Goal: Information Seeking & Learning: Learn about a topic

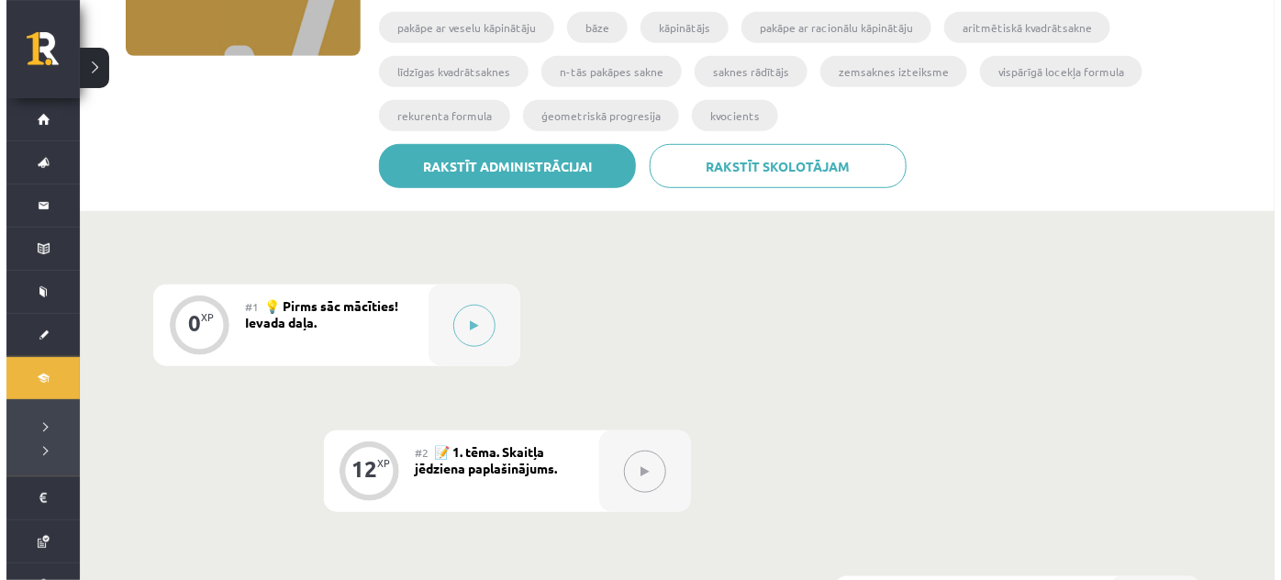
scroll to position [325, 0]
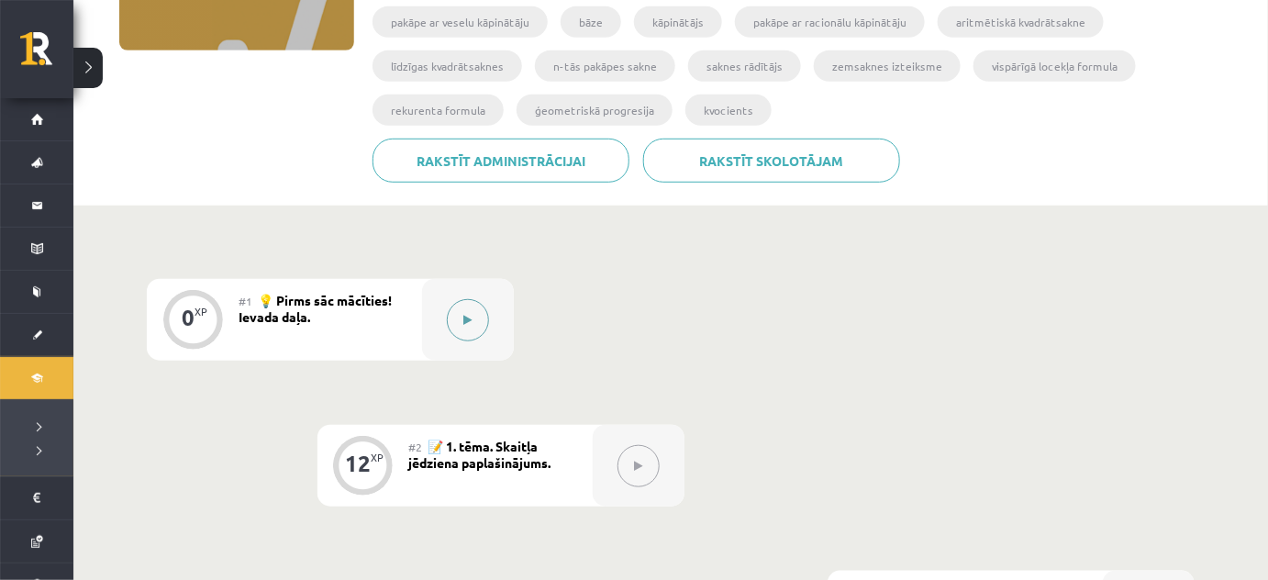
click at [467, 315] on icon at bounding box center [468, 320] width 8 height 11
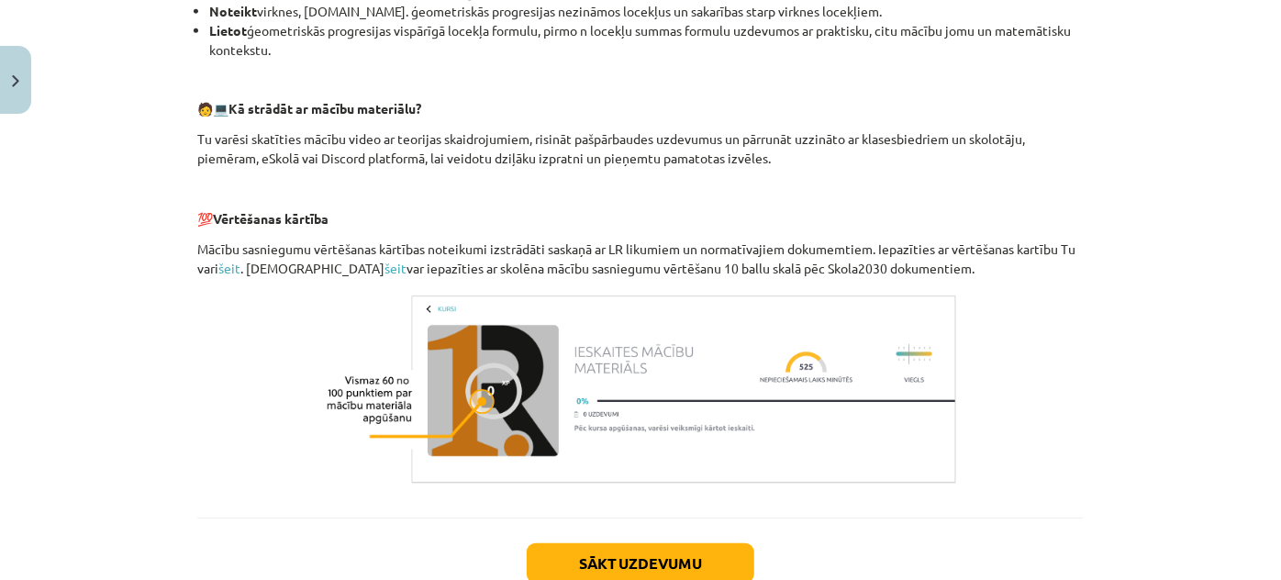
scroll to position [894, 0]
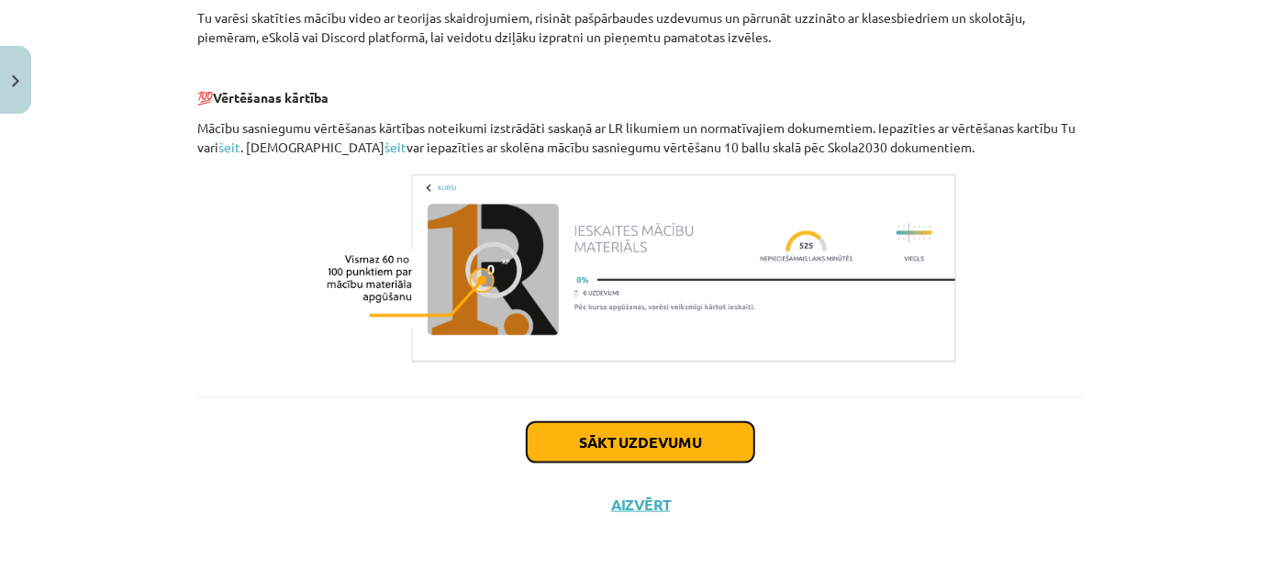
click at [597, 449] on button "Sākt uzdevumu" at bounding box center [641, 442] width 228 height 40
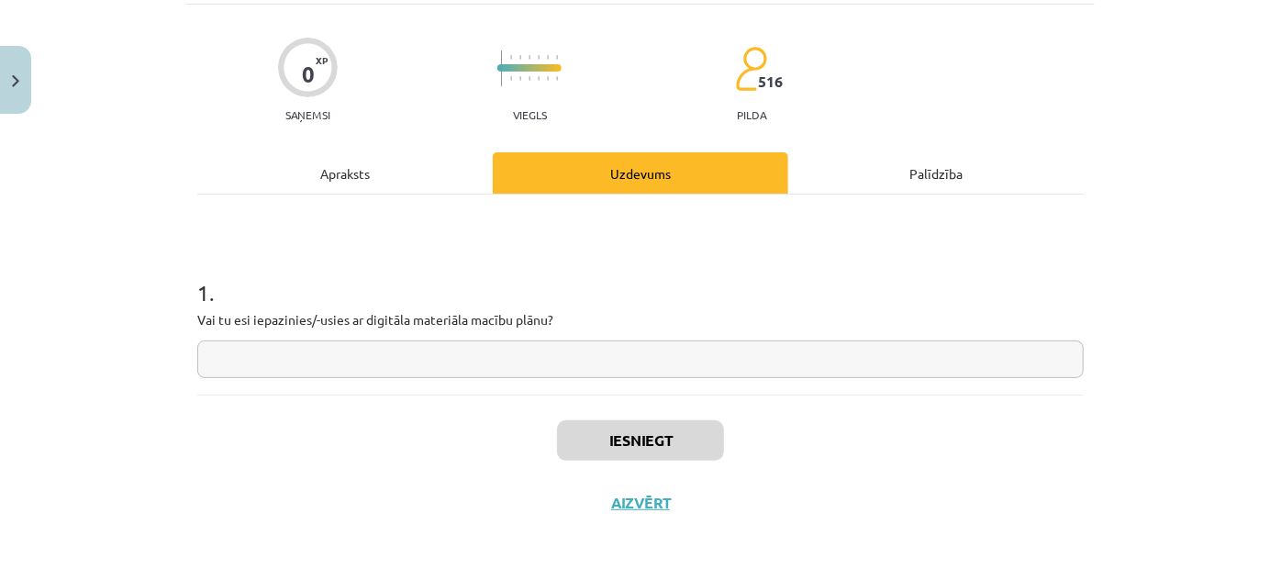
scroll to position [46, 0]
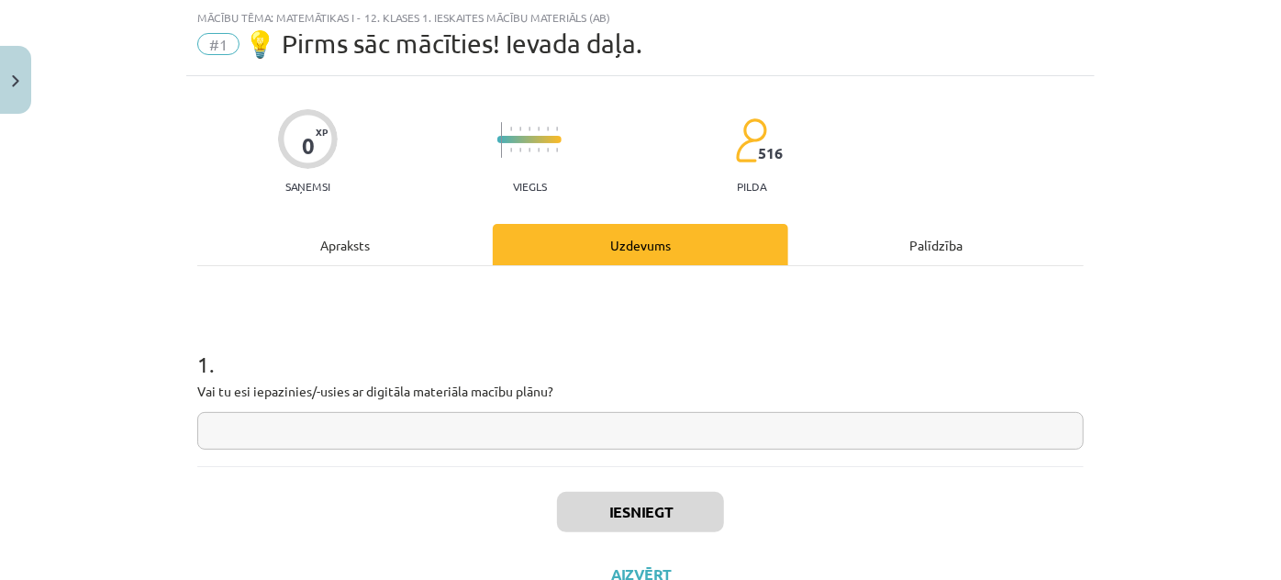
click at [318, 430] on input "text" at bounding box center [640, 431] width 887 height 38
type input "*"
type input "**"
click at [610, 517] on button "Iesniegt" at bounding box center [640, 512] width 167 height 40
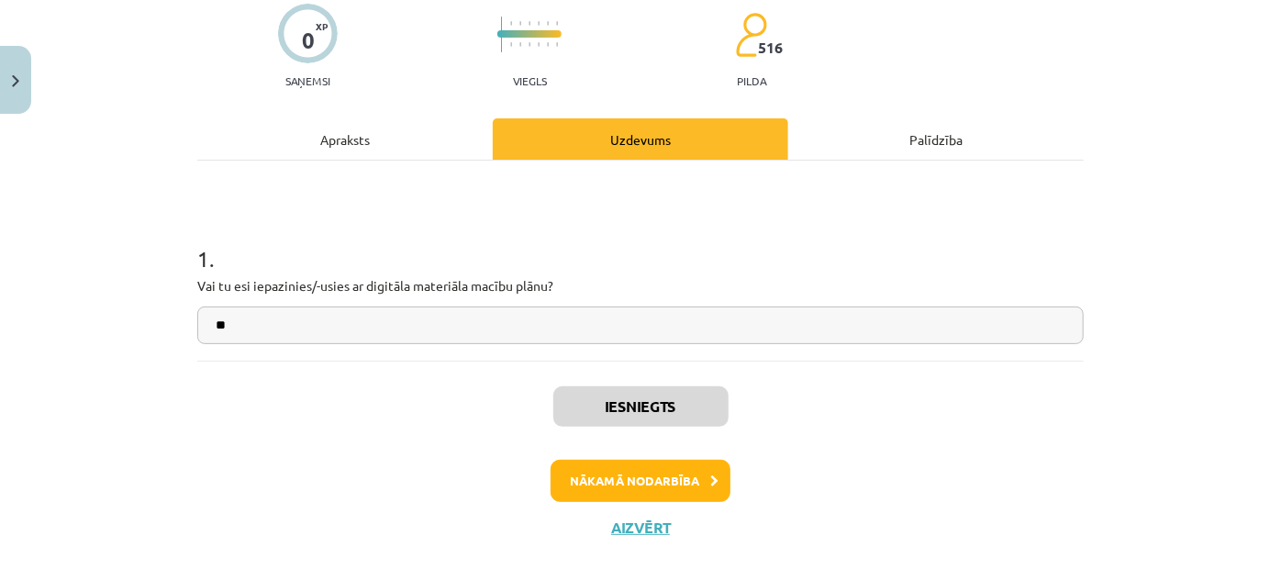
scroll to position [173, 0]
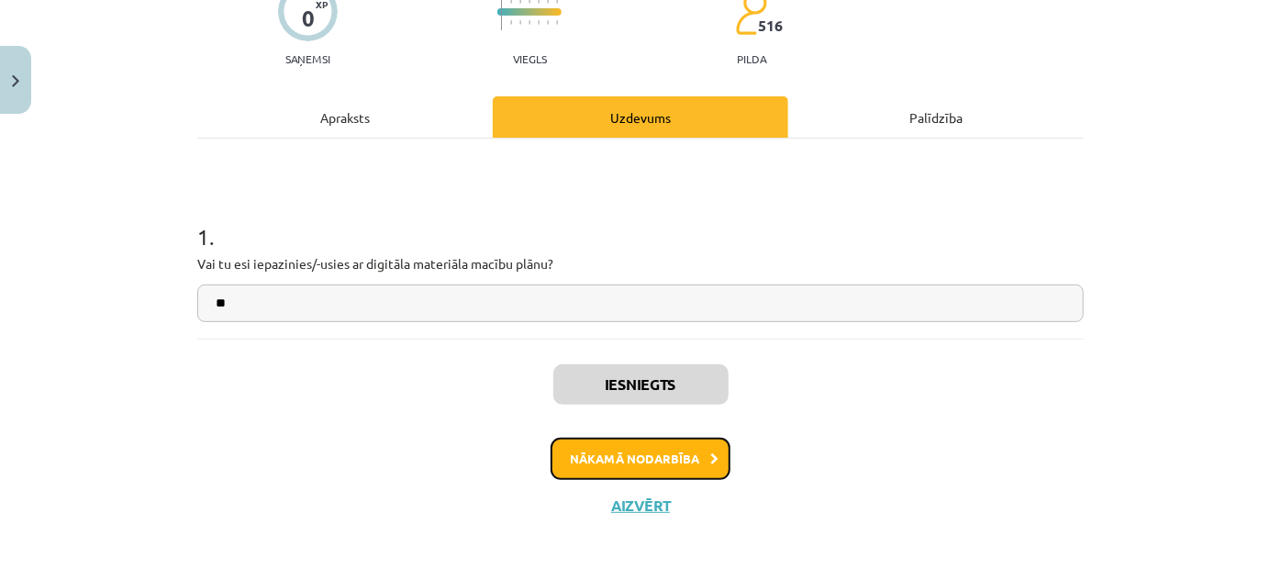
click at [647, 460] on button "Nākamā nodarbība" at bounding box center [641, 459] width 180 height 42
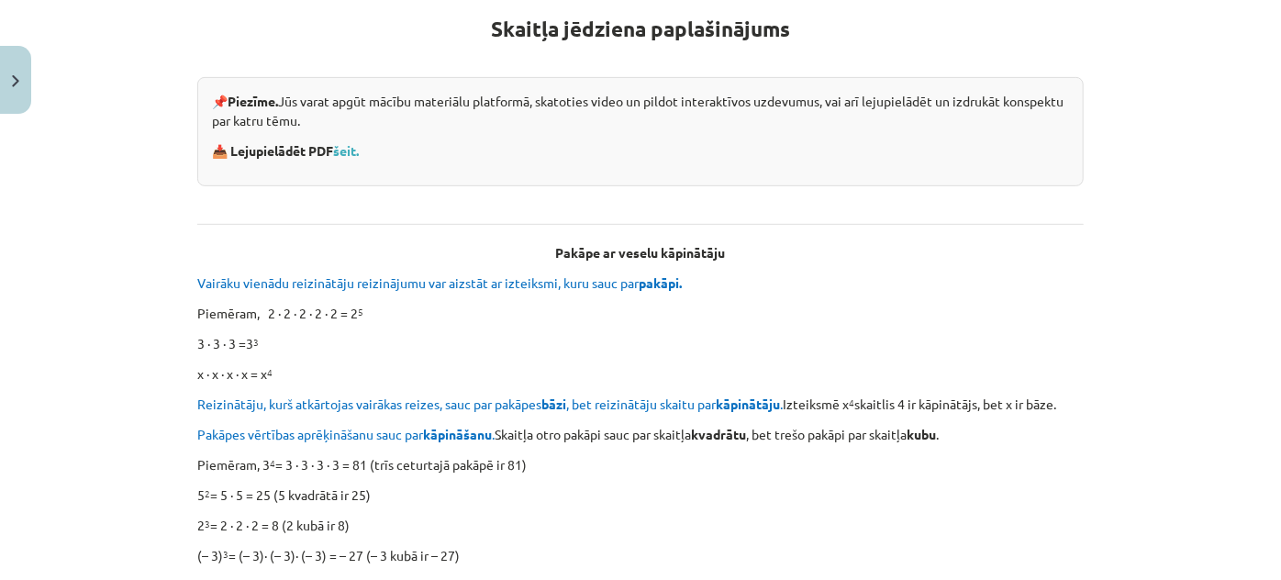
scroll to position [333, 0]
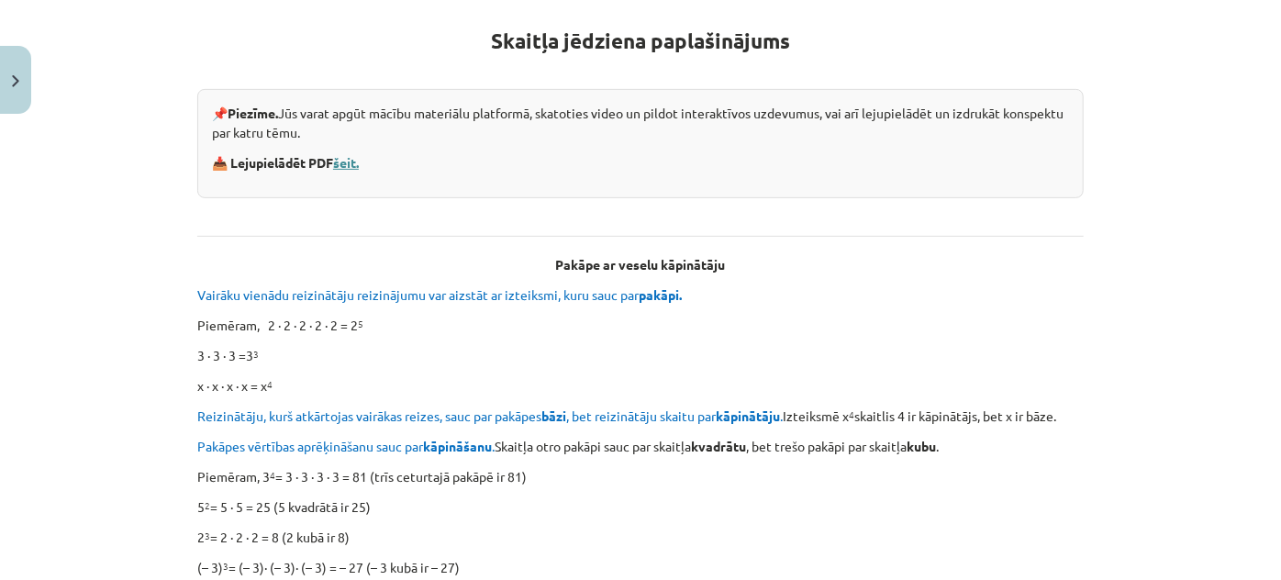
click at [338, 158] on link "šeit." at bounding box center [346, 162] width 26 height 17
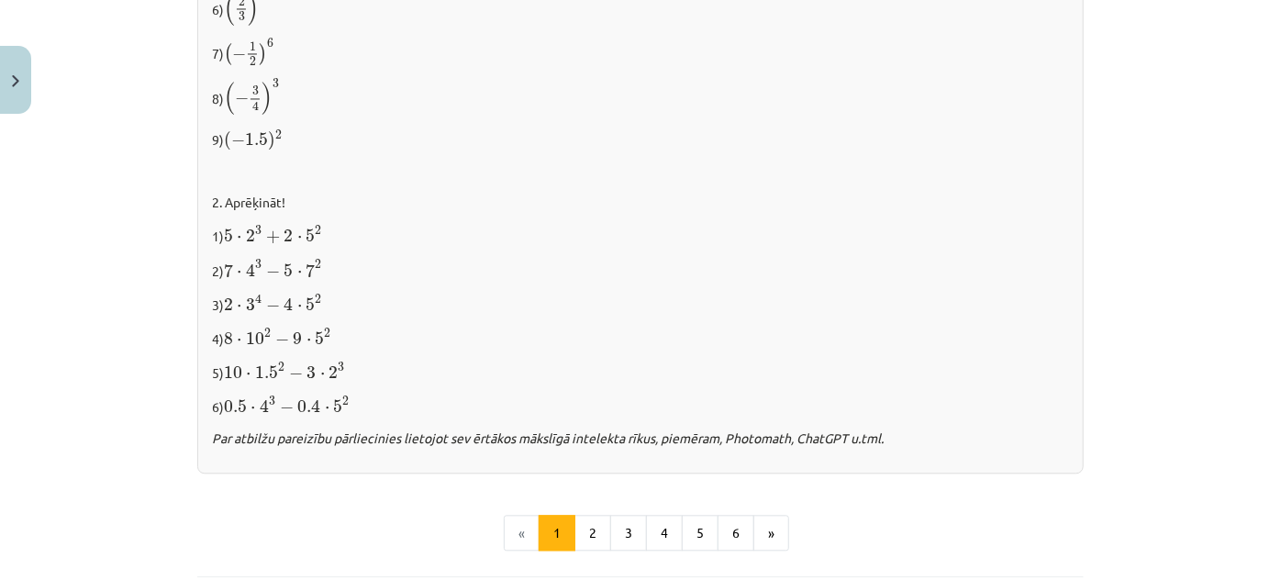
scroll to position [2026, 0]
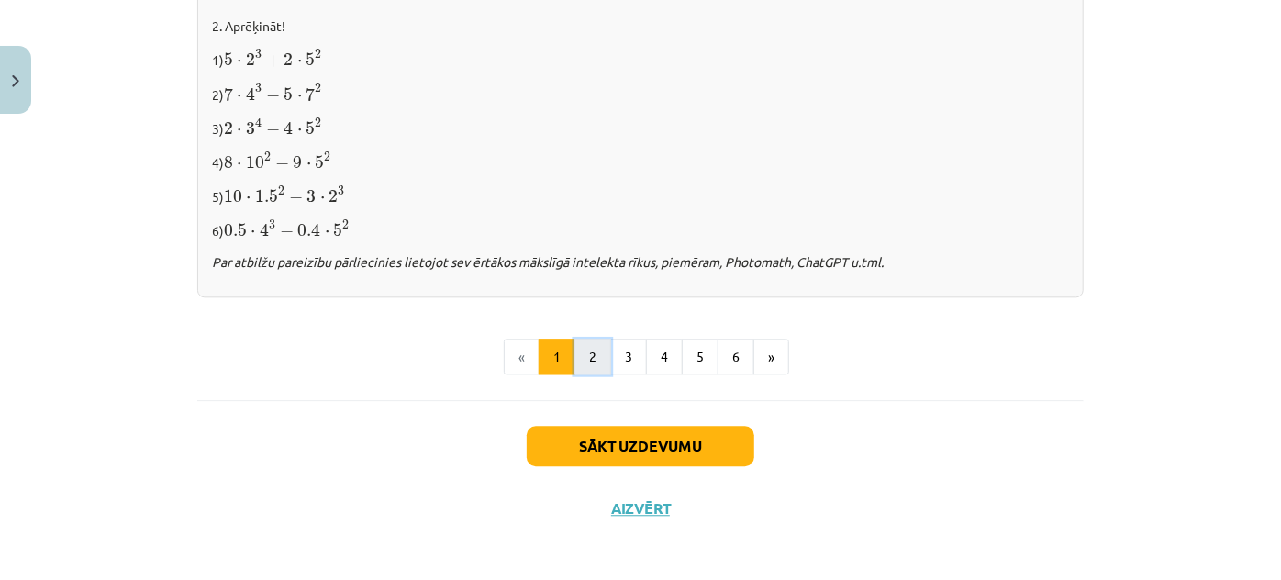
click at [585, 350] on button "2" at bounding box center [593, 357] width 37 height 37
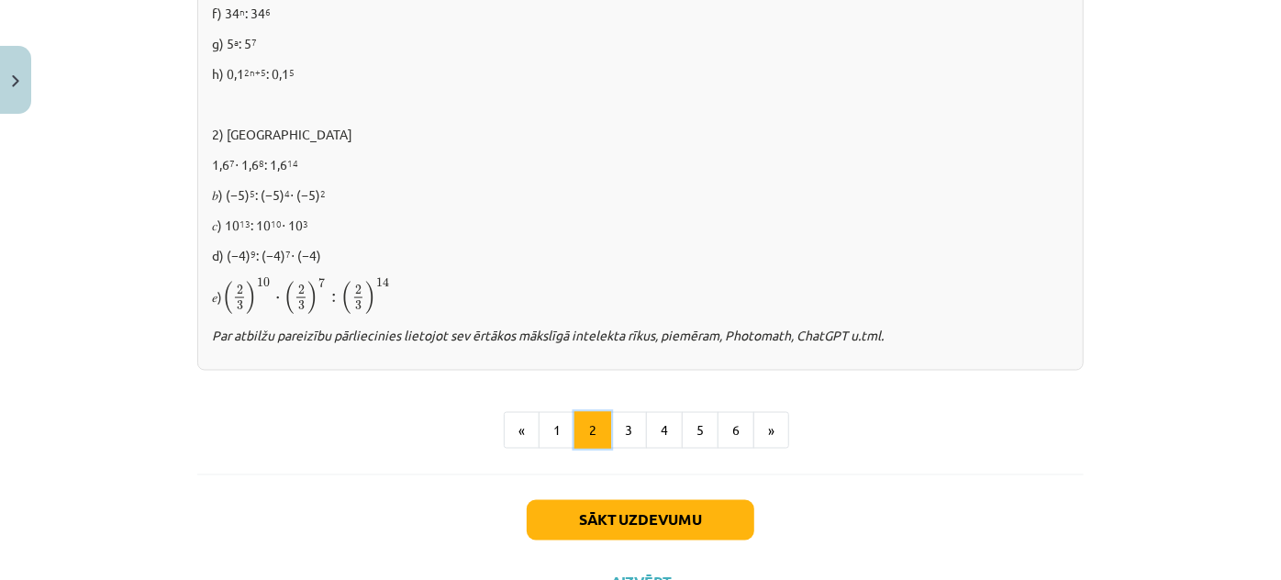
scroll to position [1366, 0]
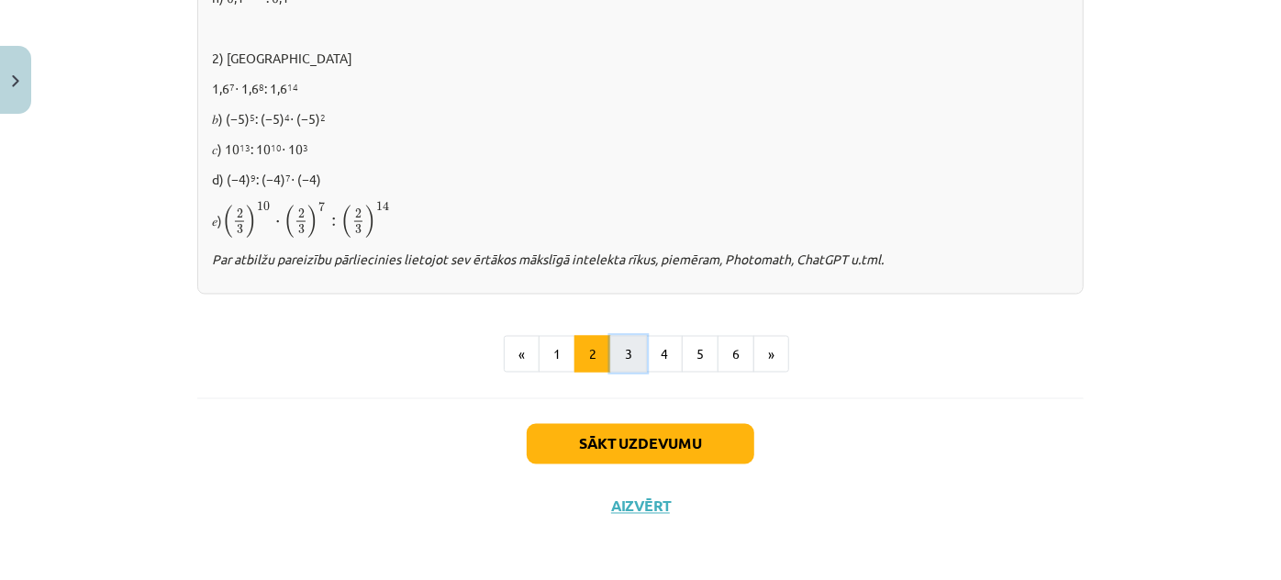
click at [622, 357] on button "3" at bounding box center [628, 354] width 37 height 37
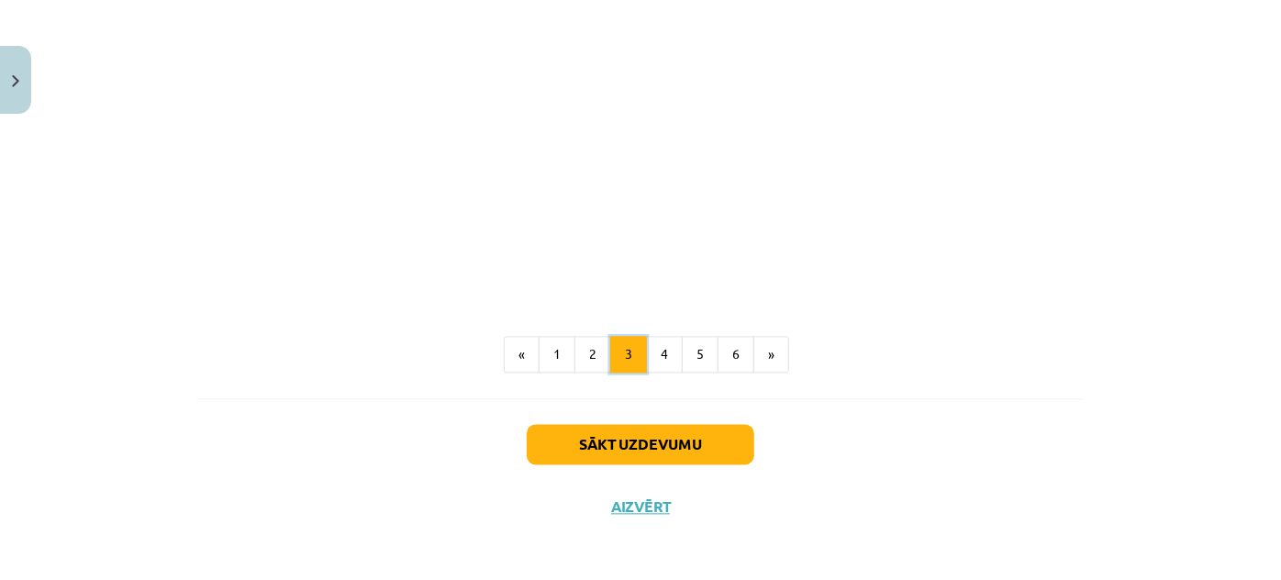
scroll to position [1736, 0]
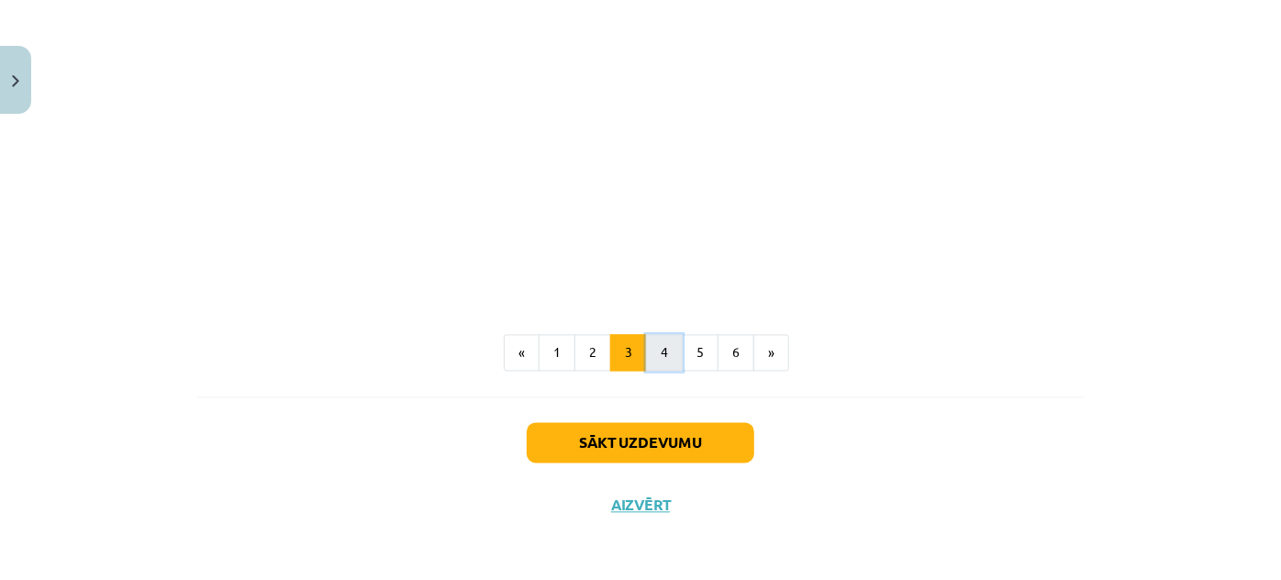
click at [670, 352] on button "4" at bounding box center [664, 353] width 37 height 37
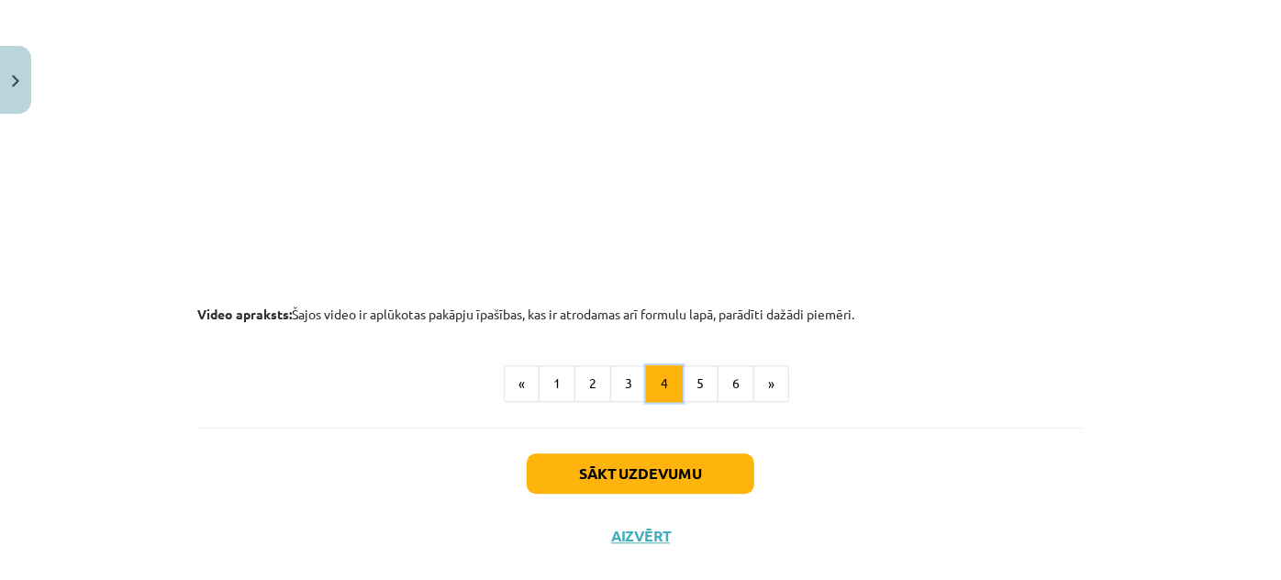
scroll to position [1997, 0]
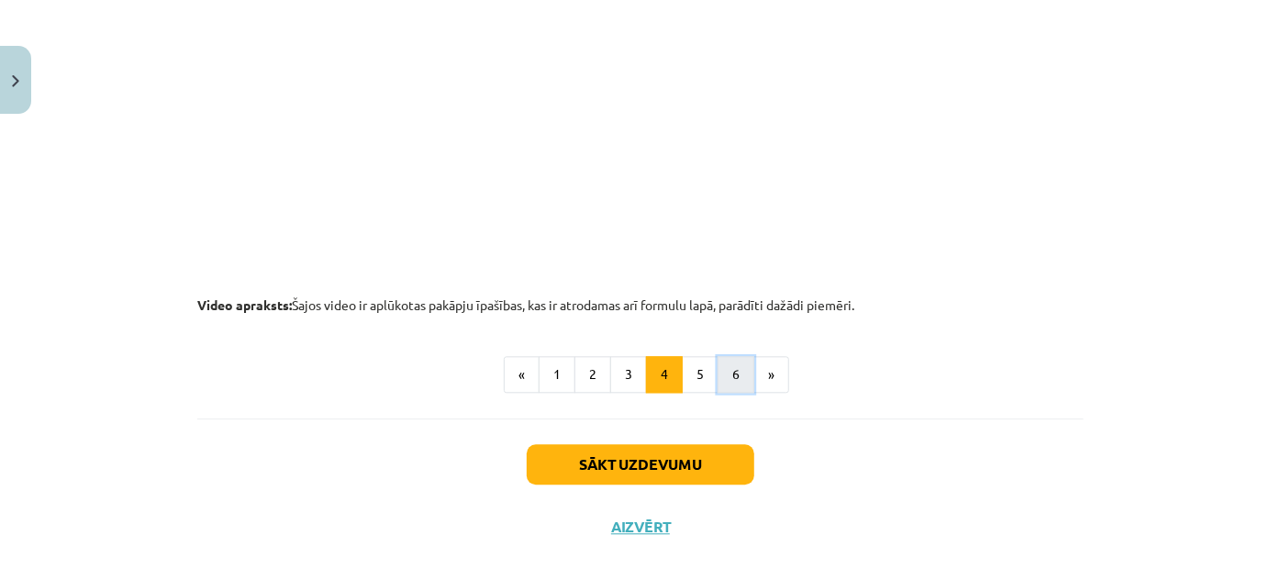
click at [718, 377] on button "6" at bounding box center [736, 374] width 37 height 37
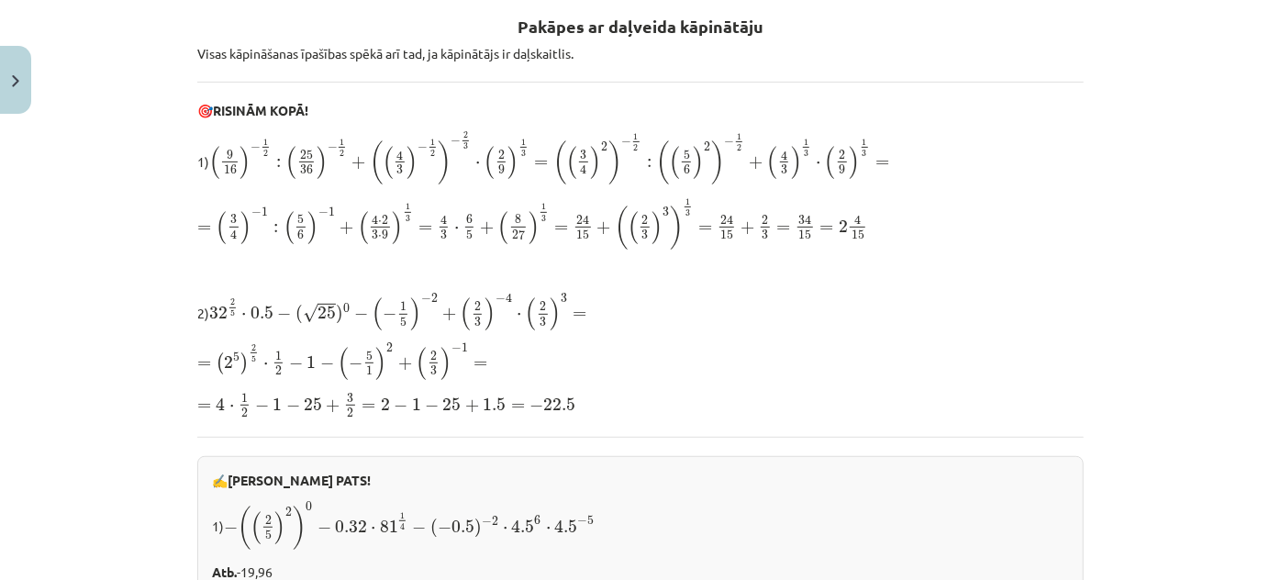
scroll to position [328, 0]
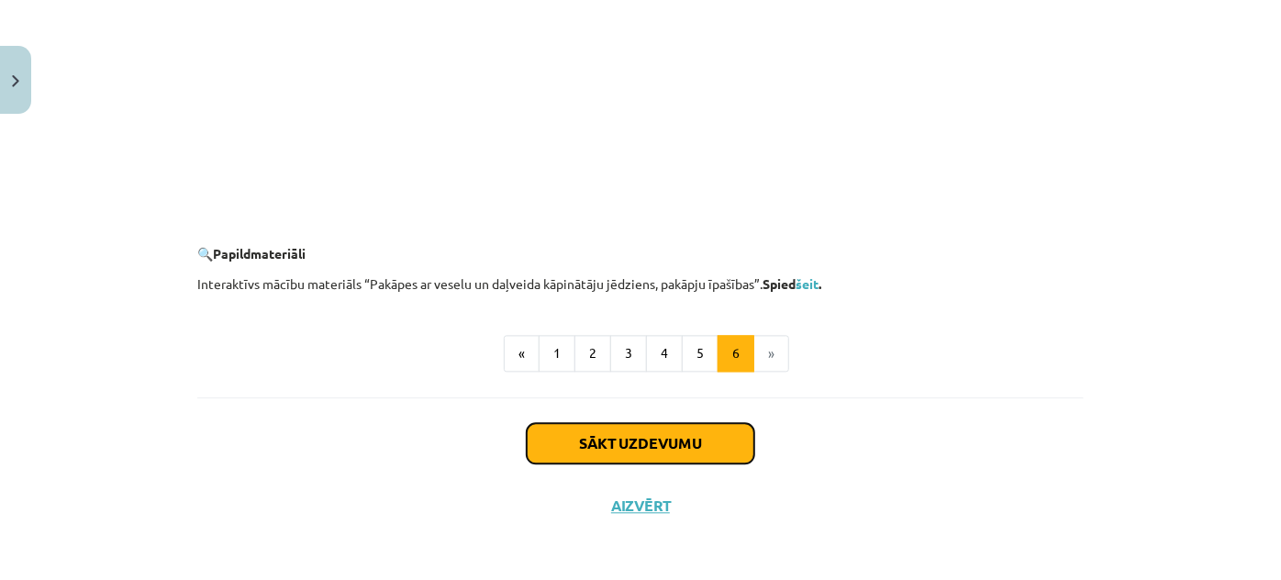
click at [684, 438] on button "Sākt uzdevumu" at bounding box center [641, 443] width 228 height 40
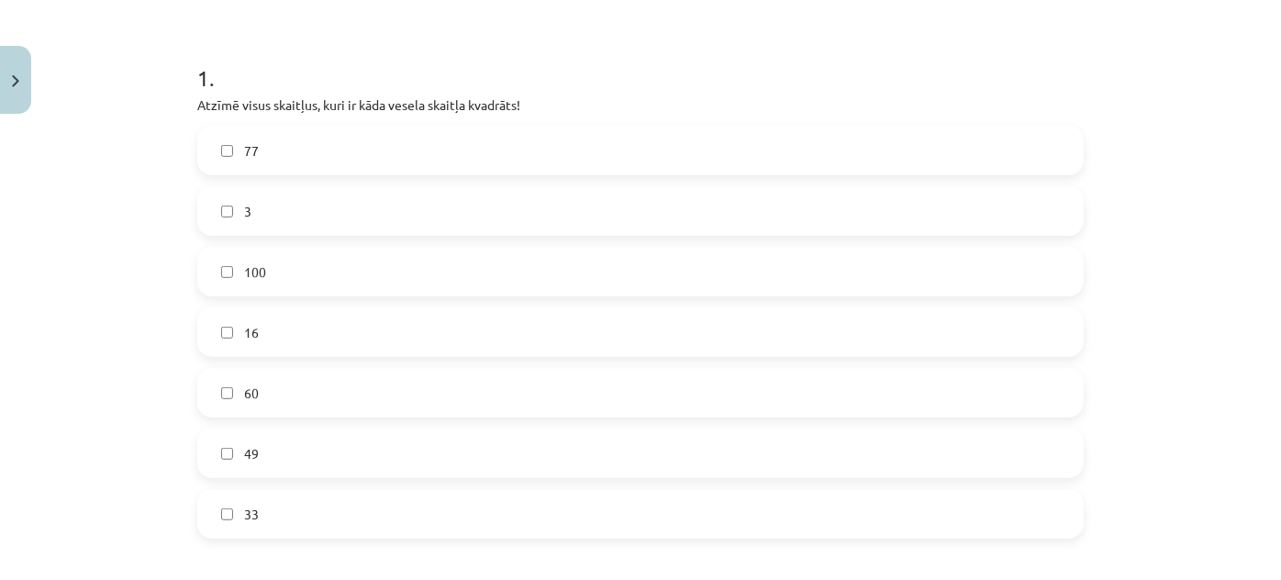
scroll to position [379, 0]
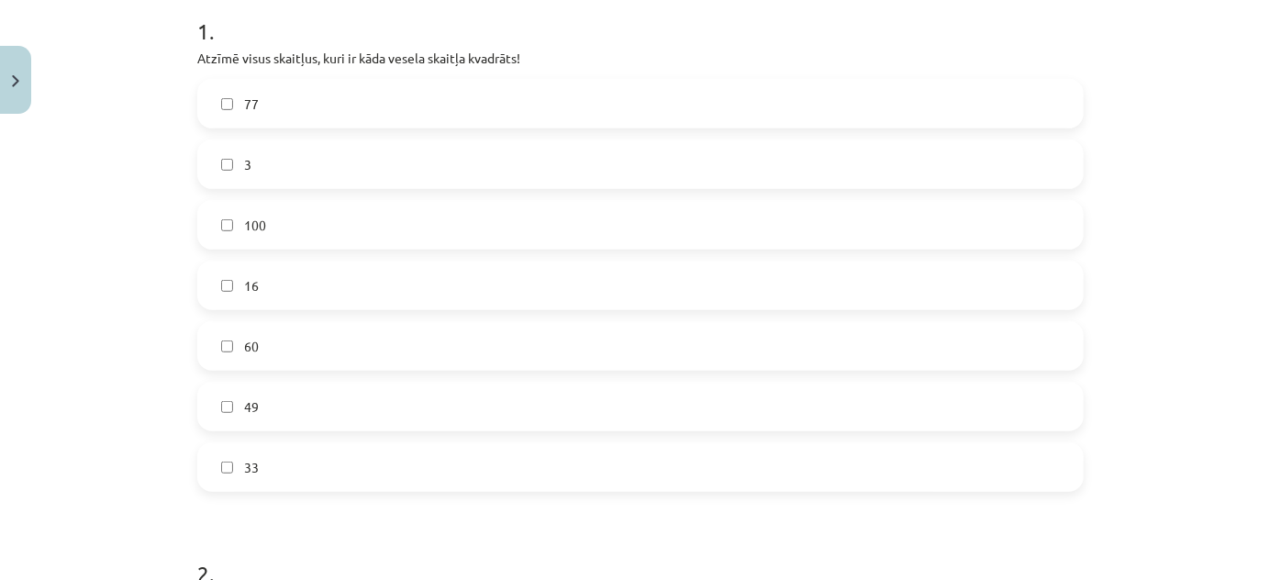
click at [273, 224] on label "100" at bounding box center [640, 225] width 883 height 46
click at [274, 407] on label "49" at bounding box center [640, 407] width 883 height 46
click at [270, 281] on label "16" at bounding box center [640, 285] width 883 height 46
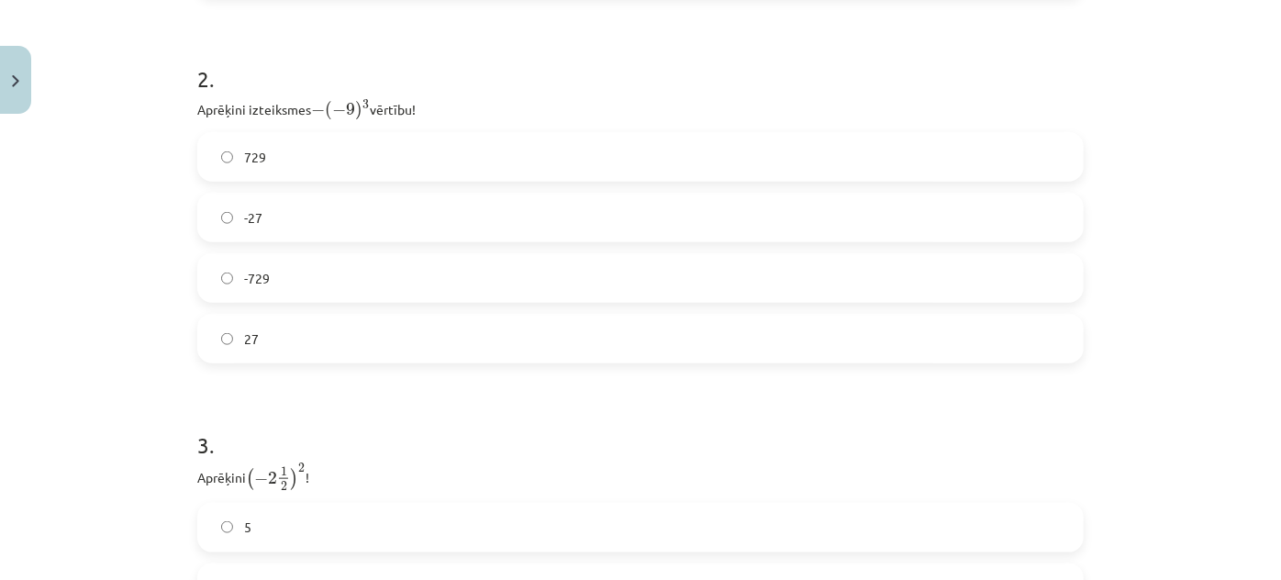
scroll to position [880, 0]
click at [267, 165] on label "729" at bounding box center [640, 151] width 883 height 46
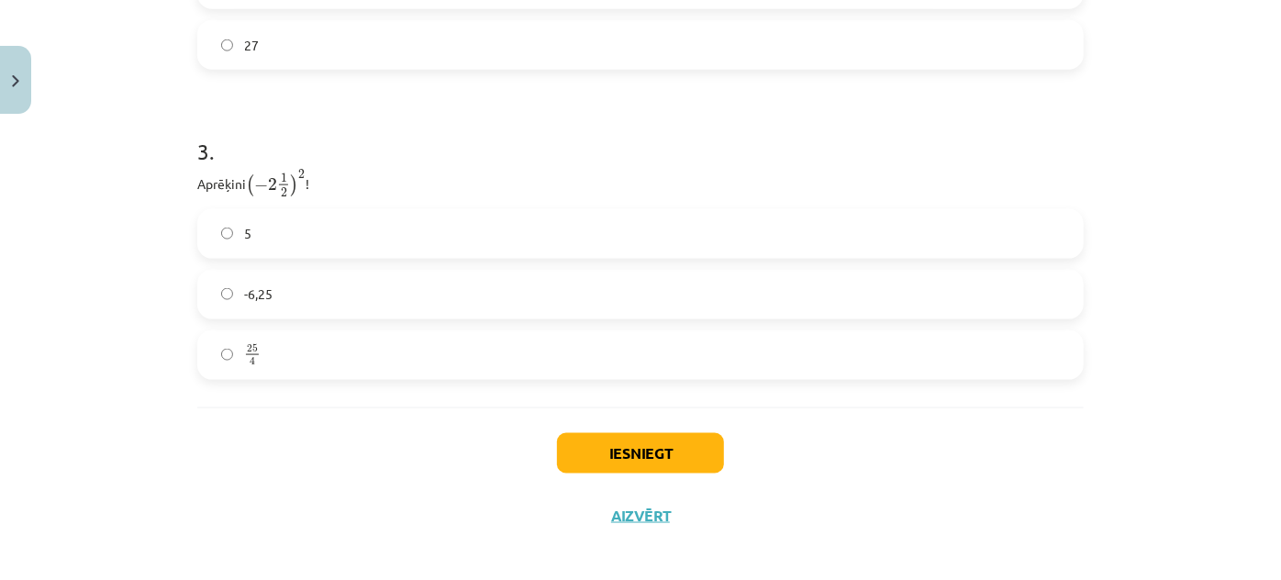
scroll to position [1178, 0]
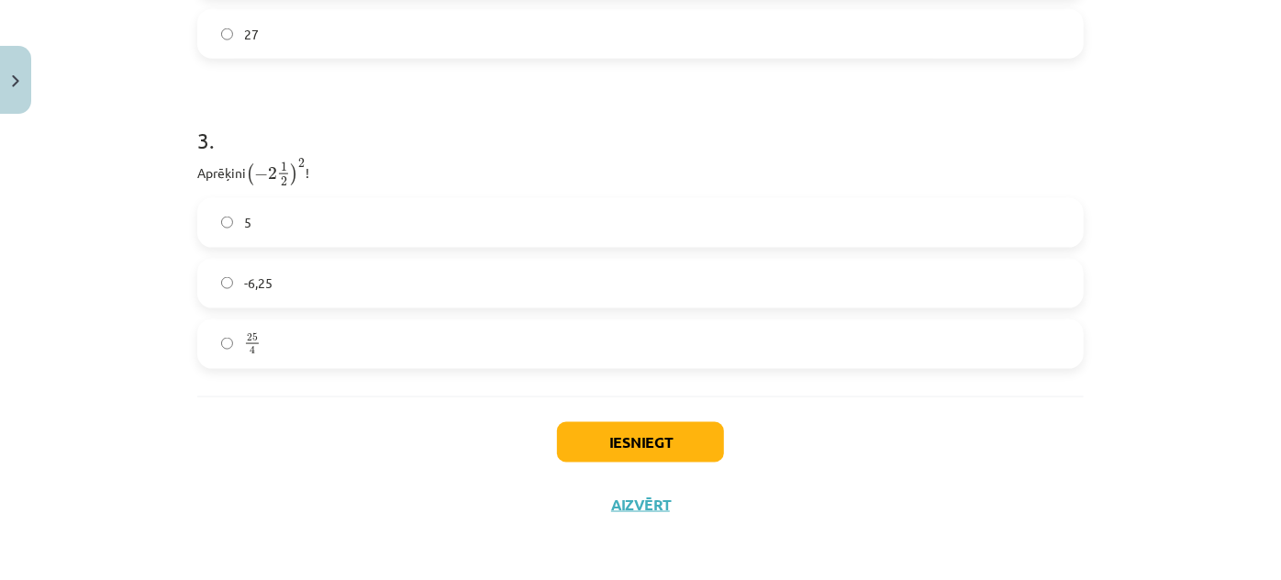
click at [278, 215] on label "5" at bounding box center [640, 223] width 883 height 46
click at [245, 275] on span "-6,25" at bounding box center [258, 282] width 28 height 19
click at [624, 444] on button "Iesniegt" at bounding box center [640, 442] width 167 height 40
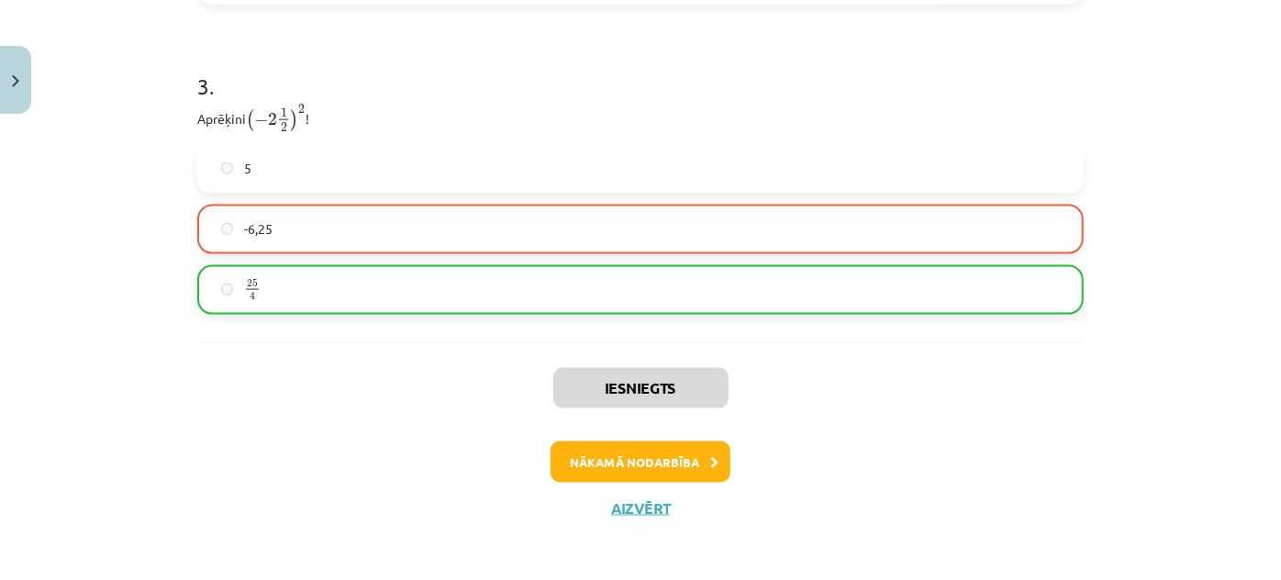
scroll to position [1236, 0]
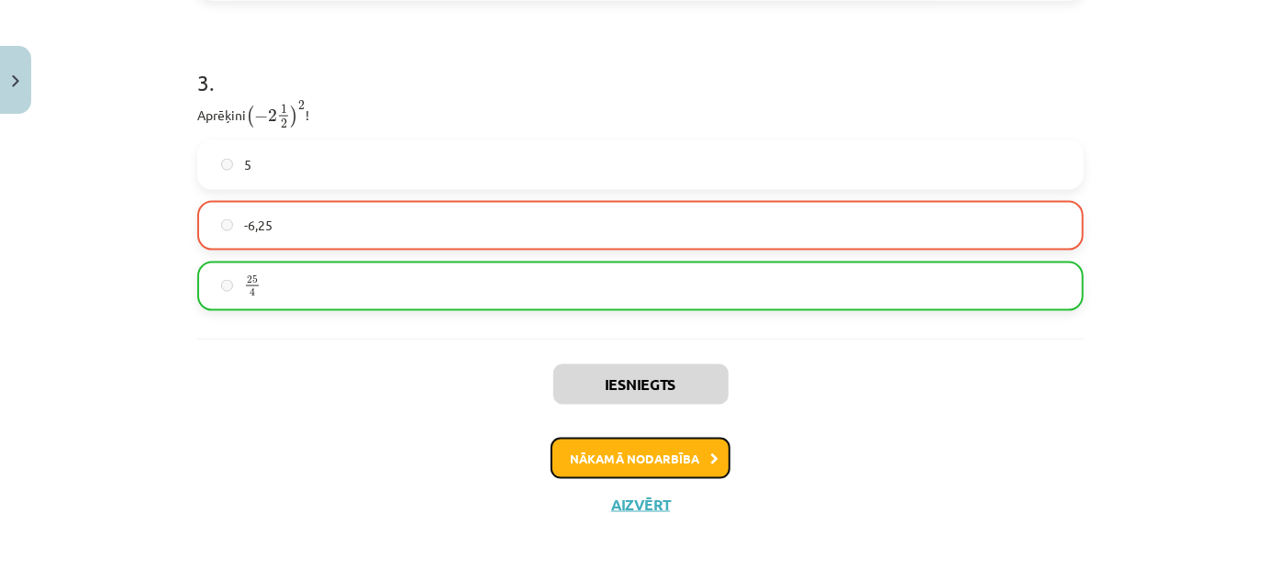
click at [654, 450] on button "Nākamā nodarbība" at bounding box center [641, 459] width 180 height 42
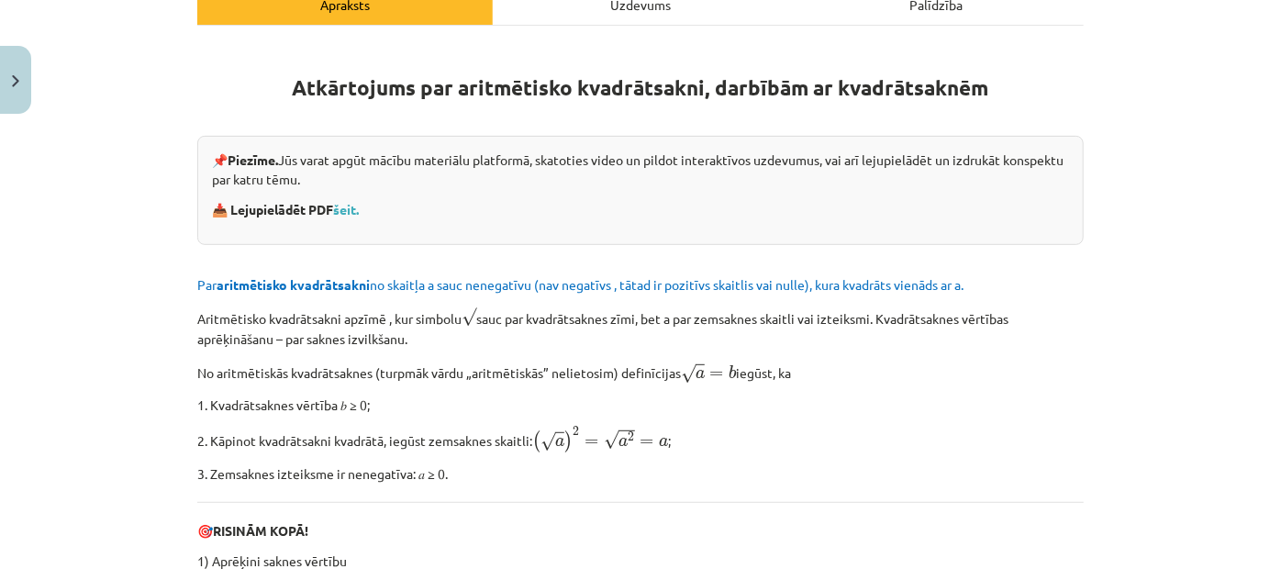
scroll to position [333, 0]
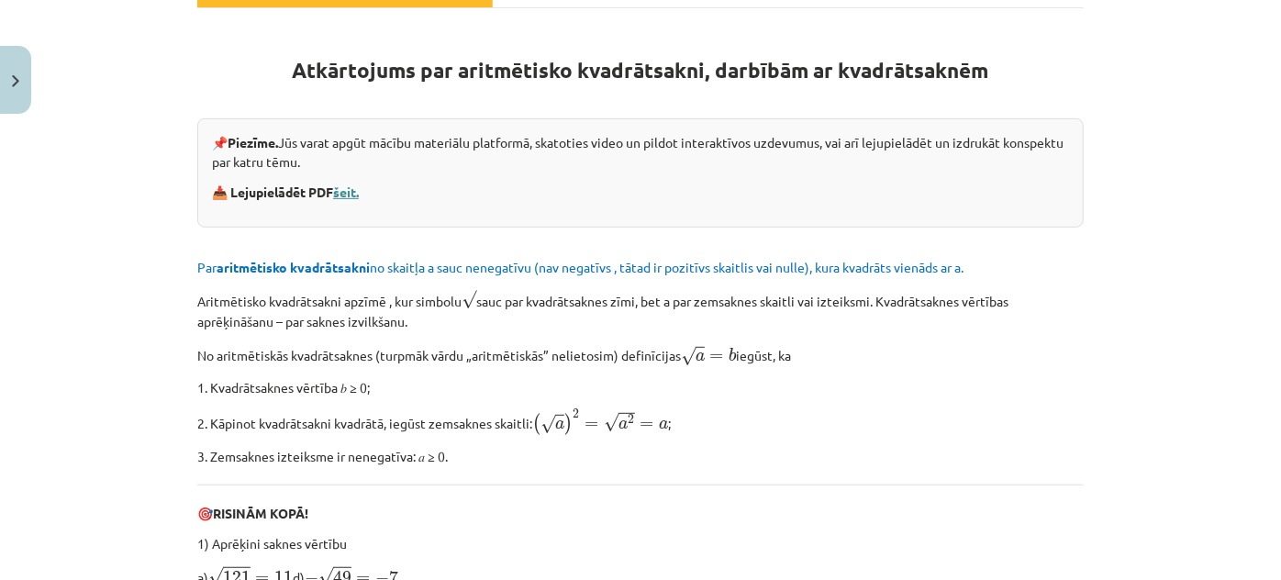
click at [342, 188] on link "šeit." at bounding box center [346, 192] width 26 height 17
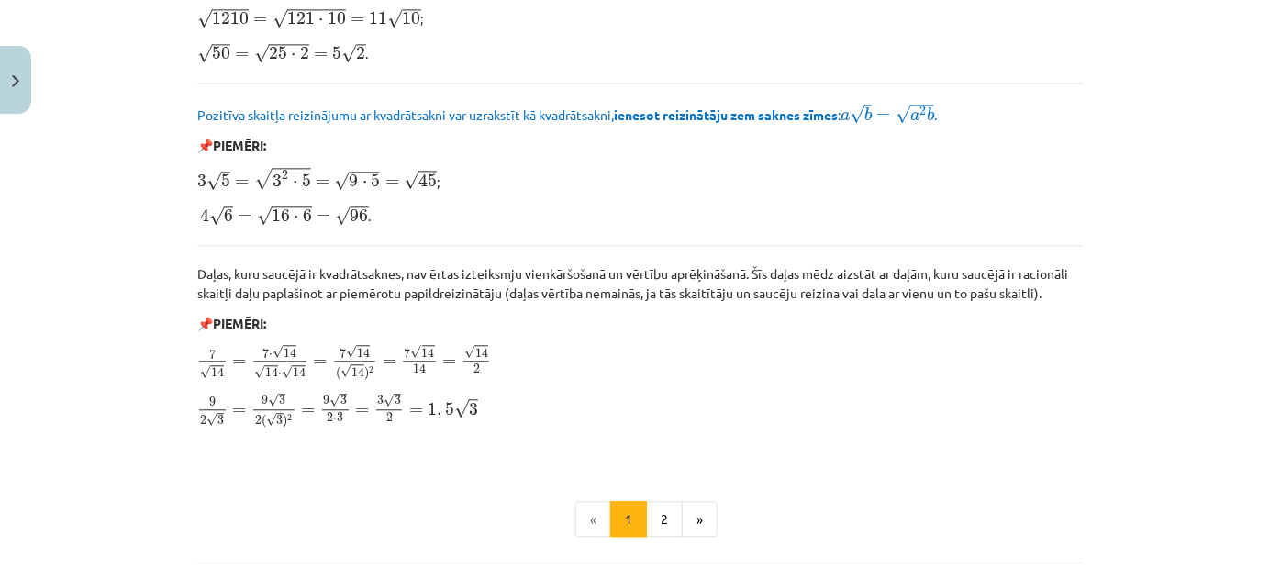
scroll to position [2294, 0]
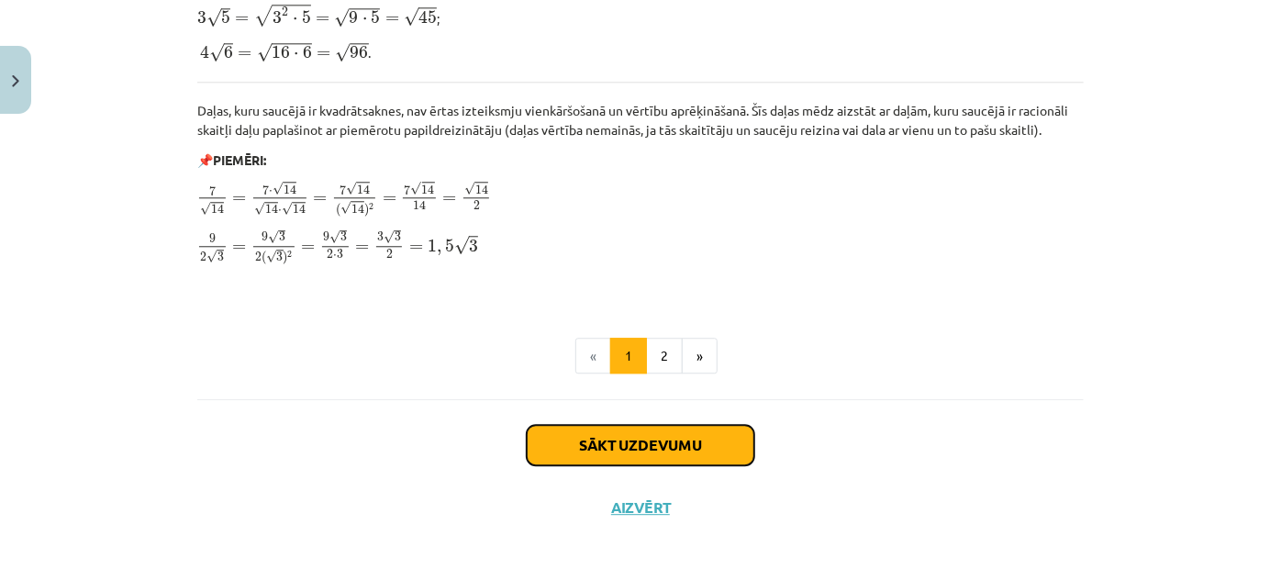
click at [651, 441] on button "Sākt uzdevumu" at bounding box center [641, 445] width 228 height 40
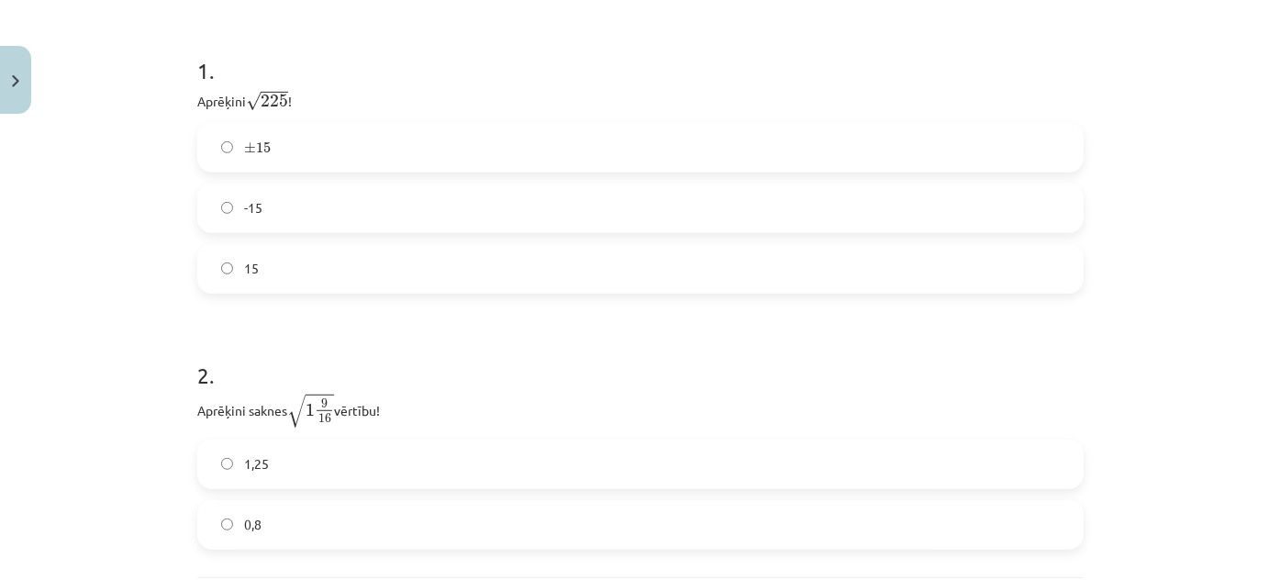
scroll to position [379, 0]
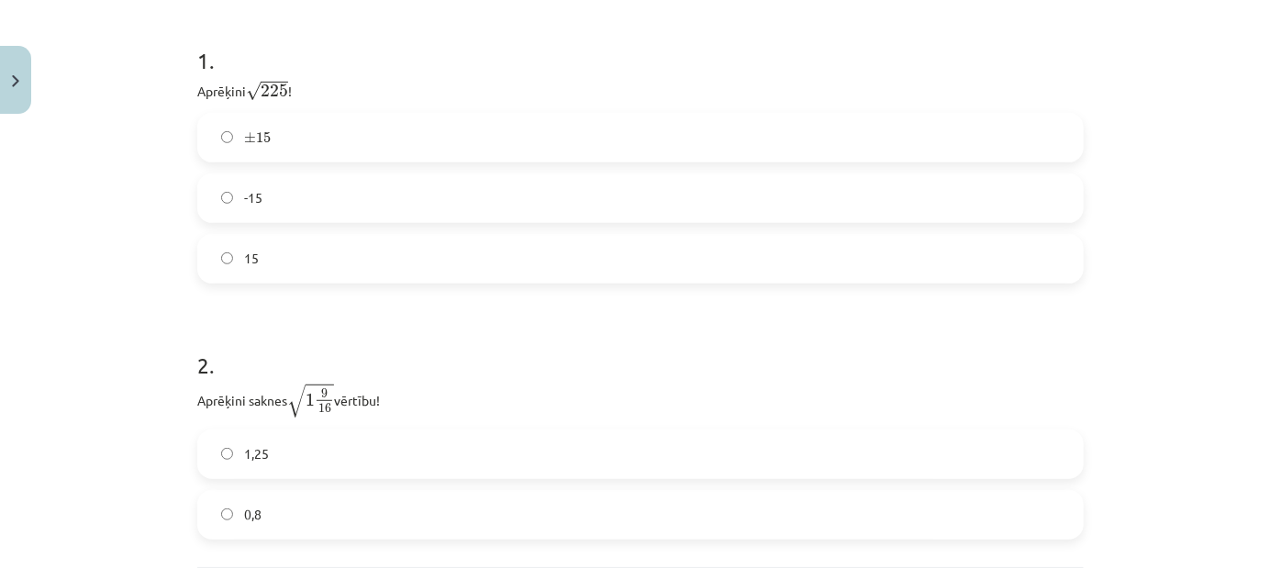
click at [256, 258] on label "15" at bounding box center [640, 259] width 883 height 46
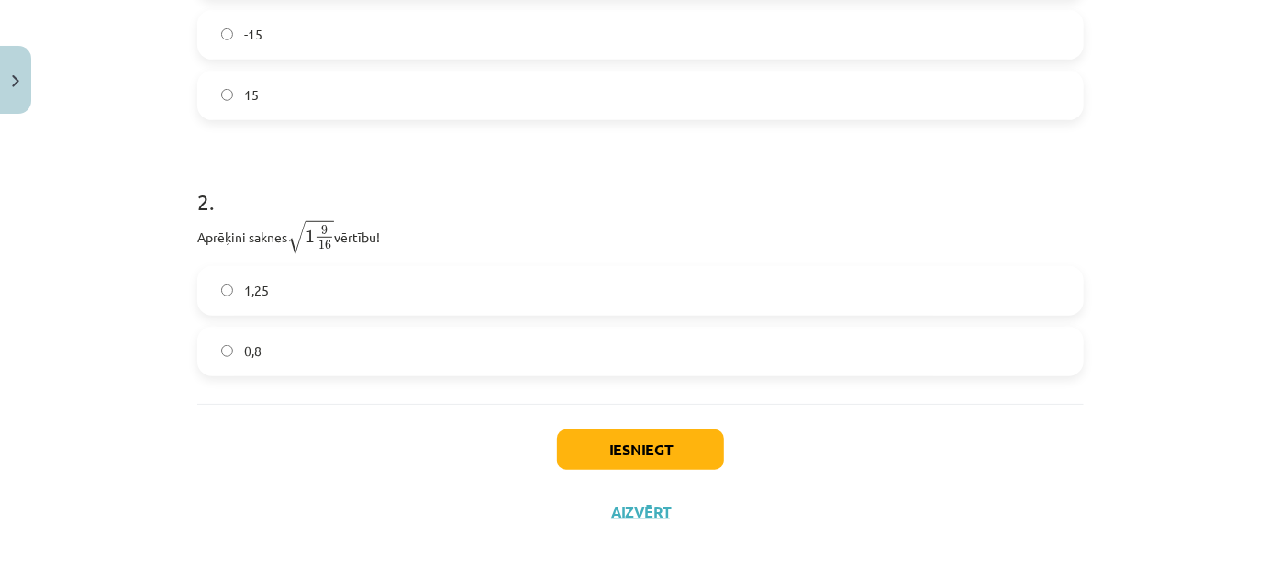
scroll to position [546, 0]
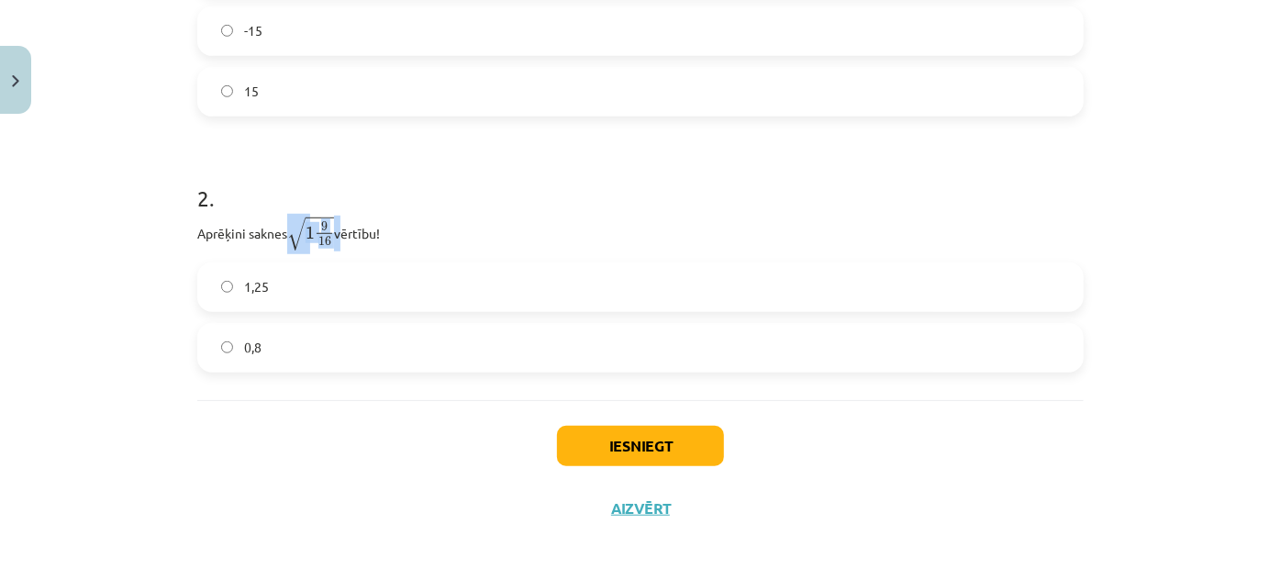
drag, startPoint x: 284, startPoint y: 240, endPoint x: 334, endPoint y: 245, distance: 50.7
click at [334, 245] on p "Aprēķini saknes √ 1 9 16 1 9 16 vērtību!" at bounding box center [640, 234] width 887 height 36
click at [330, 259] on div "2 . Aprēķini saknes √ 1 9 16 1 9 16 vērtību! 1,25 0,8" at bounding box center [640, 262] width 887 height 219
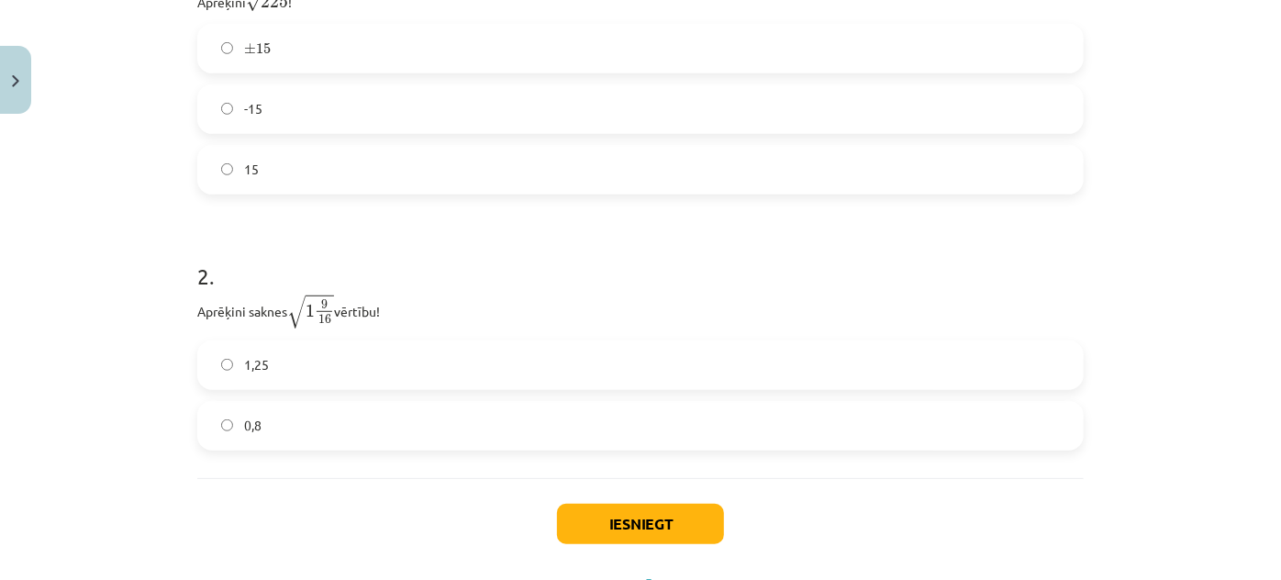
scroll to position [463, 0]
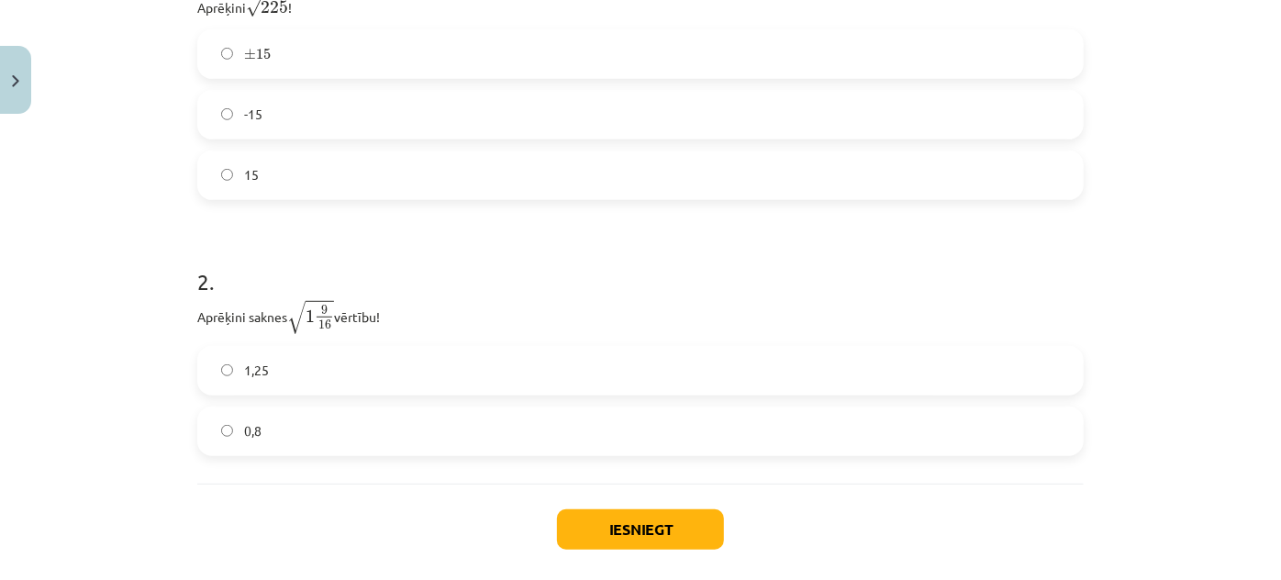
click at [276, 378] on label "1,25" at bounding box center [640, 371] width 883 height 46
click at [646, 520] on button "Iesniegt" at bounding box center [640, 529] width 167 height 40
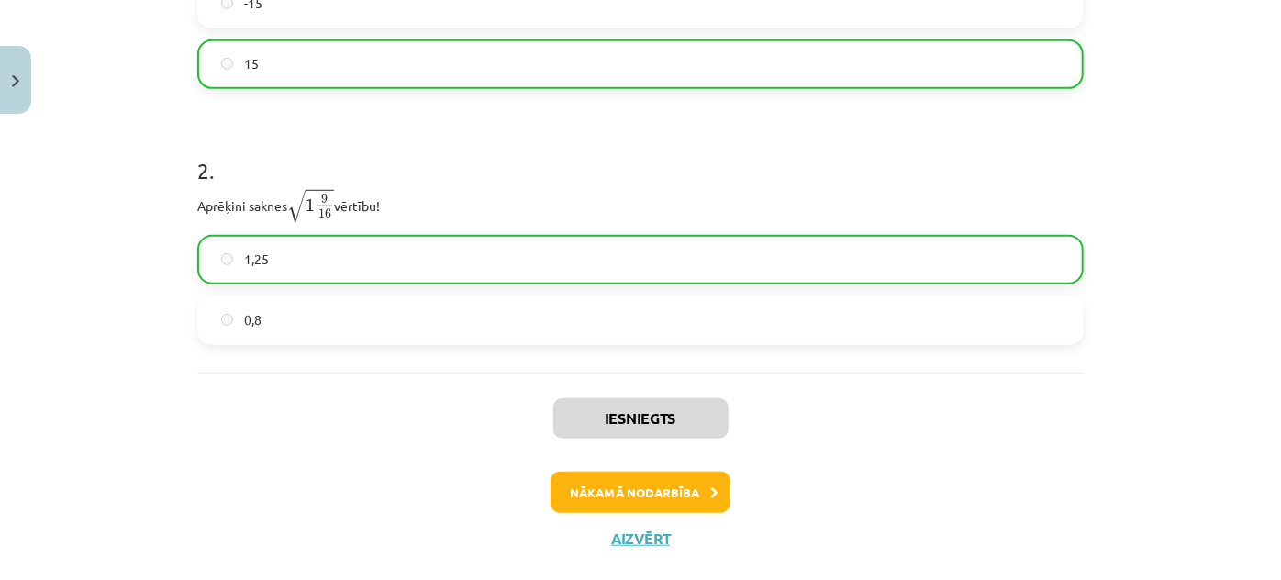
scroll to position [608, 0]
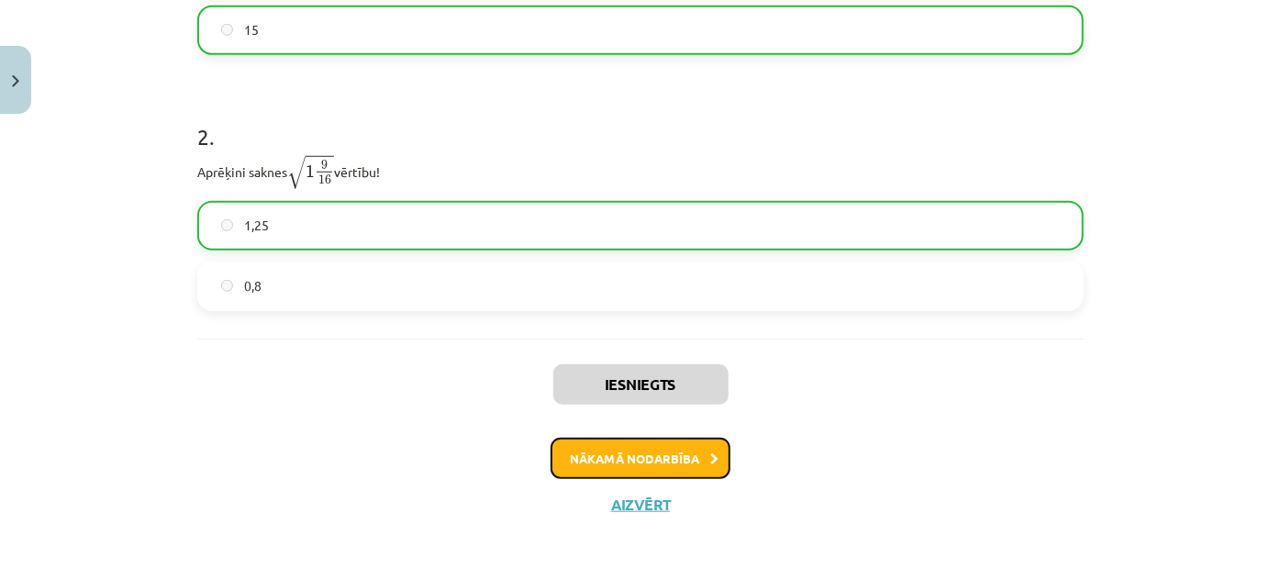
click at [631, 444] on button "Nākamā nodarbība" at bounding box center [641, 459] width 180 height 42
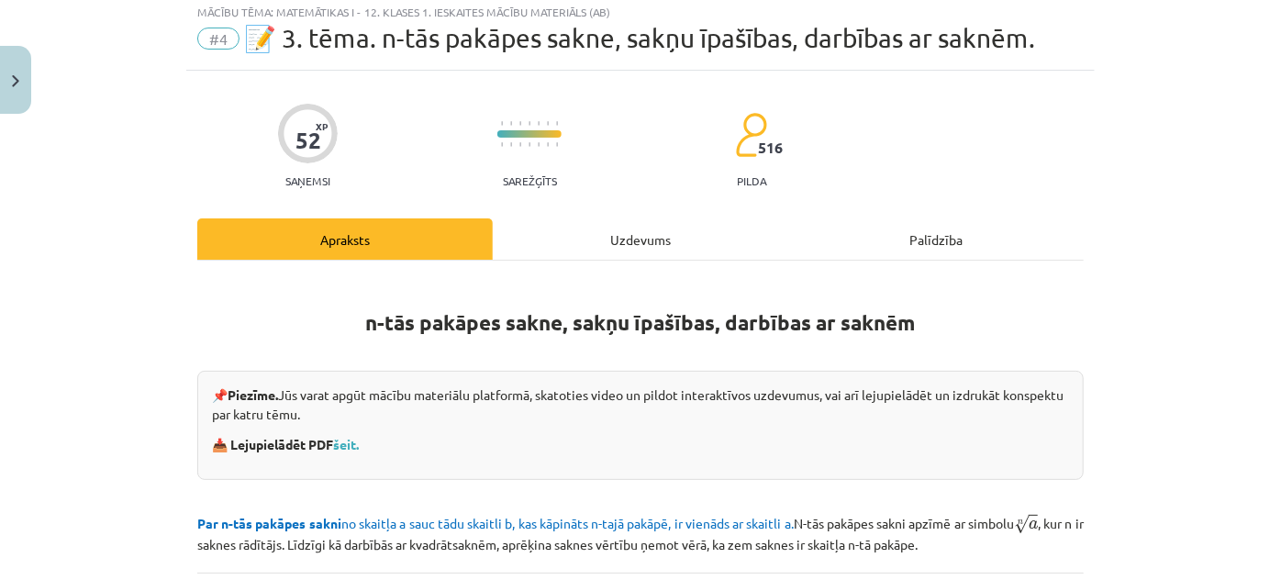
scroll to position [46, 0]
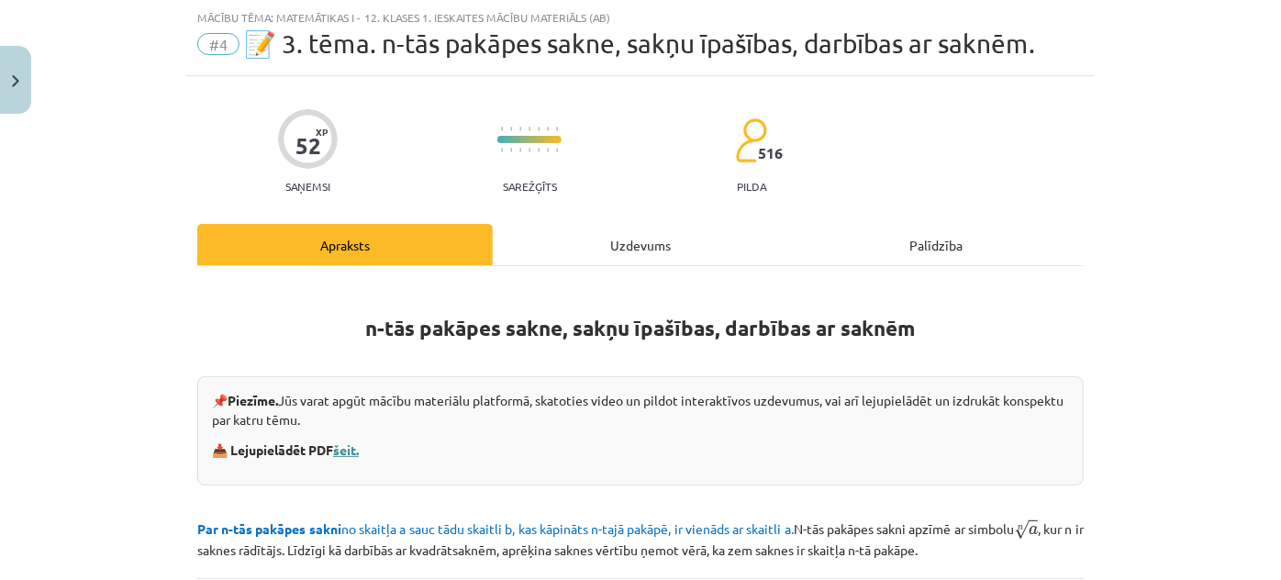
click at [352, 452] on link "šeit." at bounding box center [346, 449] width 26 height 17
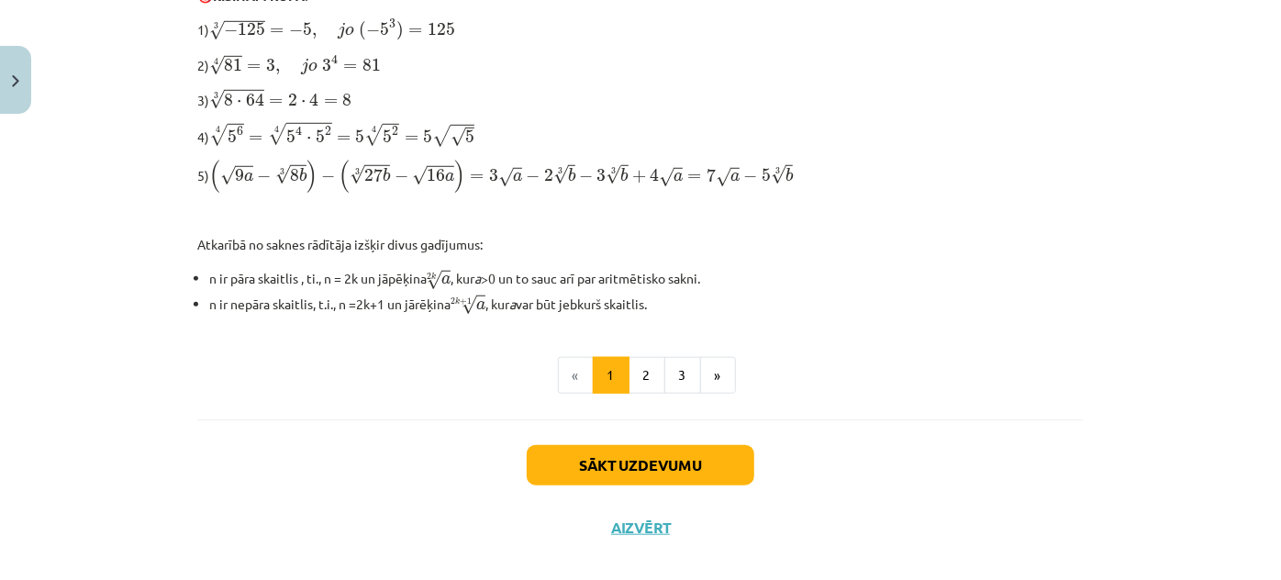
scroll to position [676, 0]
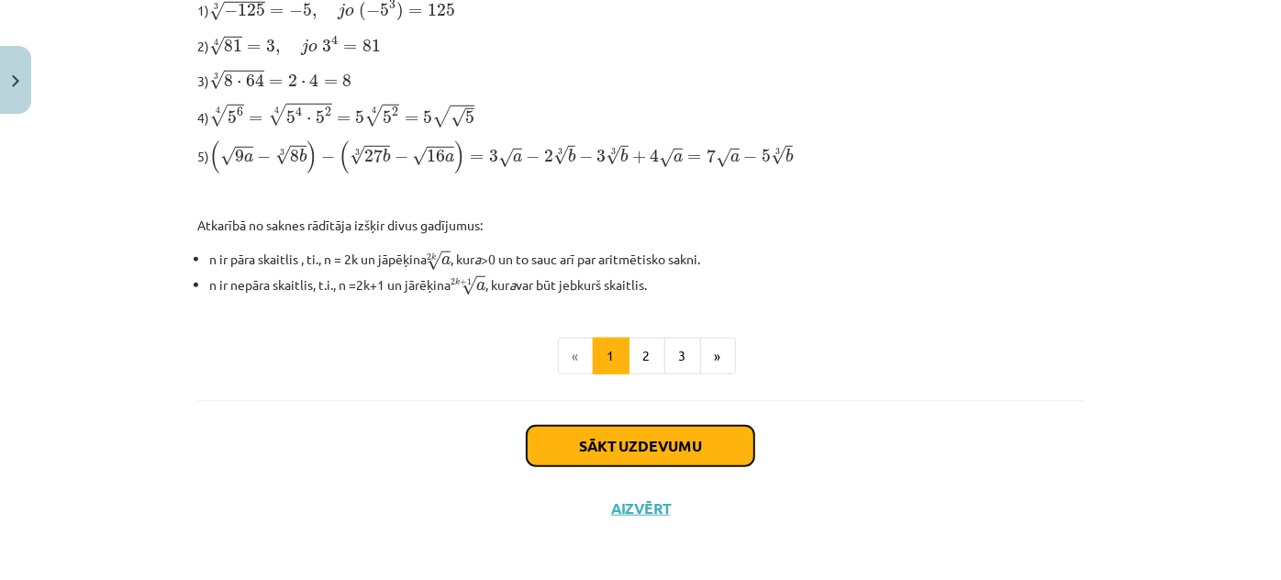
click at [685, 444] on button "Sākt uzdevumu" at bounding box center [641, 446] width 228 height 40
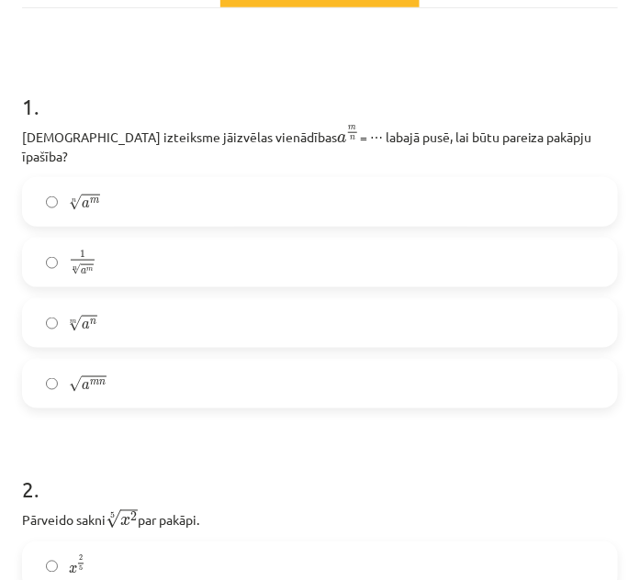
scroll to position [279, 0]
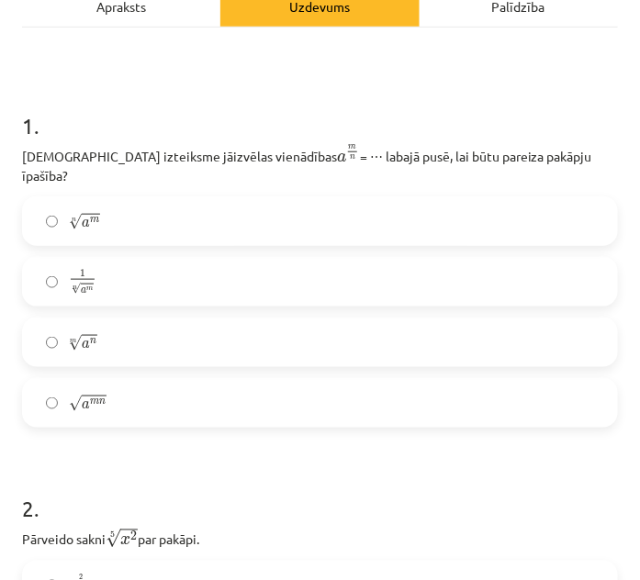
click at [130, 198] on label "n √ a m a m n" at bounding box center [320, 221] width 592 height 46
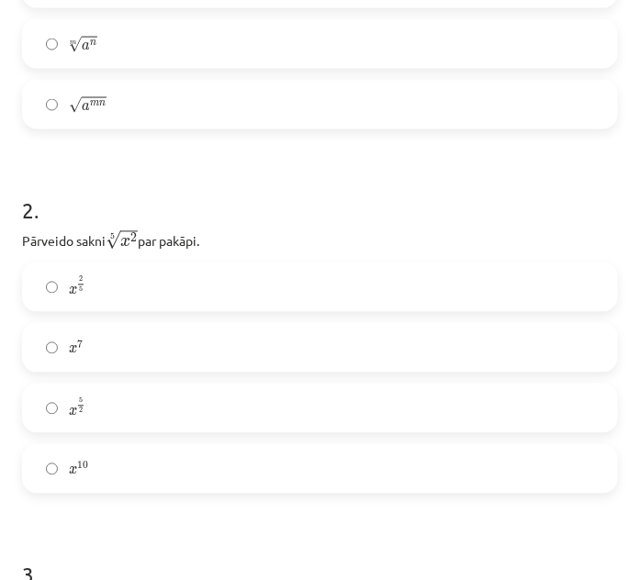
scroll to position [613, 0]
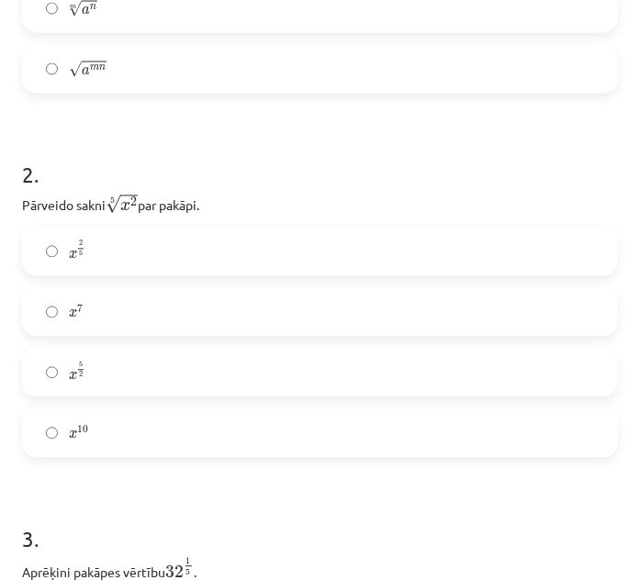
click at [117, 237] on label "x 2 5 x 2 5" at bounding box center [320, 252] width 592 height 46
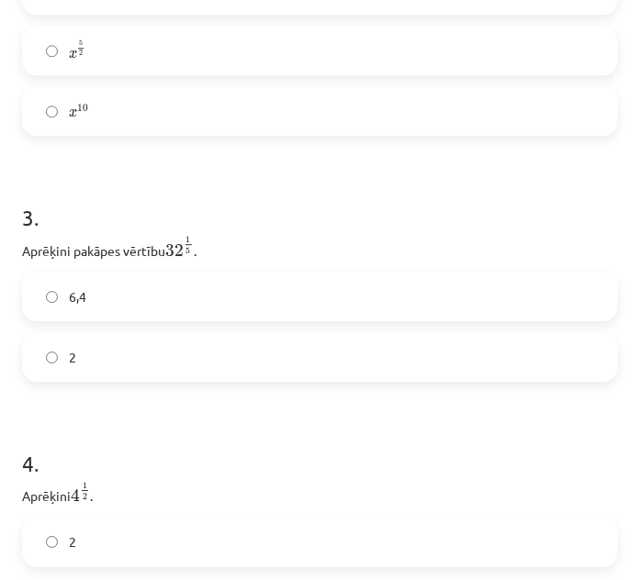
scroll to position [947, 0]
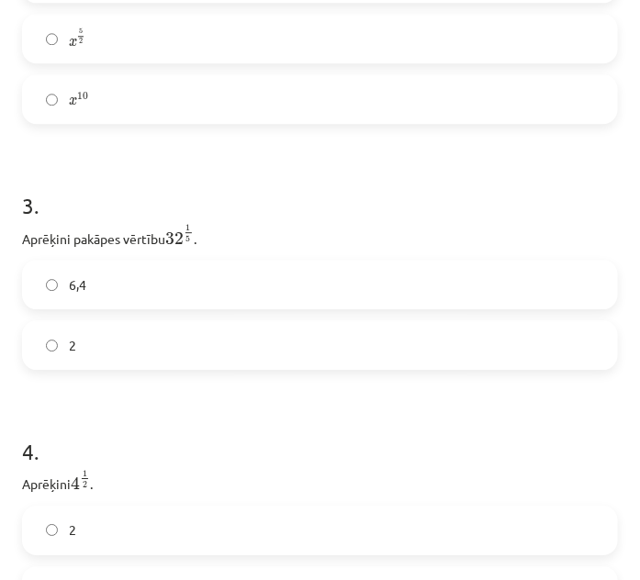
click at [79, 327] on label "2" at bounding box center [320, 345] width 592 height 46
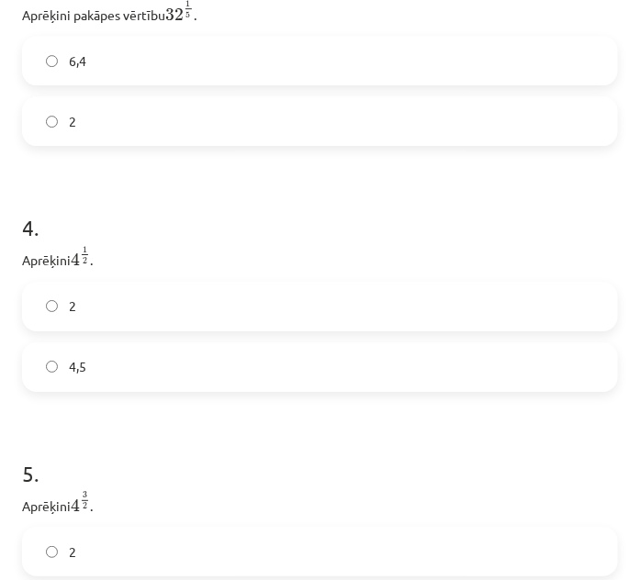
scroll to position [1197, 0]
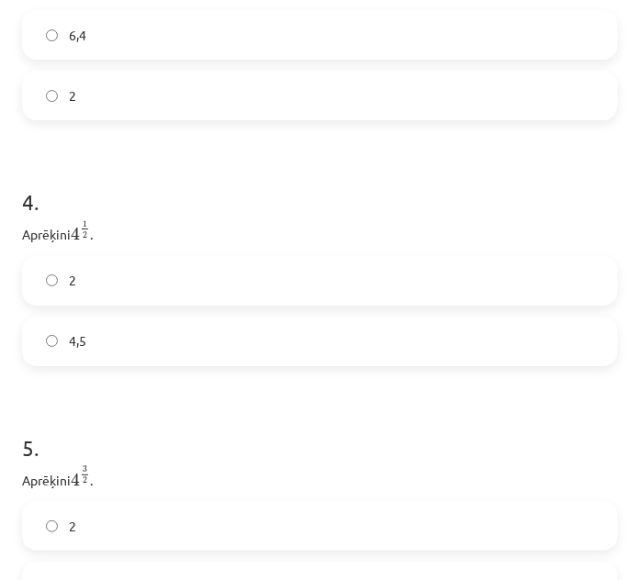
click at [94, 268] on label "2" at bounding box center [320, 281] width 592 height 46
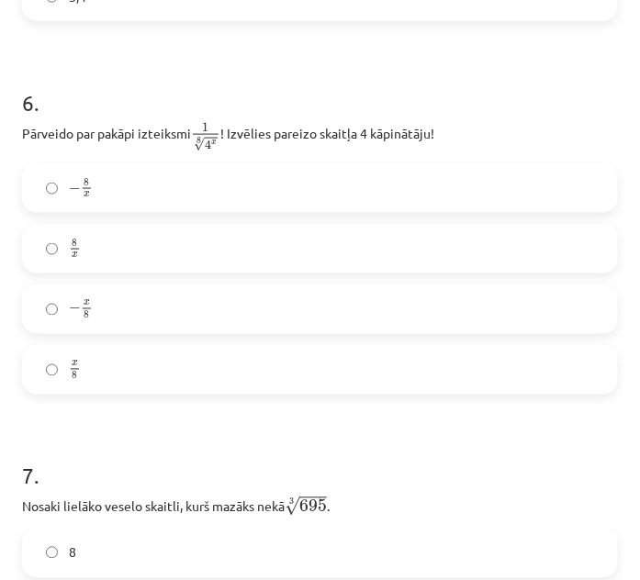
scroll to position [1865, 0]
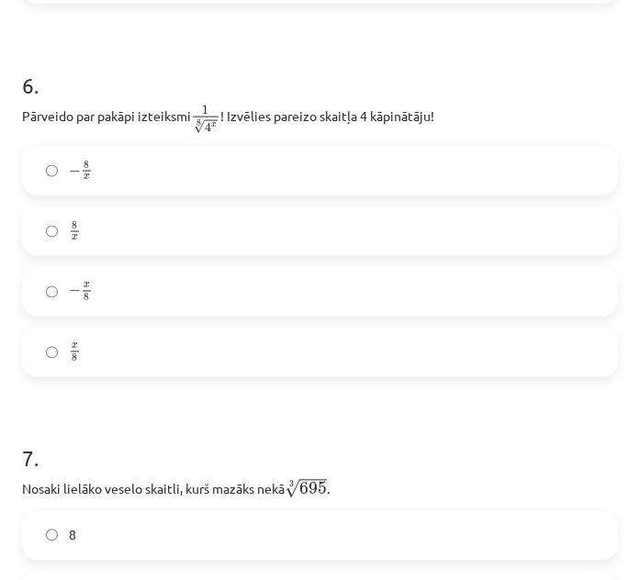
click at [106, 331] on label "x 8 x 8" at bounding box center [320, 352] width 592 height 46
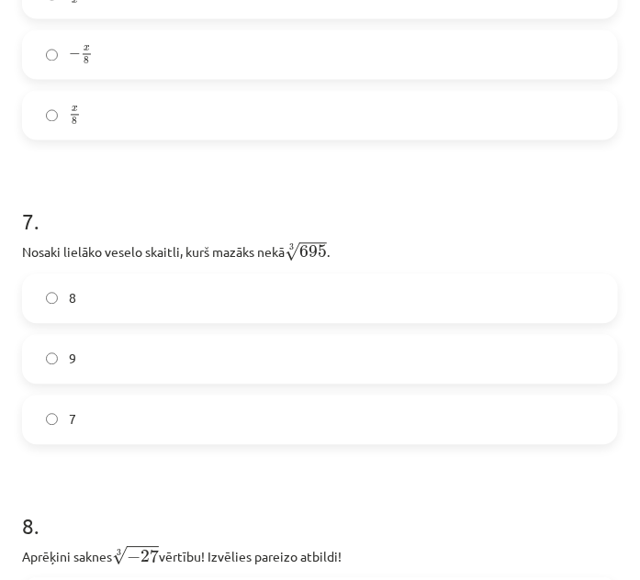
scroll to position [2115, 0]
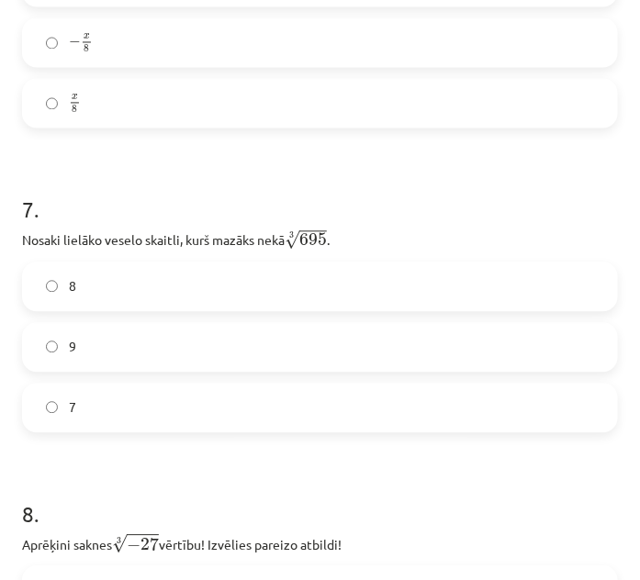
click at [154, 268] on label "8" at bounding box center [320, 286] width 592 height 46
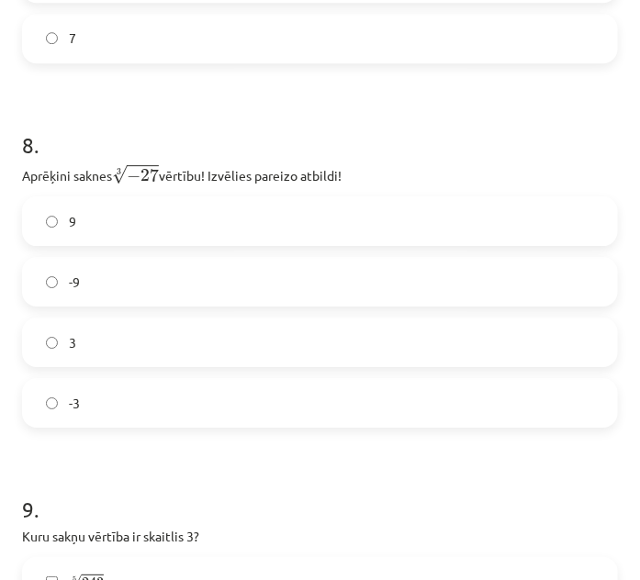
scroll to position [2532, 0]
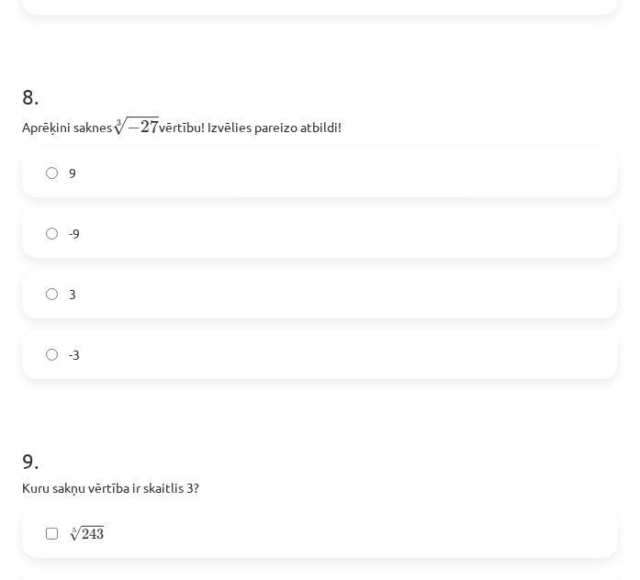
click at [104, 331] on label "-3" at bounding box center [320, 354] width 592 height 46
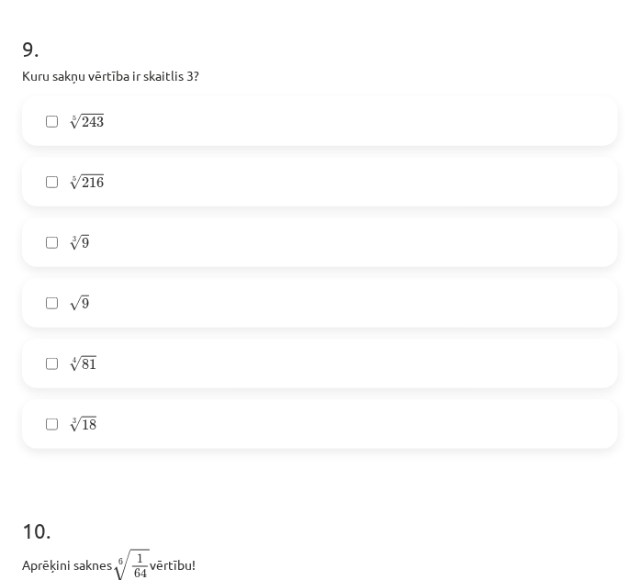
scroll to position [2949, 0]
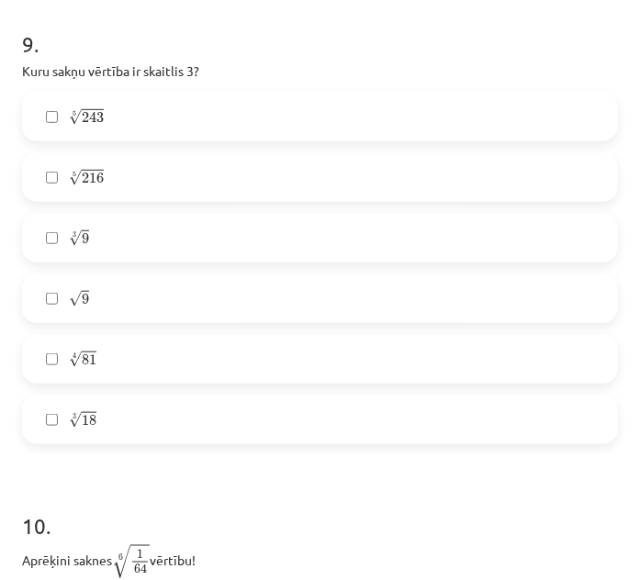
click at [128, 96] on label "5 √ 243 243 5" at bounding box center [320, 117] width 592 height 46
click at [109, 336] on label "4 √ 81 81 4" at bounding box center [320, 359] width 592 height 46
click at [95, 281] on label "√ 9 9" at bounding box center [320, 298] width 592 height 46
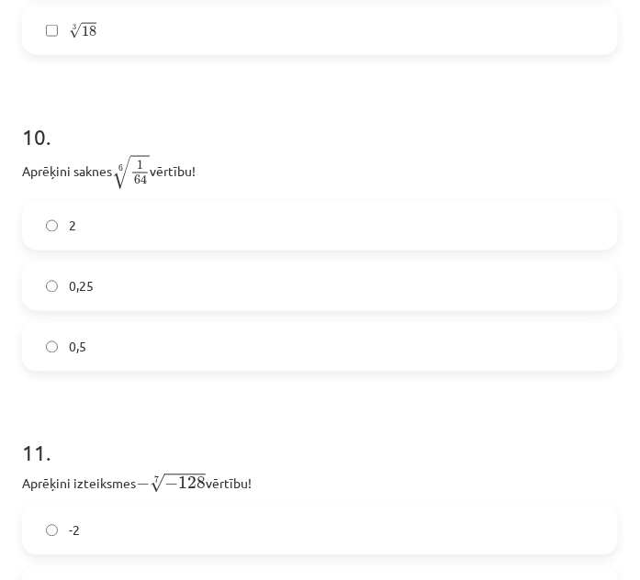
scroll to position [3366, 0]
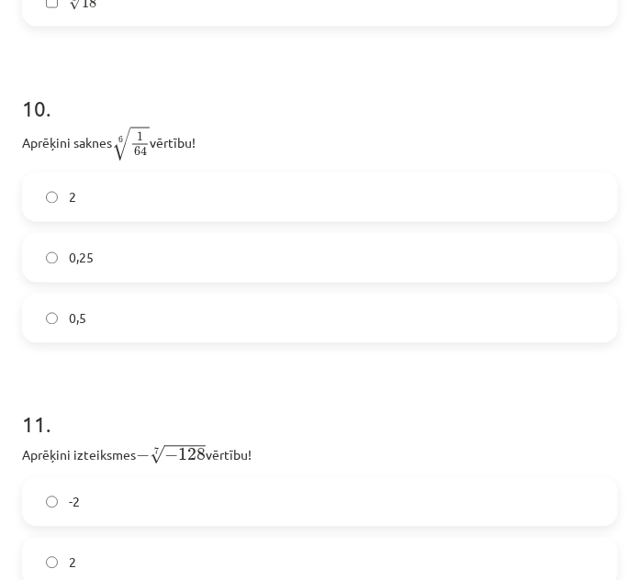
click at [134, 174] on label "2" at bounding box center [320, 197] width 592 height 46
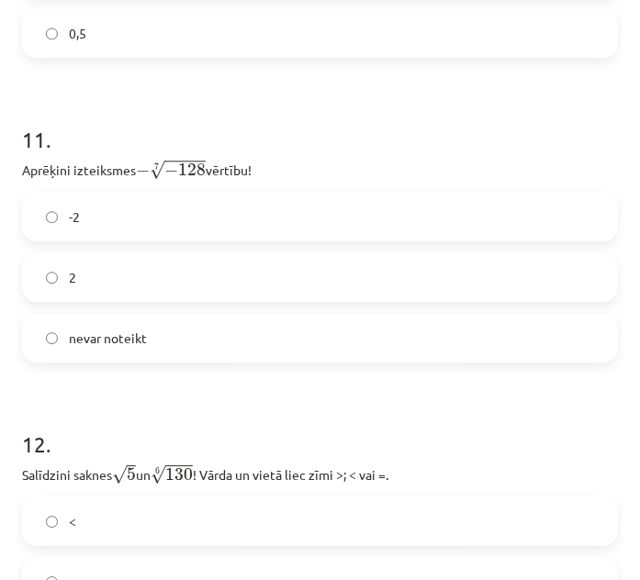
scroll to position [3700, 0]
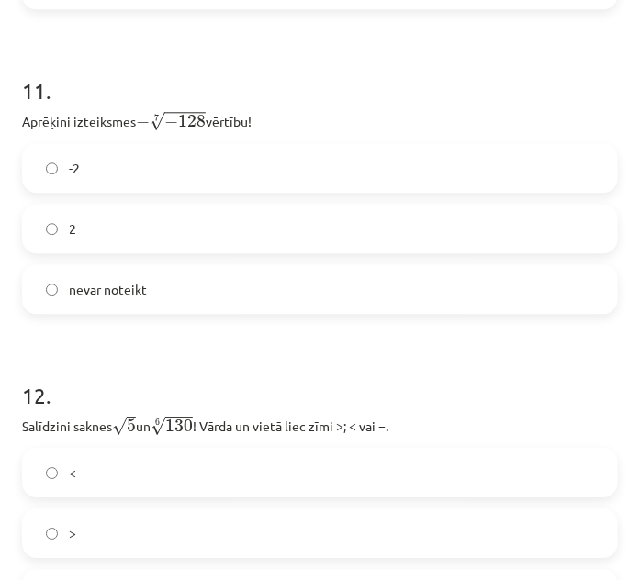
click at [163, 206] on label "2" at bounding box center [320, 229] width 592 height 46
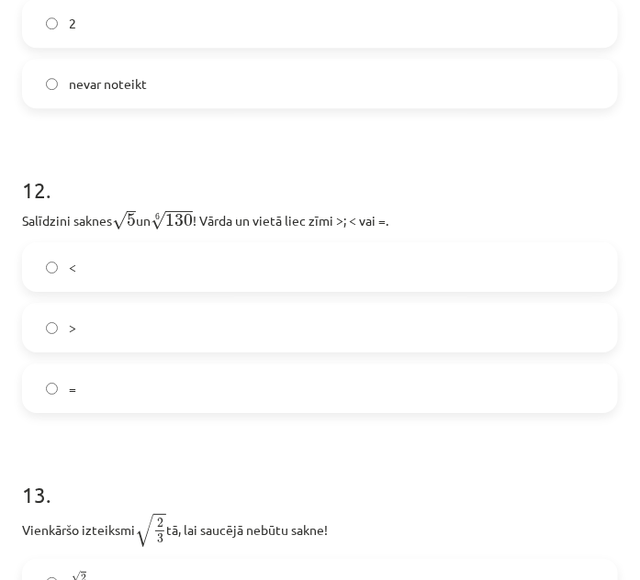
scroll to position [3903, 0]
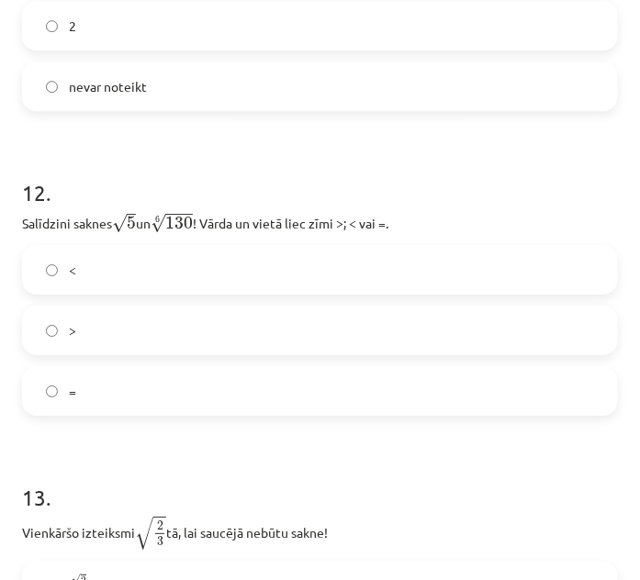
click at [119, 249] on label "<" at bounding box center [320, 270] width 592 height 46
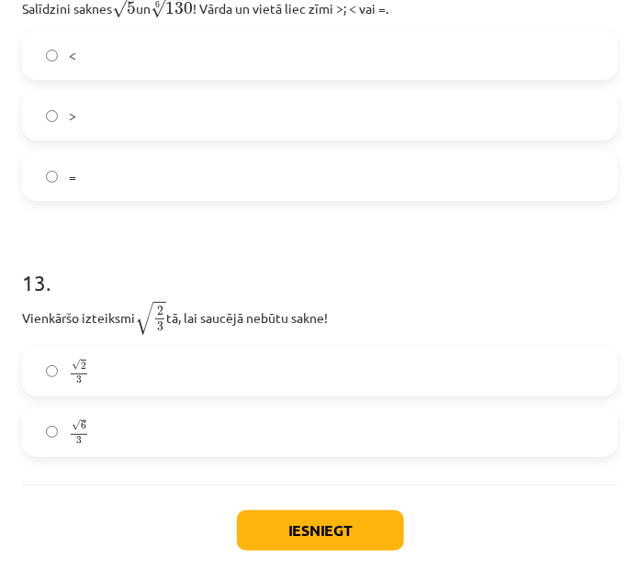
scroll to position [4154, 0]
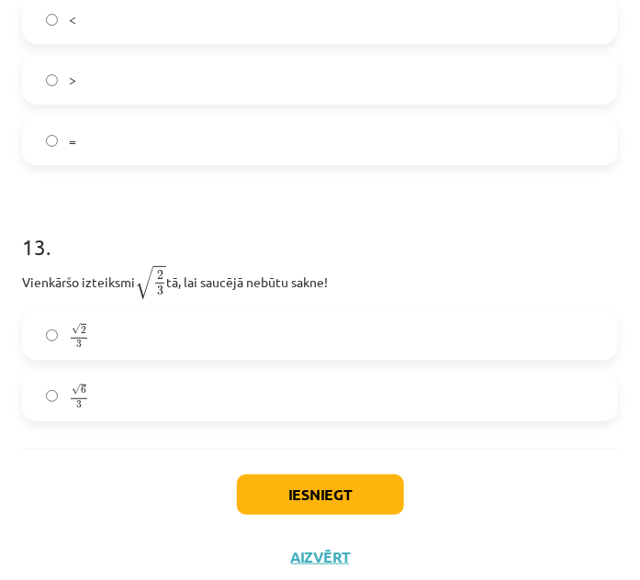
click at [156, 374] on label "√ 6 3 6 3" at bounding box center [320, 397] width 592 height 46
click at [340, 481] on button "Iesniegt" at bounding box center [320, 494] width 167 height 40
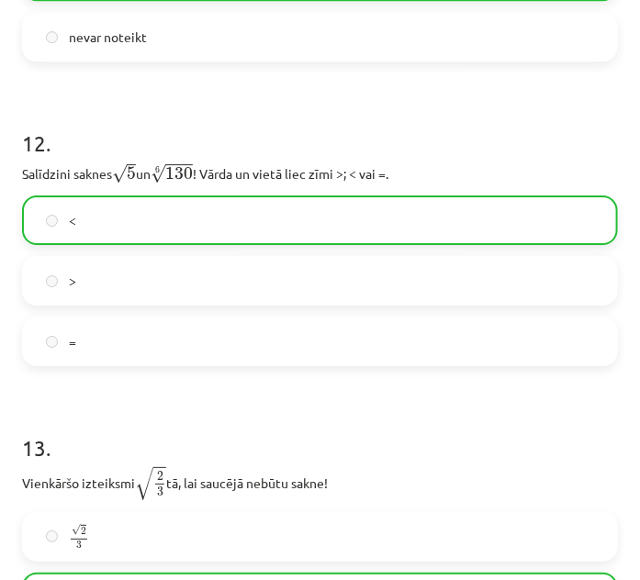
scroll to position [4212, 0]
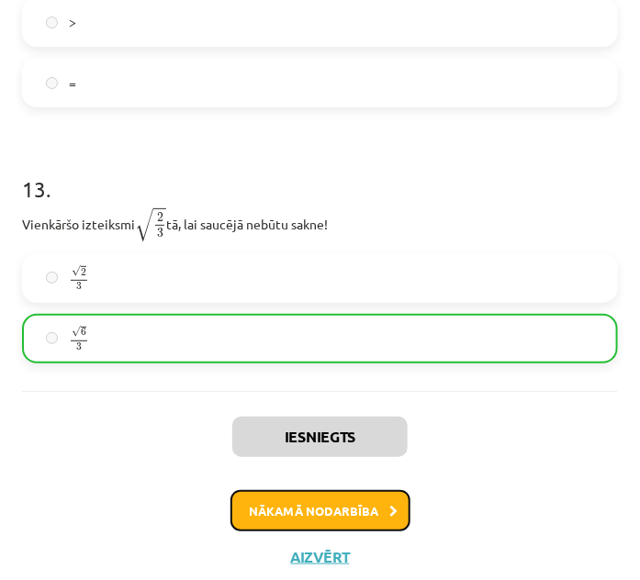
click at [347, 499] on button "Nākamā nodarbība" at bounding box center [320, 511] width 180 height 42
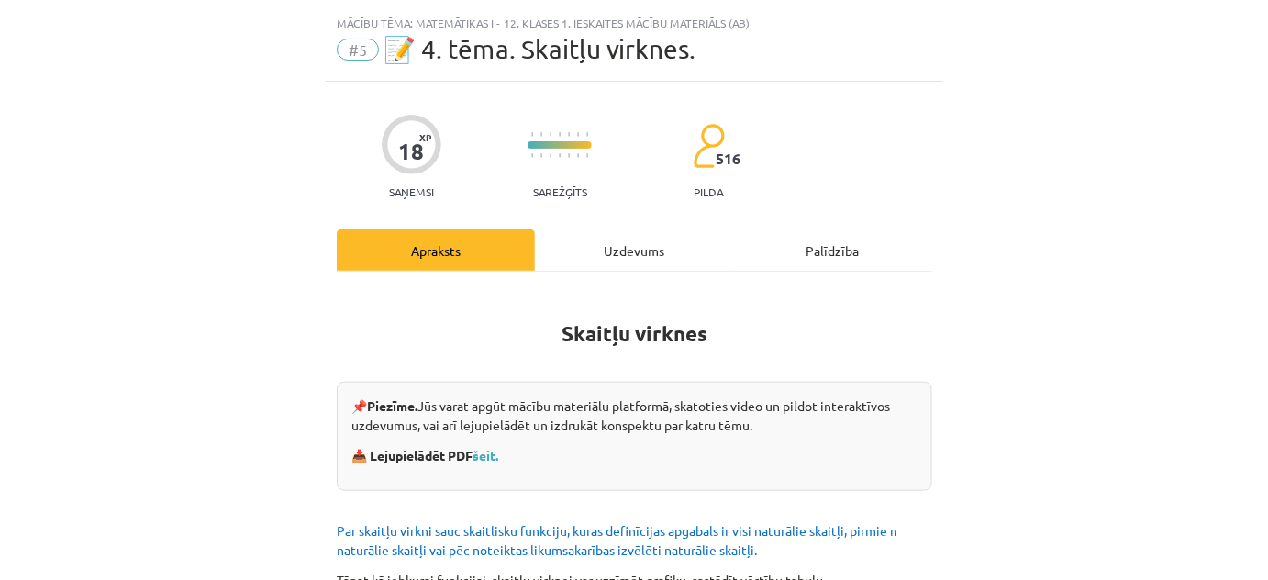
scroll to position [0, 0]
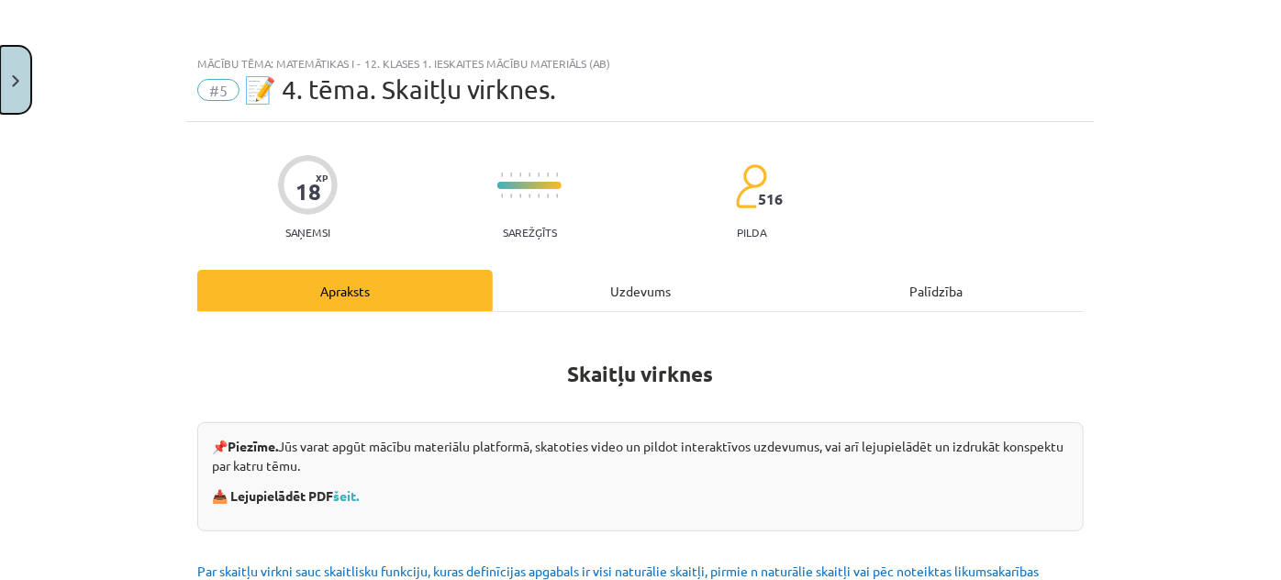
click at [14, 72] on button "Close" at bounding box center [15, 80] width 31 height 68
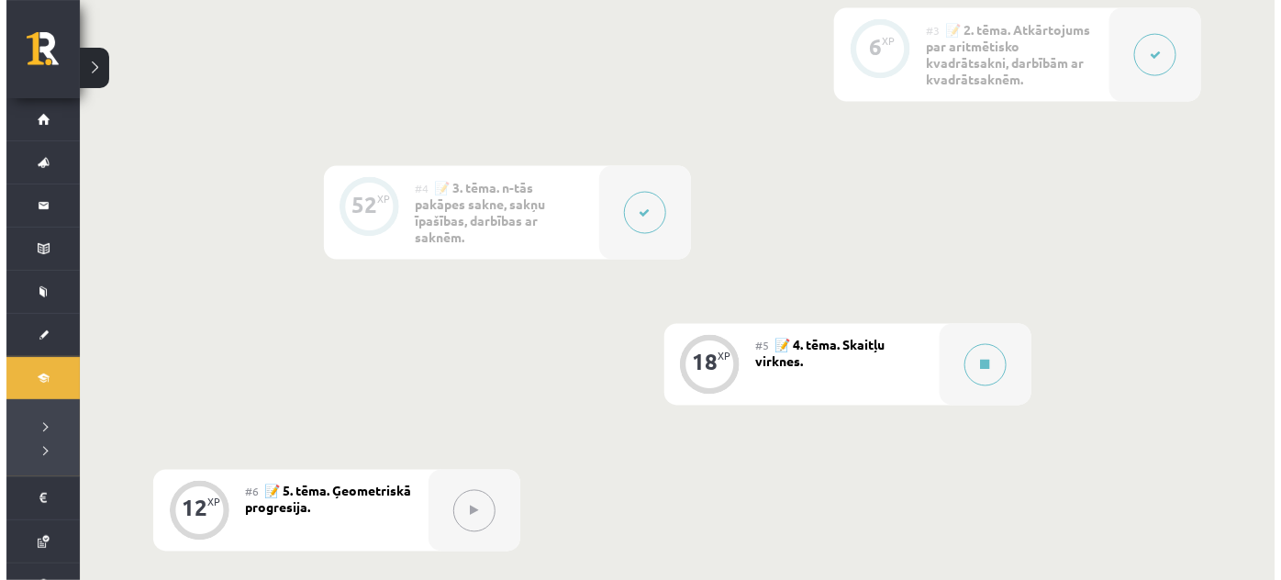
scroll to position [918, 0]
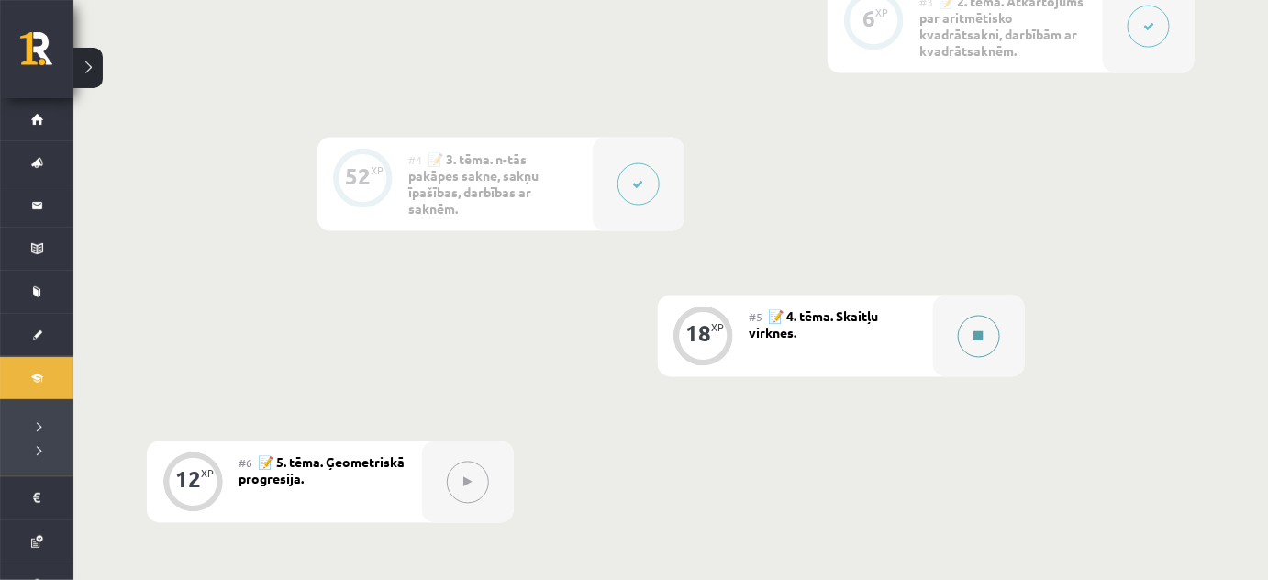
click at [988, 342] on button at bounding box center [979, 337] width 42 height 42
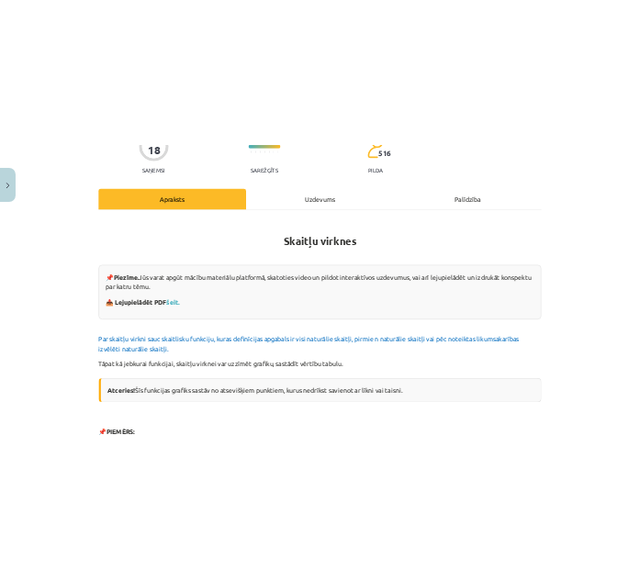
scroll to position [166, 0]
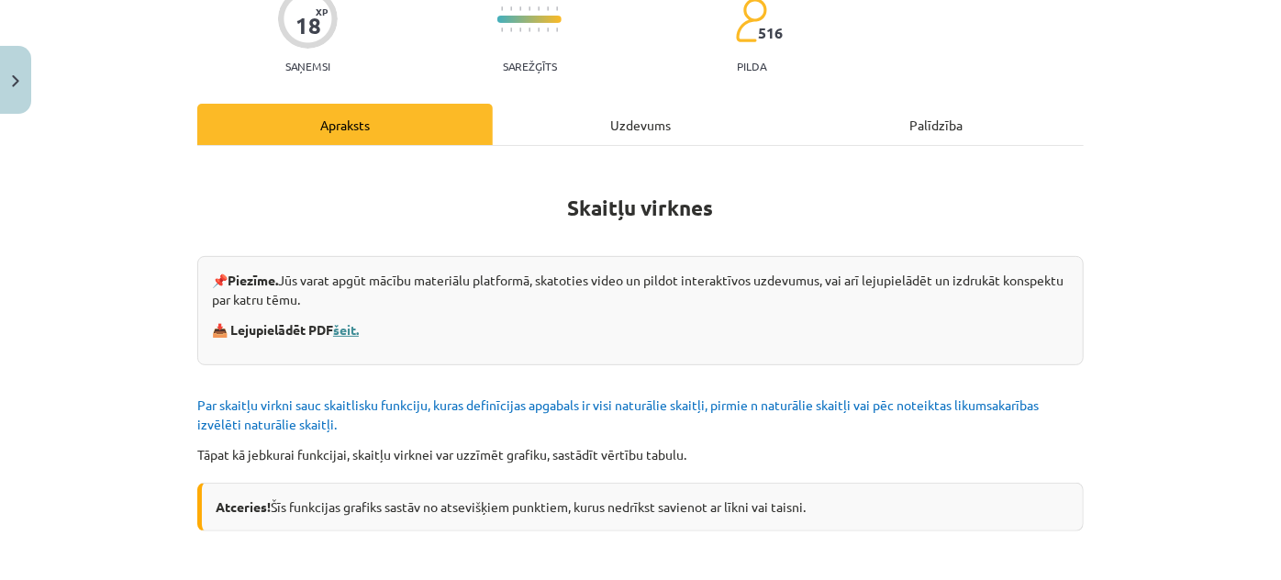
click at [348, 329] on link "šeit." at bounding box center [346, 329] width 26 height 17
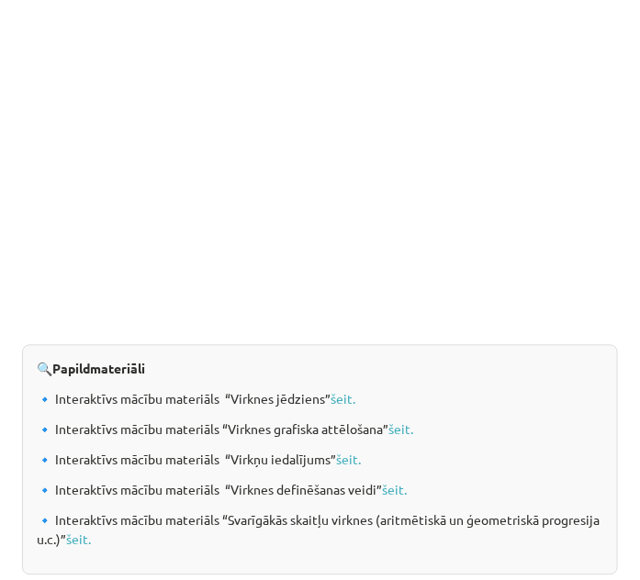
scroll to position [2183, 0]
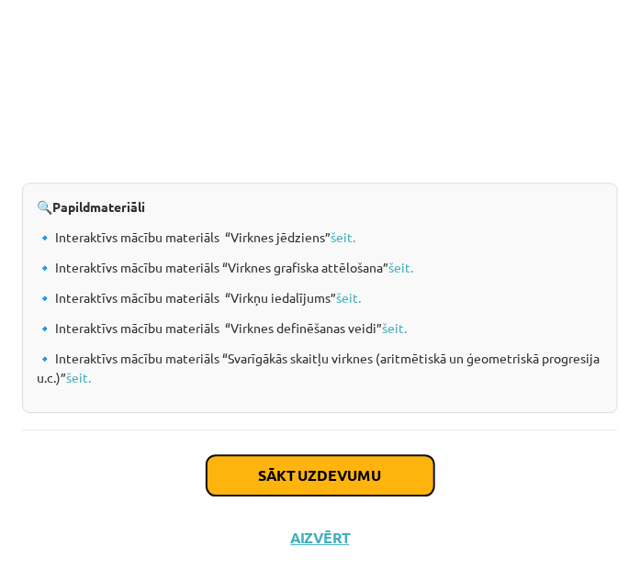
click at [320, 471] on button "Sākt uzdevumu" at bounding box center [320, 475] width 228 height 40
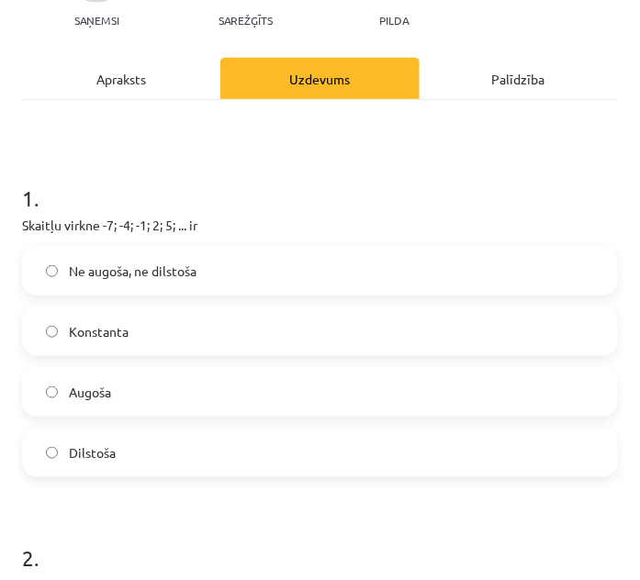
scroll to position [178, 0]
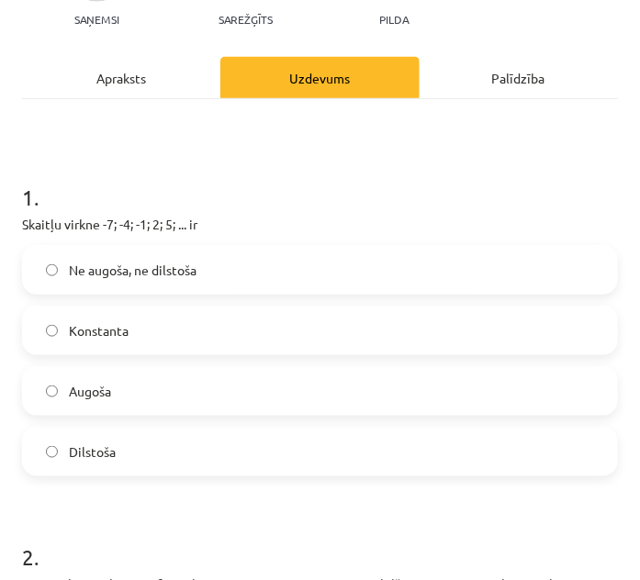
click at [198, 379] on label "Augoša" at bounding box center [320, 391] width 592 height 46
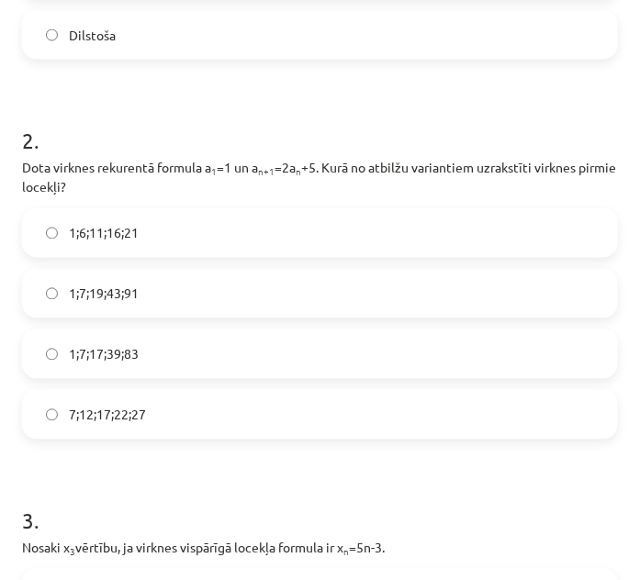
scroll to position [595, 0]
click at [163, 292] on label "1;7;19;43;91" at bounding box center [320, 294] width 592 height 46
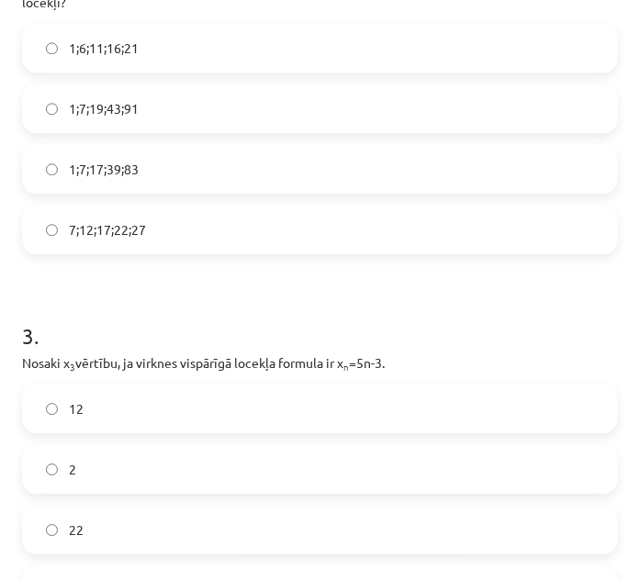
scroll to position [929, 0]
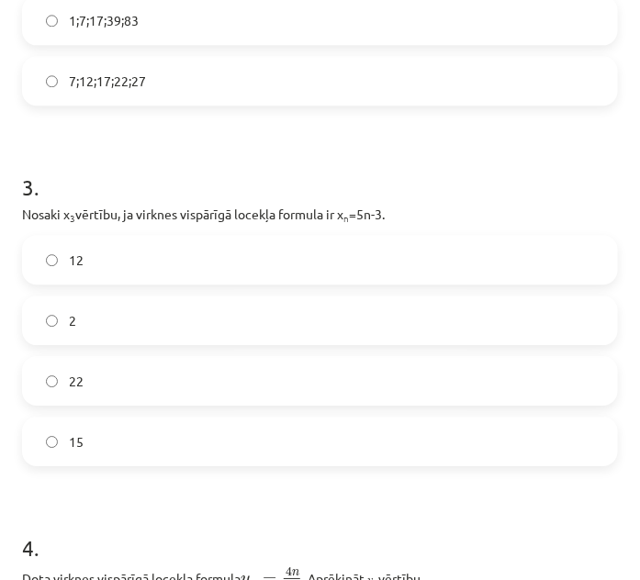
click at [134, 241] on label "12" at bounding box center [320, 260] width 592 height 46
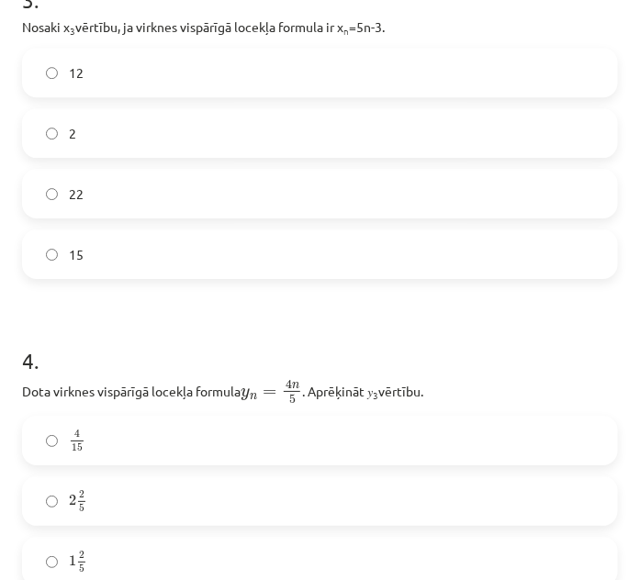
scroll to position [1263, 0]
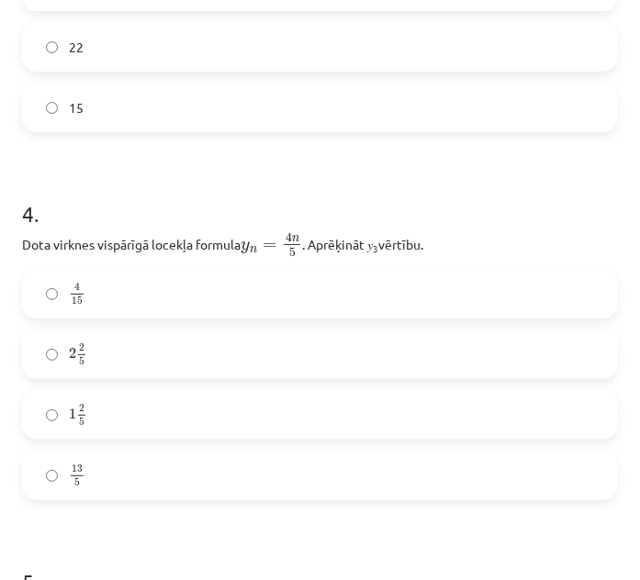
click at [148, 341] on label "2 2 5 2 2 5" at bounding box center [320, 354] width 592 height 46
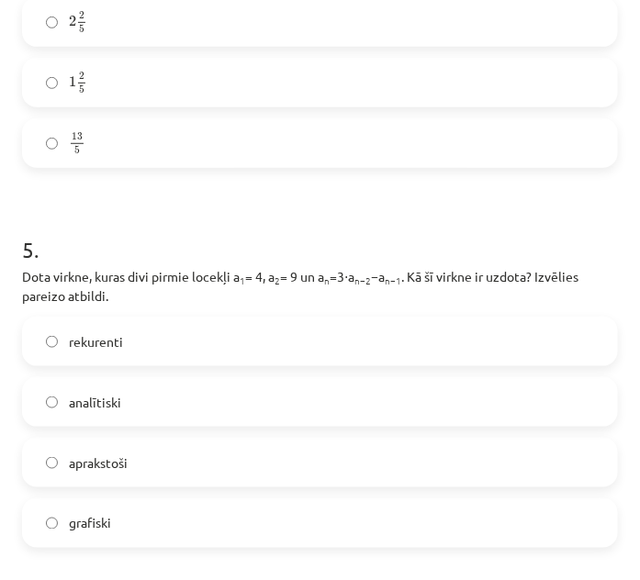
scroll to position [1679, 0]
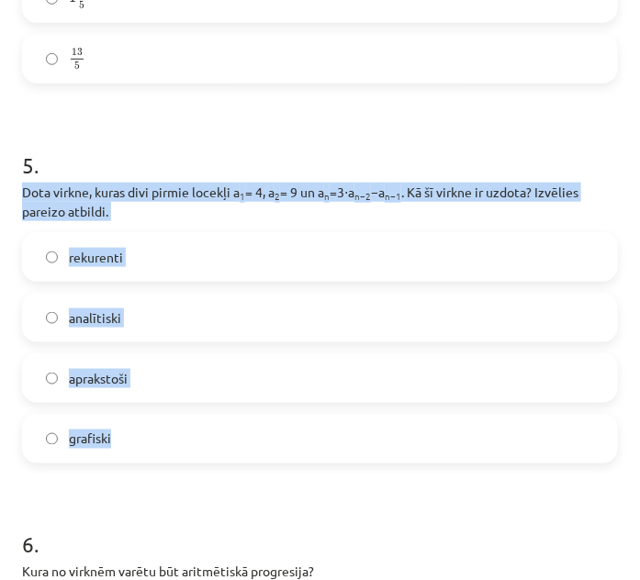
drag, startPoint x: 15, startPoint y: 186, endPoint x: 215, endPoint y: 431, distance: 316.3
copy div "Dota virkne, kuras divi pirmie locekļi a 1 = 4, a 2 = 9 un a n =3⋅a n−2 −a n−1 …"
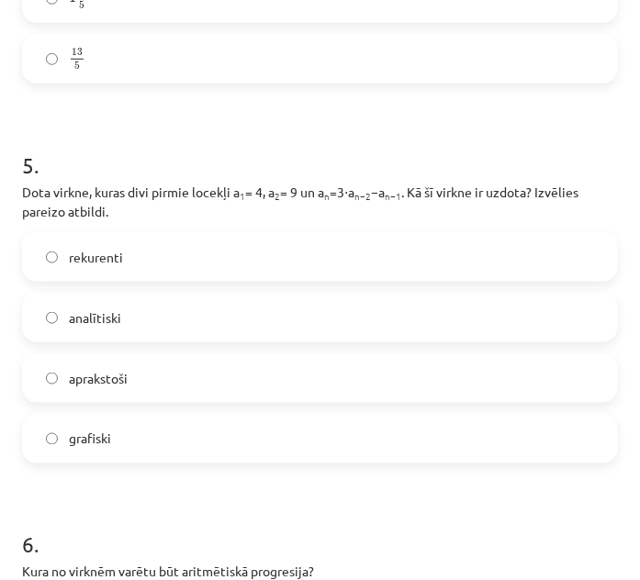
click at [176, 256] on label "rekurenti" at bounding box center [320, 257] width 592 height 46
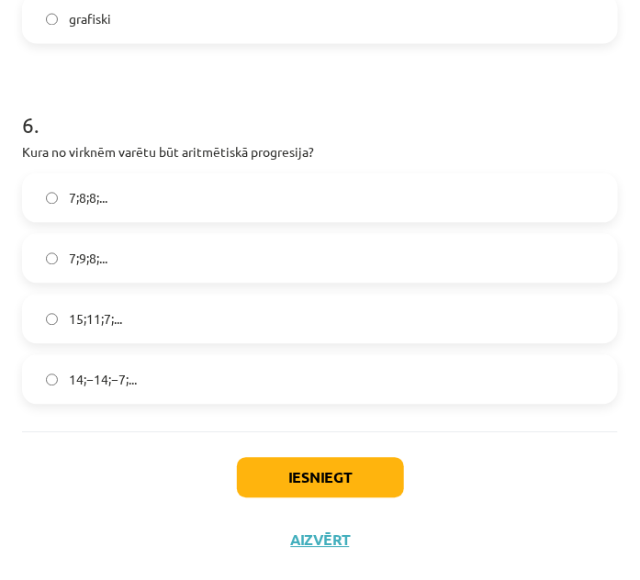
scroll to position [2100, 0]
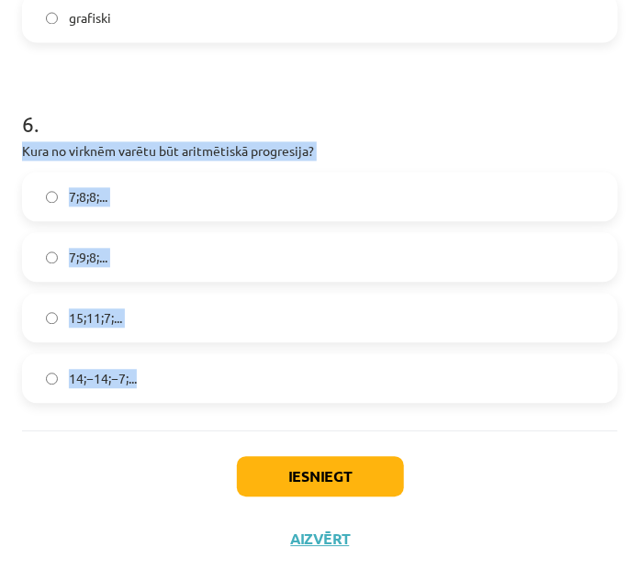
drag, startPoint x: 18, startPoint y: 150, endPoint x: 139, endPoint y: 385, distance: 265.2
copy div "Kura no virknēm varētu būt aritmētiskā progresija? 7;8;8;... 7;9;8;... 15;11;7;…"
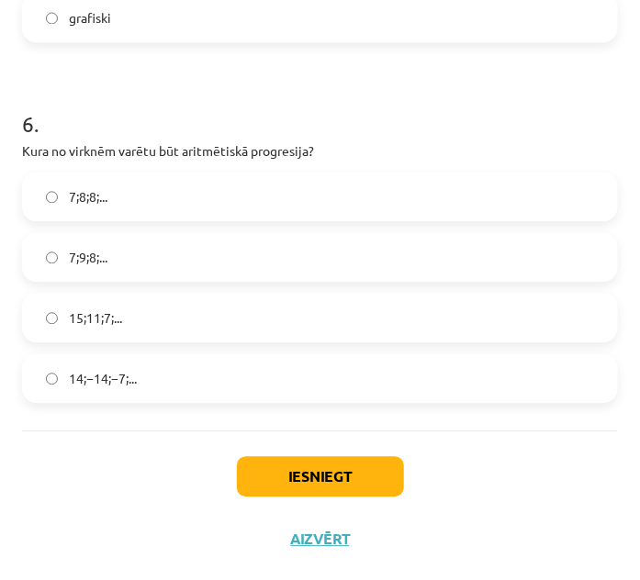
click at [50, 464] on div "Iesniegt Aizvērt" at bounding box center [320, 495] width 596 height 128
click at [133, 307] on label "15;11;7;..." at bounding box center [320, 319] width 592 height 46
click at [303, 470] on button "Iesniegt" at bounding box center [320, 477] width 167 height 40
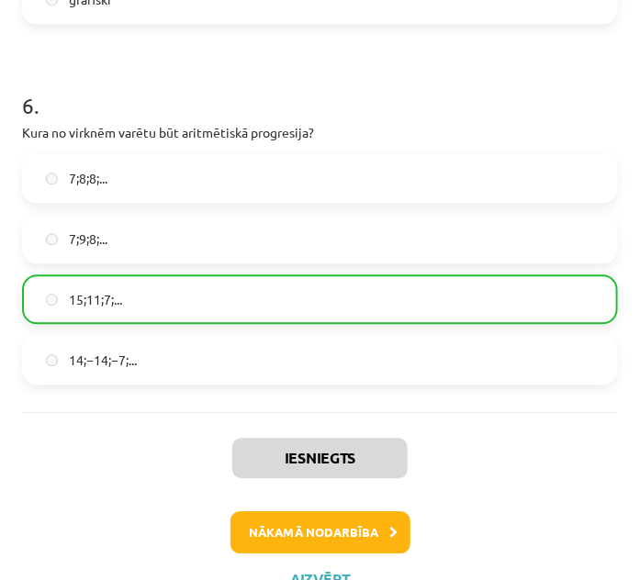
scroll to position [2159, 0]
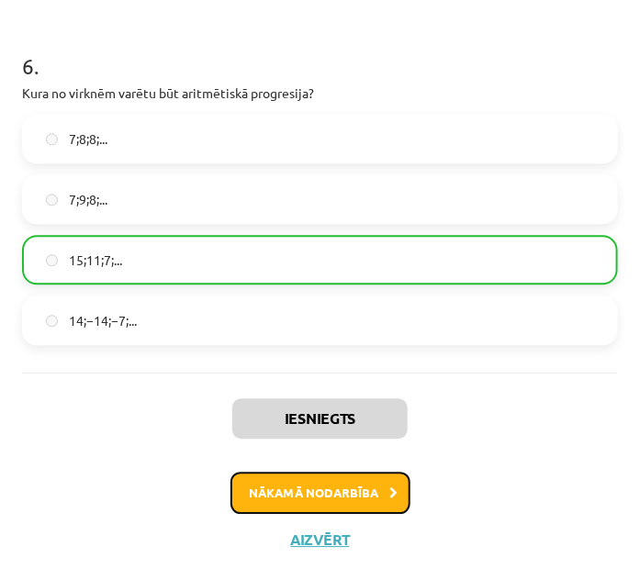
click at [364, 495] on button "Nākamā nodarbība" at bounding box center [320, 493] width 180 height 42
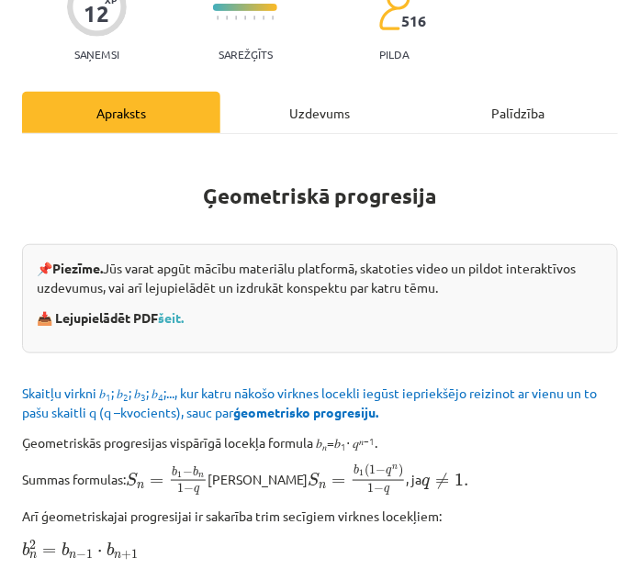
scroll to position [178, 0]
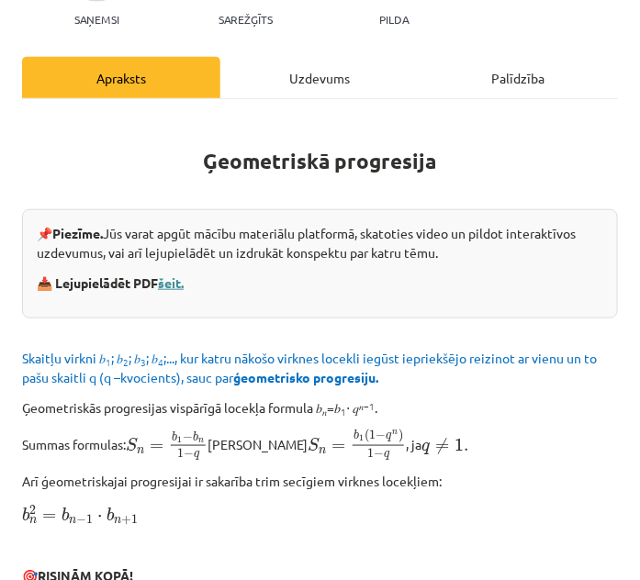
click at [184, 282] on link "šeit." at bounding box center [171, 282] width 26 height 17
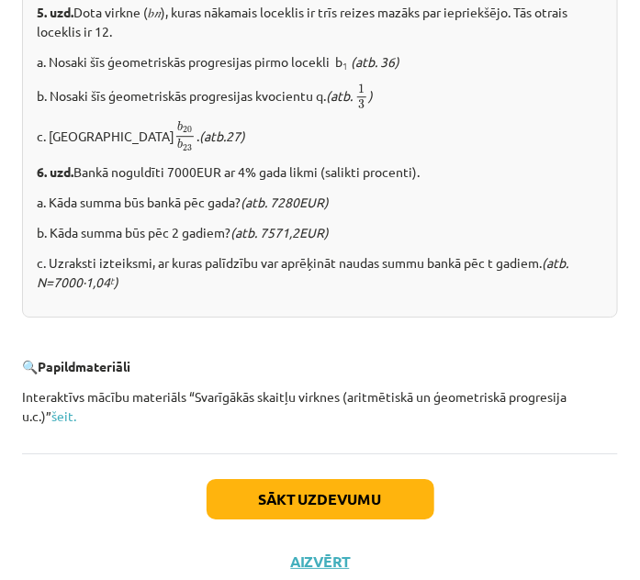
scroll to position [2449, 0]
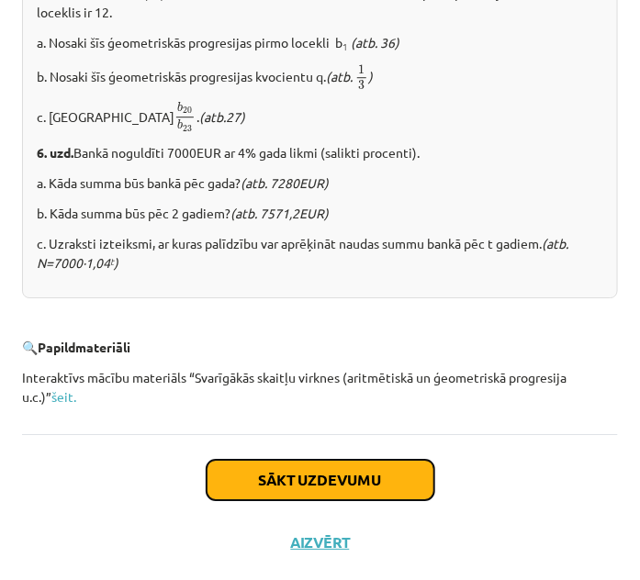
click at [339, 475] on button "Sākt uzdevumu" at bounding box center [320, 480] width 228 height 40
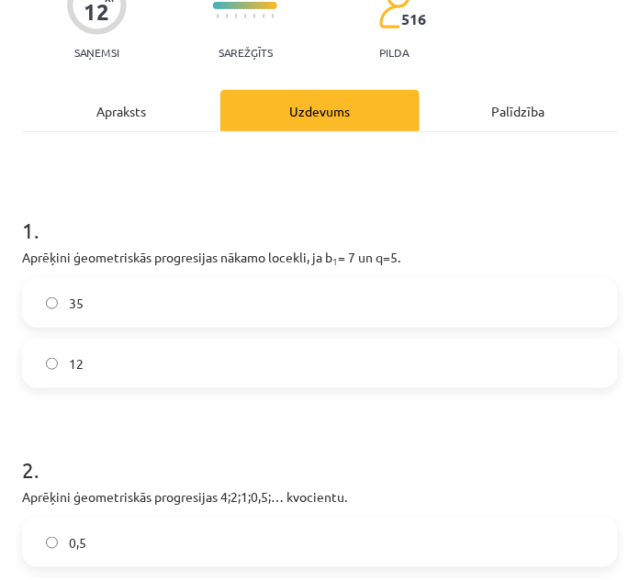
scroll to position [178, 0]
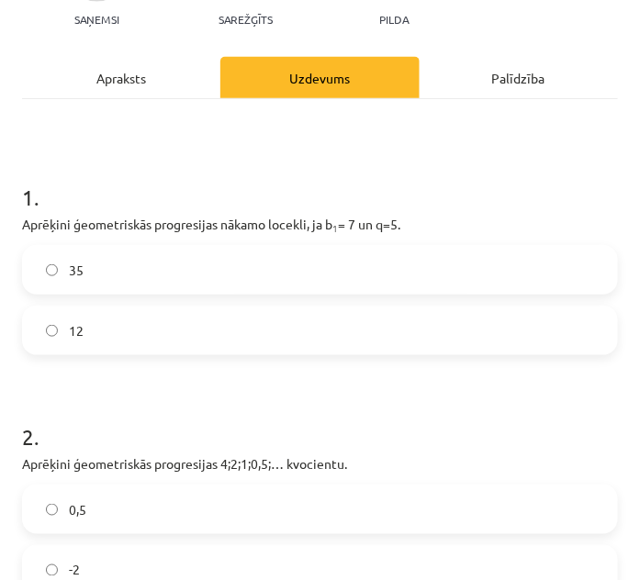
drag, startPoint x: 18, startPoint y: 221, endPoint x: 410, endPoint y: 222, distance: 391.9
click at [410, 222] on div "12 XP Saņemsi Sarežģīts 516 pilda Apraksts Uzdevums Palīdzība 1 . Aprēķini ģeom…" at bounding box center [320, 576] width 618 height 1334
copy p "Aprēķini ģeometriskās progresijas nākamo locekli, ja b 1 = 7 un q=5."
click at [166, 256] on label "35" at bounding box center [320, 270] width 592 height 46
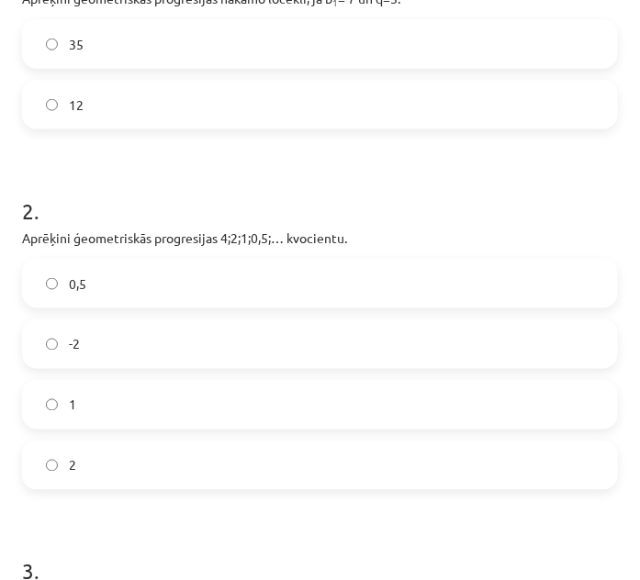
scroll to position [428, 0]
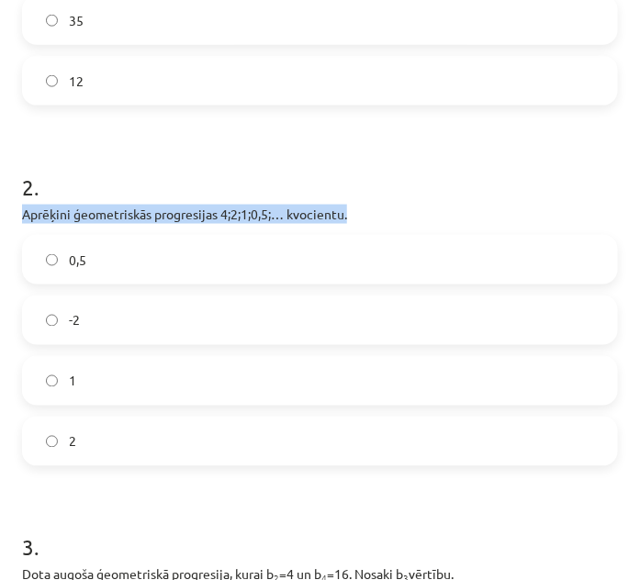
drag, startPoint x: 19, startPoint y: 218, endPoint x: 354, endPoint y: 215, distance: 335.0
click at [354, 215] on div "12 XP Saņemsi Sarežģīts 516 pilda Apraksts Uzdevums Palīdzība 1 . Aprēķini ģeom…" at bounding box center [320, 327] width 618 height 1334
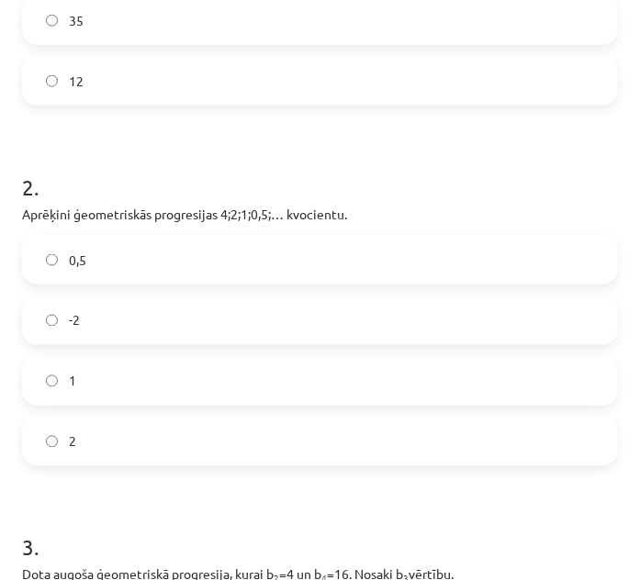
click at [560, 235] on div "0,5" at bounding box center [320, 260] width 596 height 50
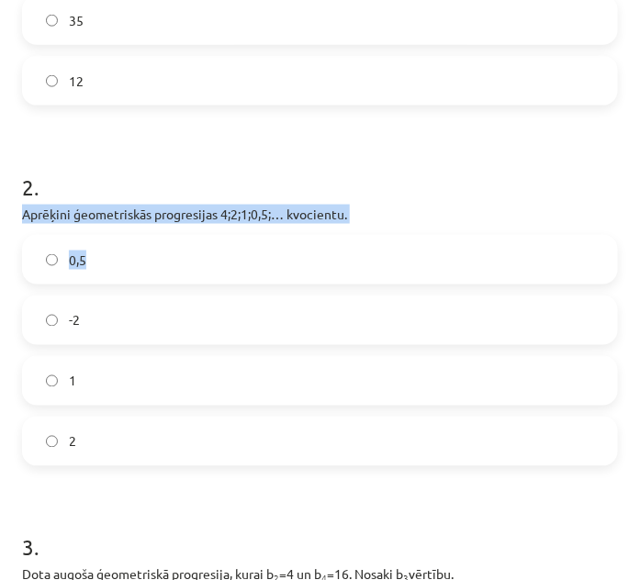
drag, startPoint x: 21, startPoint y: 210, endPoint x: 352, endPoint y: 224, distance: 331.6
click at [352, 224] on div "12 XP Saņemsi Sarežģīts 516 pilda Apraksts Uzdevums Palīdzība 1 . Aprēķini ģeom…" at bounding box center [320, 327] width 618 height 1334
click at [382, 211] on p "Aprēķini ģeometriskās progresijas 4;2;1;0,5;… kvocientu." at bounding box center [320, 214] width 596 height 19
drag, startPoint x: 18, startPoint y: 209, endPoint x: 379, endPoint y: 215, distance: 360.7
click at [379, 215] on div "12 XP Saņemsi Sarežģīts 516 pilda Apraksts Uzdevums Palīdzība 1 . Aprēķini ģeom…" at bounding box center [320, 327] width 618 height 1334
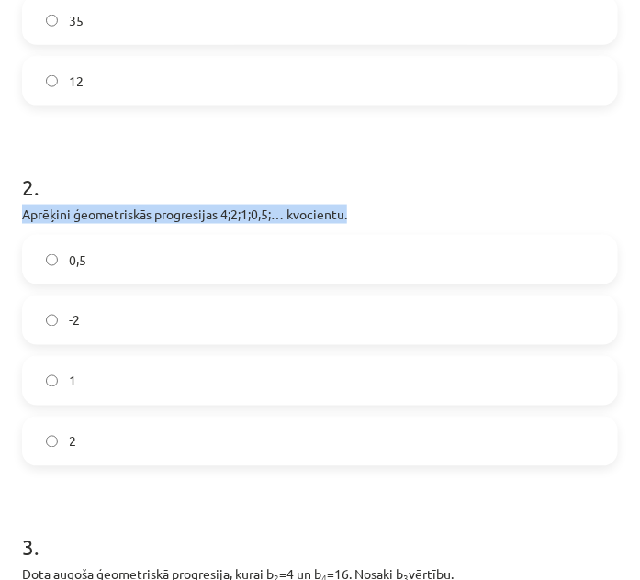
copy p "Aprēķini ģeometriskās progresijas 4;2;1;0,5;… kvocientu."
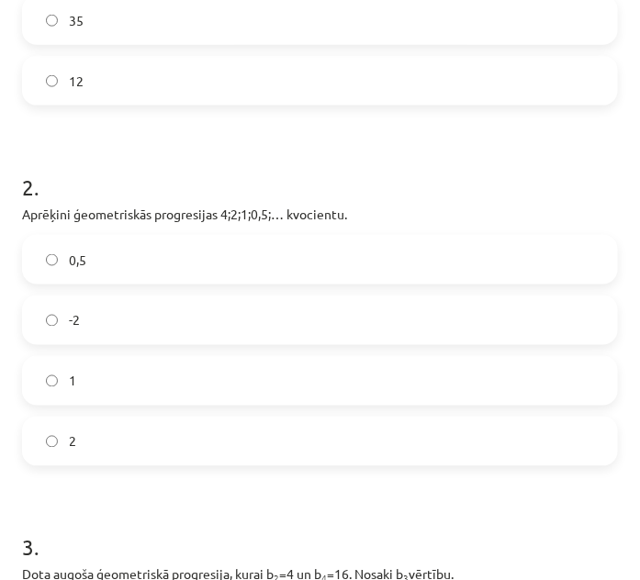
drag, startPoint x: 154, startPoint y: 529, endPoint x: 147, endPoint y: 425, distance: 104.0
click at [154, 528] on h1 "3 ." at bounding box center [320, 531] width 596 height 57
click at [144, 250] on label "0,5" at bounding box center [320, 260] width 592 height 46
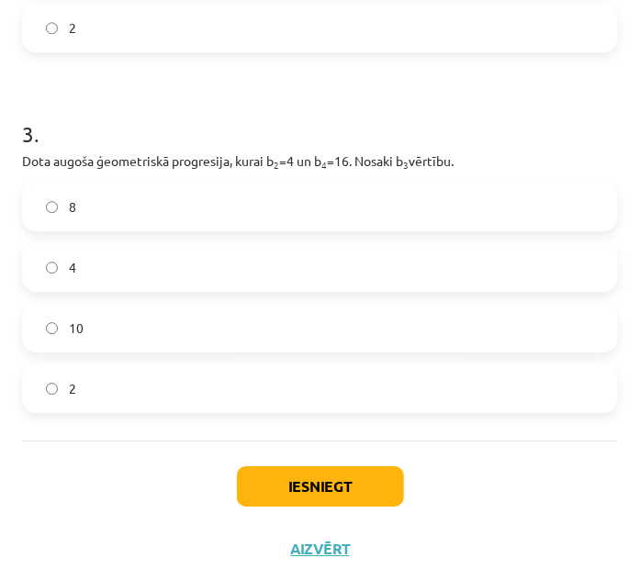
scroll to position [845, 0]
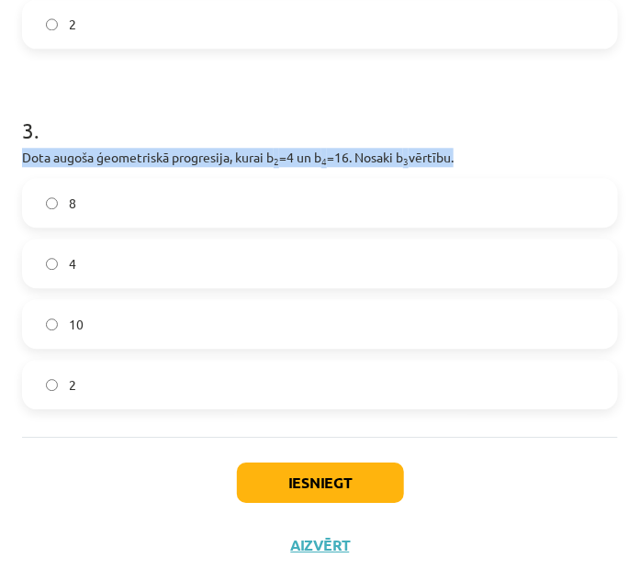
drag, startPoint x: 18, startPoint y: 160, endPoint x: 5, endPoint y: 179, distance: 23.7
click at [5, 179] on div "Mācību tēma: Matemātikas i - 12. klases 1. ieskaites mācību materiāls (ab) #6 📝…" at bounding box center [320, 290] width 640 height 580
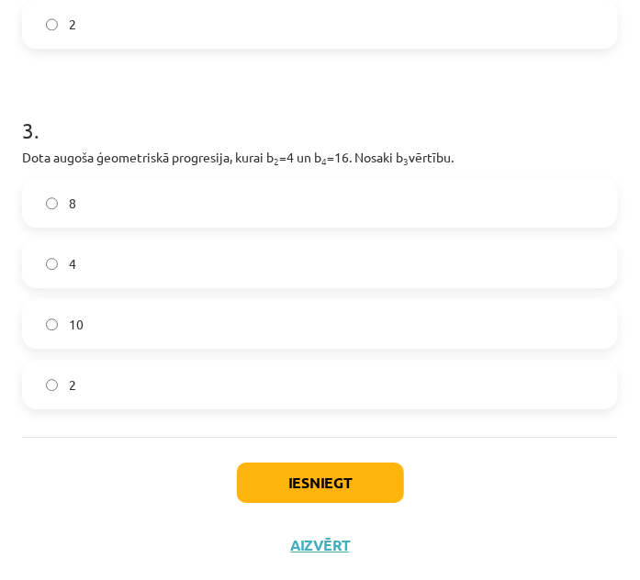
drag, startPoint x: 144, startPoint y: 476, endPoint x: 162, endPoint y: 474, distance: 17.5
click at [144, 476] on div "Iesniegt Aizvērt" at bounding box center [320, 501] width 596 height 128
drag, startPoint x: 17, startPoint y: 156, endPoint x: 464, endPoint y: 153, distance: 447.9
copy p "Dota augoša ģeometriskā progresija, kurai b 2 =4 un b 4 =16. Nosaki b 3 vērtību."
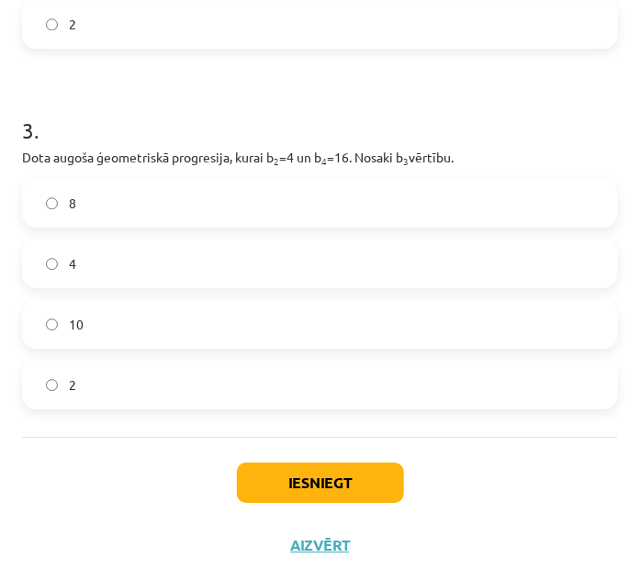
click at [94, 460] on div "Iesniegt Aizvērt" at bounding box center [320, 501] width 596 height 128
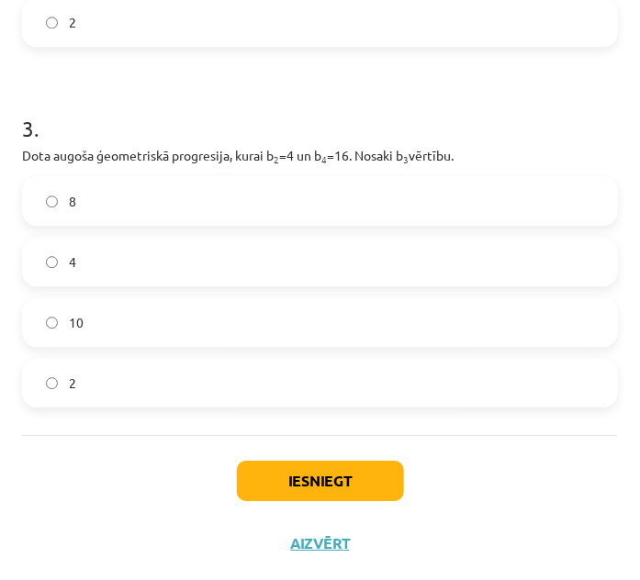
scroll to position [852, 0]
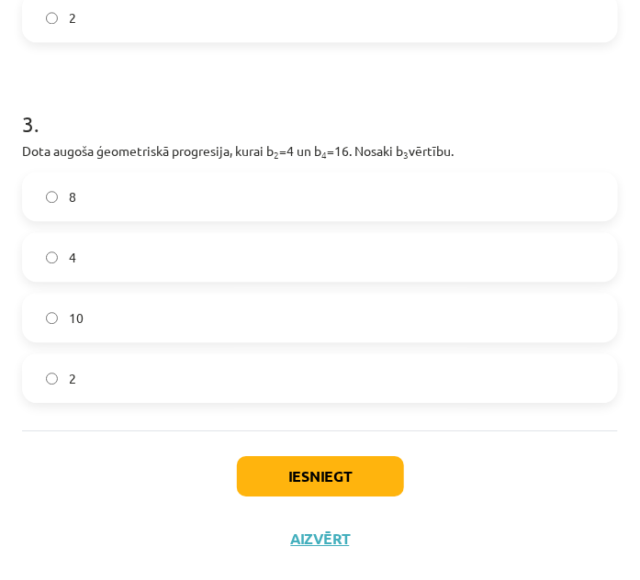
click at [407, 197] on label "8" at bounding box center [320, 196] width 592 height 46
click at [332, 480] on button "Iesniegt" at bounding box center [320, 476] width 167 height 40
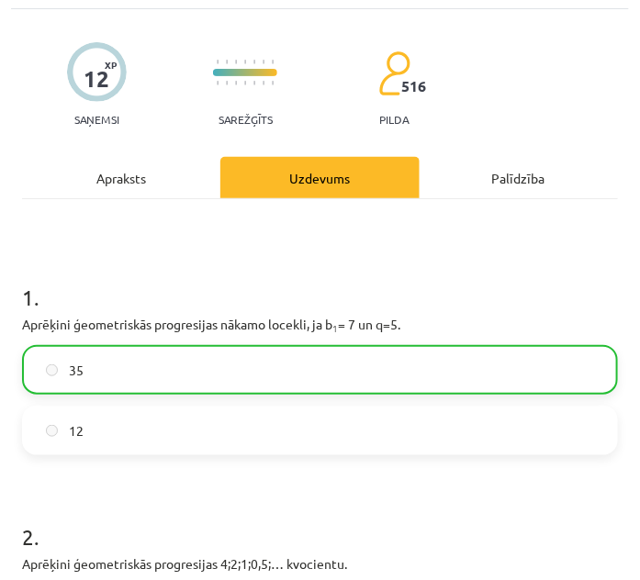
scroll to position [0, 0]
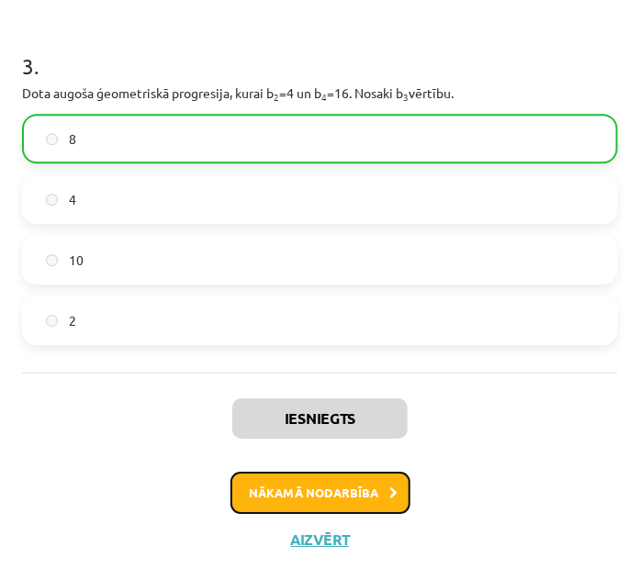
click at [352, 486] on button "Nākamā nodarbība" at bounding box center [320, 493] width 180 height 42
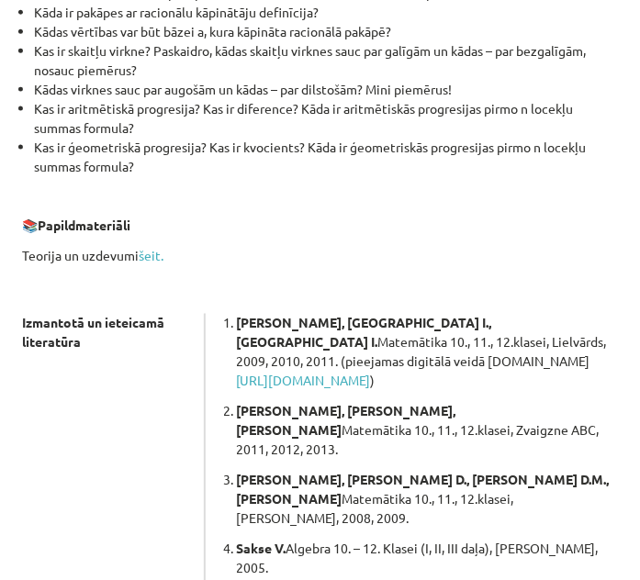
scroll to position [443, 0]
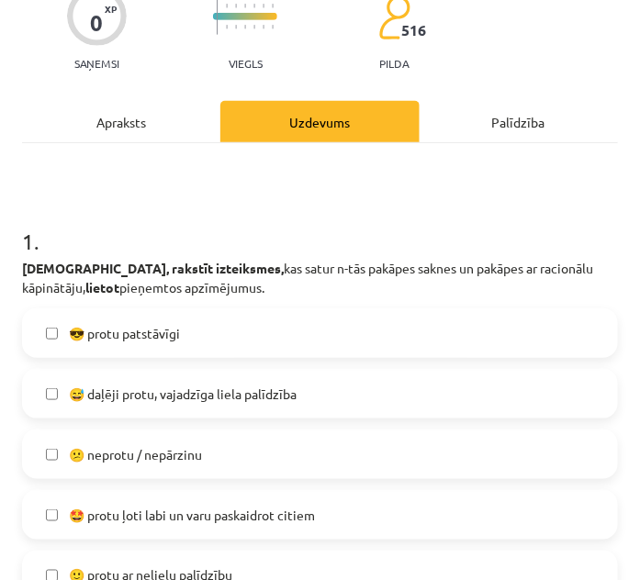
scroll to position [262, 0]
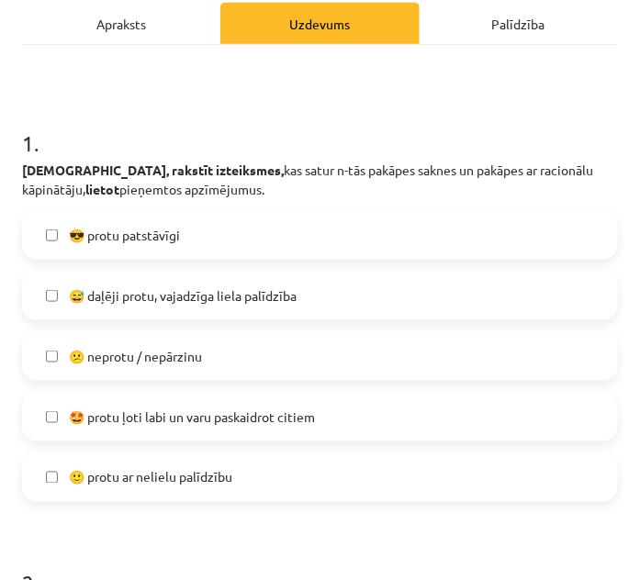
click at [220, 235] on label "😎 protu patstāvīgi" at bounding box center [320, 235] width 592 height 46
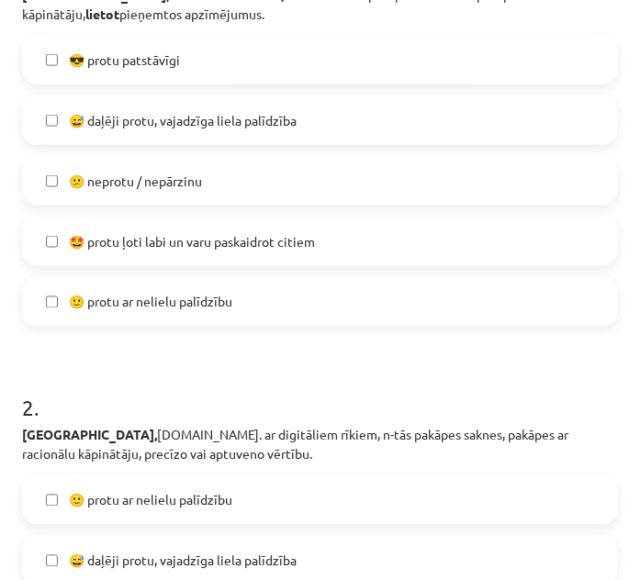
scroll to position [428, 0]
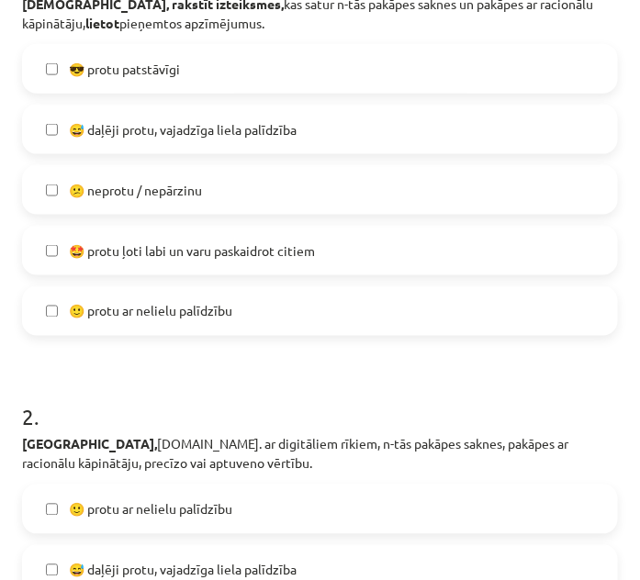
click at [224, 318] on span "🙂 protu ar nelielu palīdzību" at bounding box center [150, 311] width 163 height 19
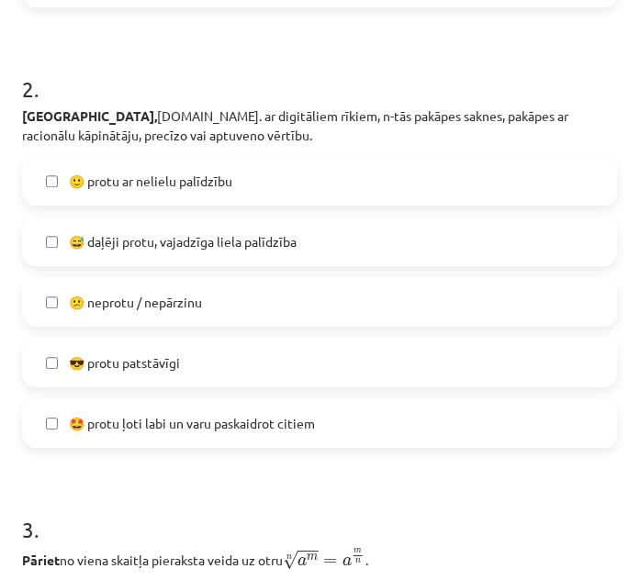
scroll to position [762, 0]
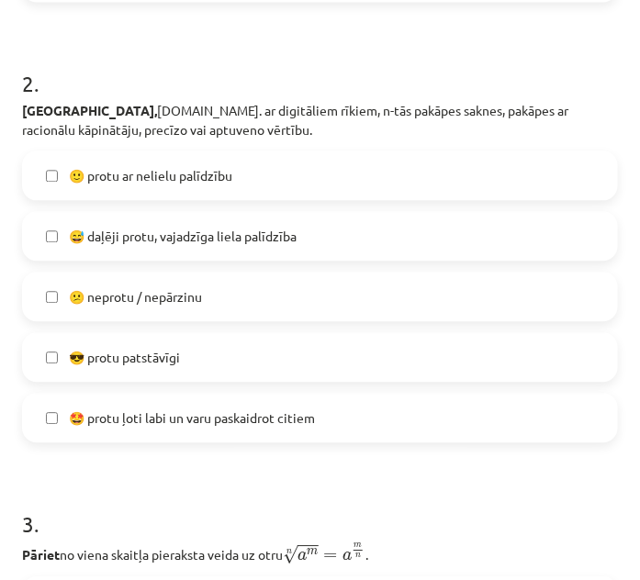
click at [182, 167] on span "🙂 protu ar nelielu palīdzību" at bounding box center [150, 175] width 163 height 19
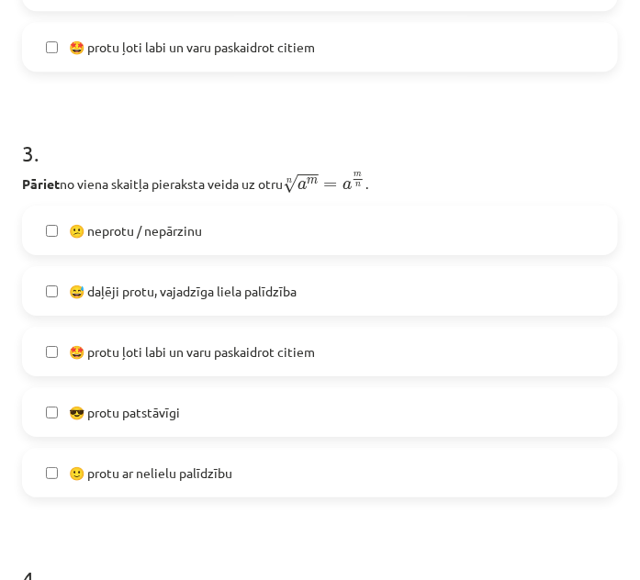
scroll to position [1179, 0]
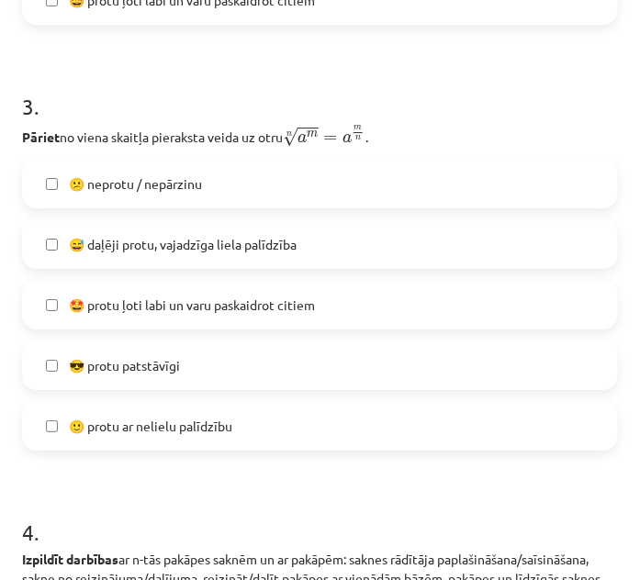
click at [198, 362] on label "😎 protu patstāvīgi" at bounding box center [320, 365] width 592 height 46
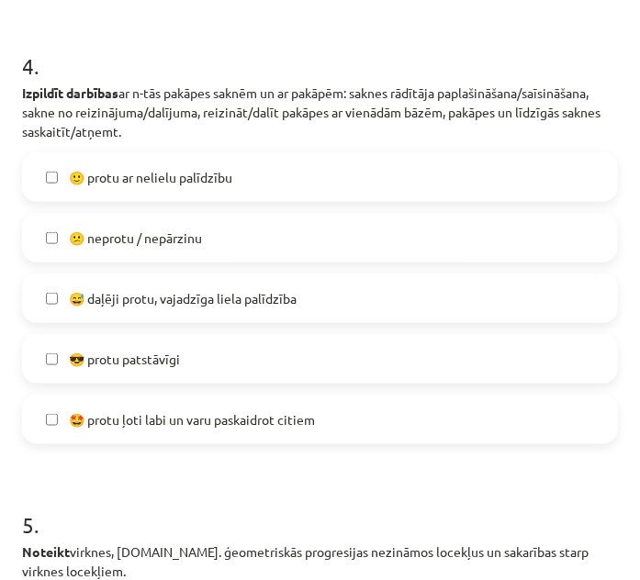
scroll to position [1679, 0]
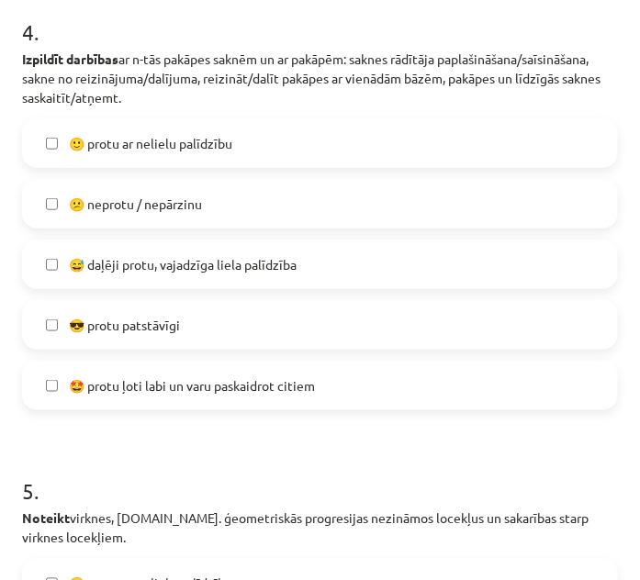
click at [128, 328] on span "😎 protu patstāvīgi" at bounding box center [124, 325] width 111 height 19
click at [56, 273] on label "😅 daļēji protu, vajadzīga liela palīdzība" at bounding box center [320, 264] width 592 height 46
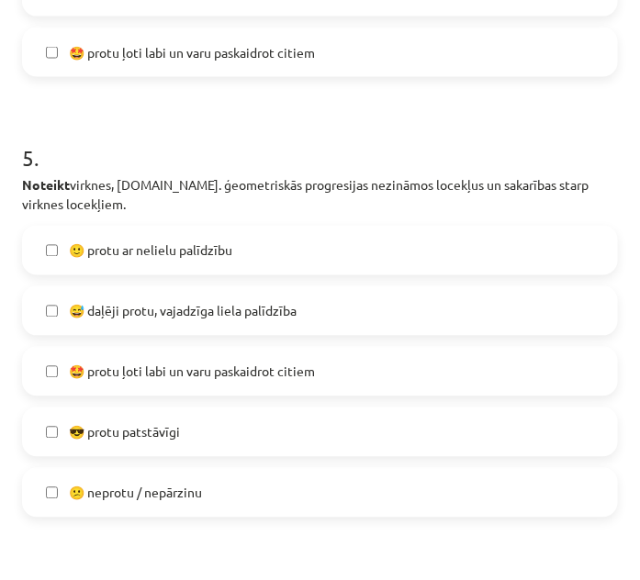
scroll to position [2014, 0]
click at [156, 309] on span "😅 daļēji protu, vajadzīga liela palīdzība" at bounding box center [183, 310] width 228 height 19
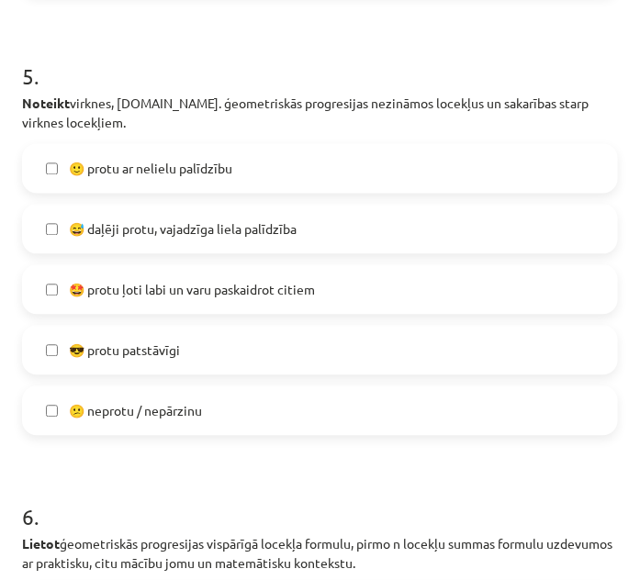
scroll to position [2097, 0]
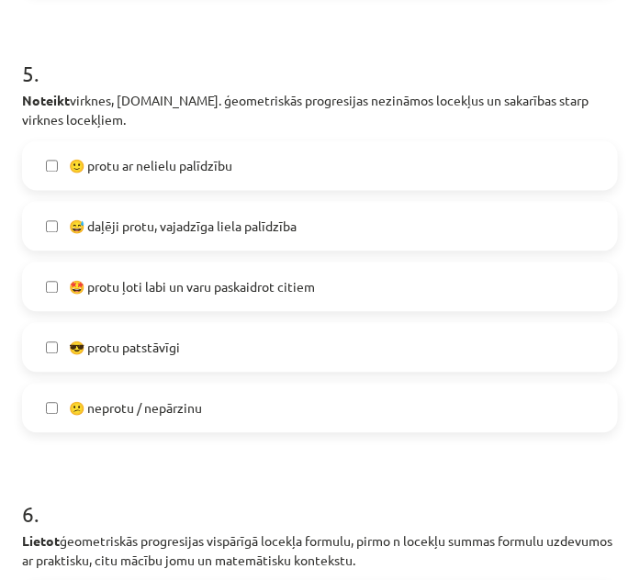
click at [181, 174] on span "🙂 protu ar nelielu palīdzību" at bounding box center [150, 166] width 163 height 19
click at [135, 219] on span "😅 daļēji protu, vajadzīga liela palīdzība" at bounding box center [183, 227] width 228 height 19
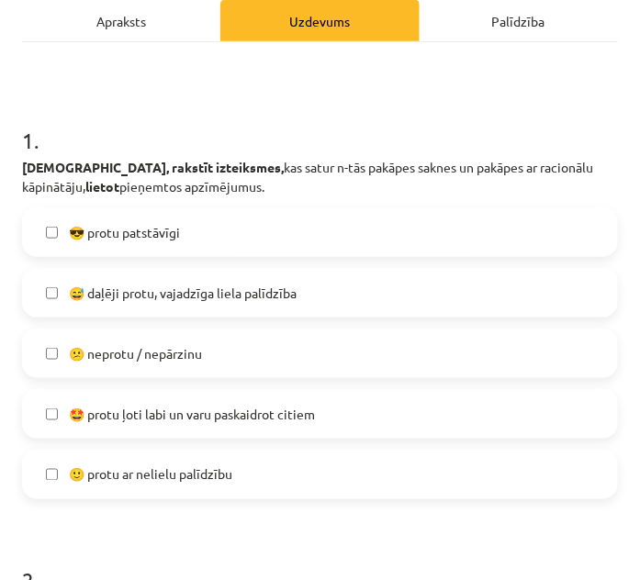
scroll to position [262, 0]
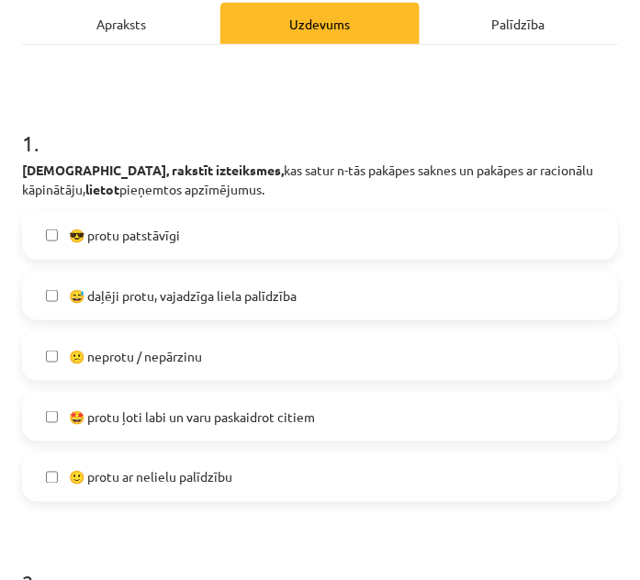
click at [128, 237] on span "😎 protu patstāvīgi" at bounding box center [124, 235] width 111 height 19
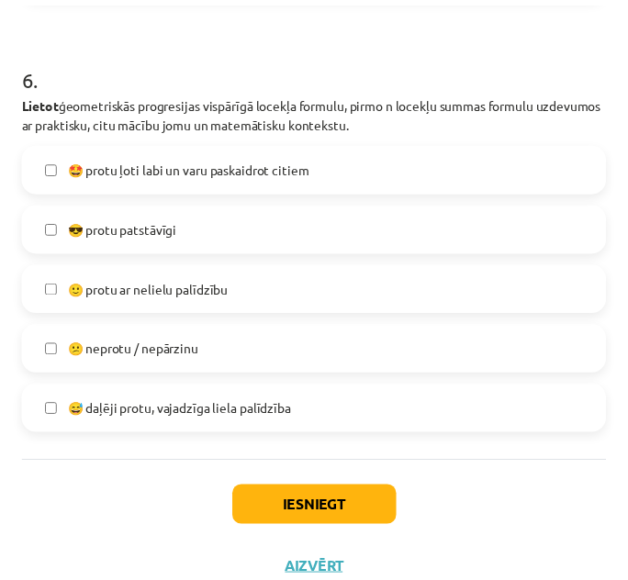
scroll to position [2567, 0]
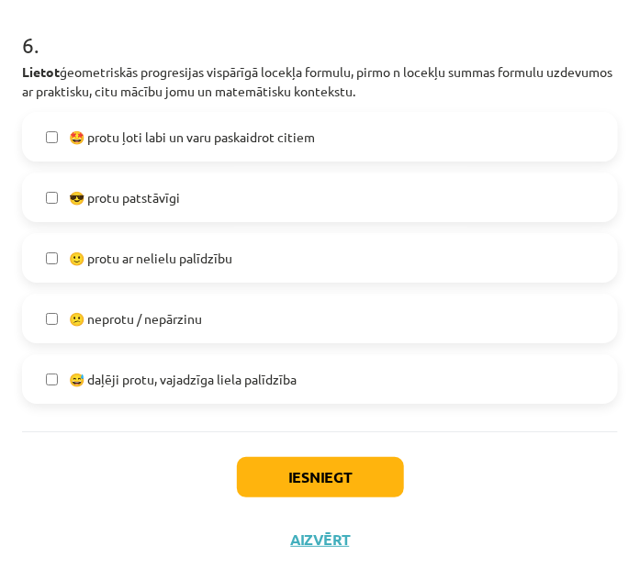
click at [182, 374] on span "😅 daļēji protu, vajadzīga liela palīdzība" at bounding box center [183, 379] width 228 height 19
click at [195, 376] on span "😅 daļēji protu, vajadzīga liela palīdzība" at bounding box center [183, 379] width 228 height 19
click at [174, 251] on span "🙂 protu ar nelielu palīdzību" at bounding box center [150, 258] width 163 height 19
click at [306, 459] on button "Iesniegt" at bounding box center [320, 477] width 167 height 40
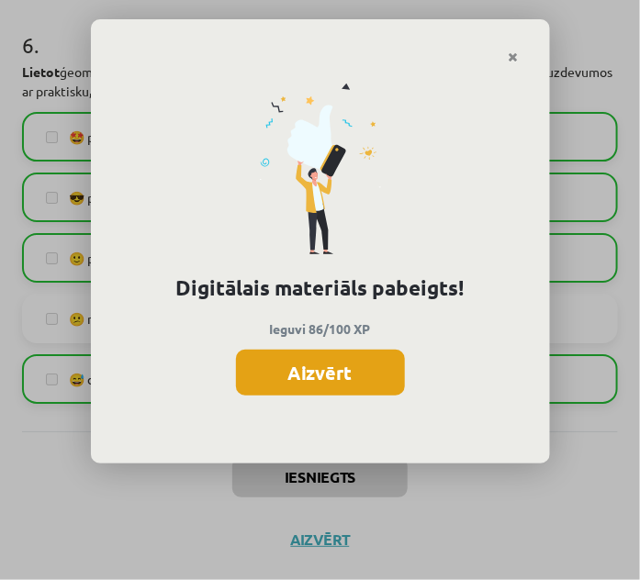
click at [342, 381] on button "Aizvērt" at bounding box center [320, 373] width 169 height 46
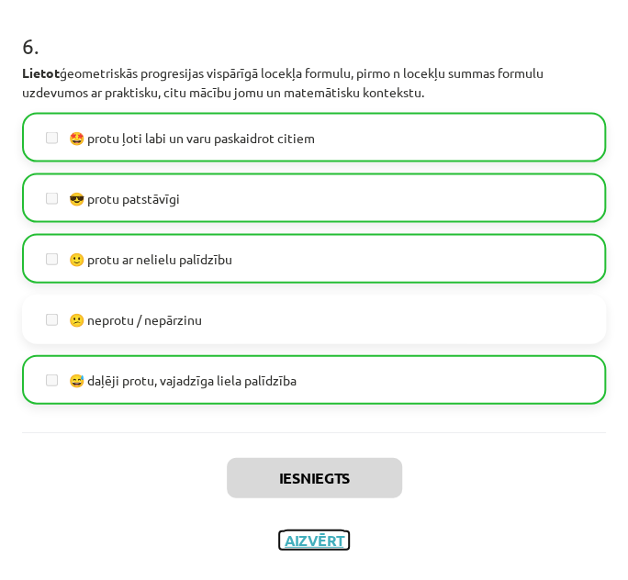
click at [319, 539] on button "Aizvērt" at bounding box center [314, 539] width 70 height 18
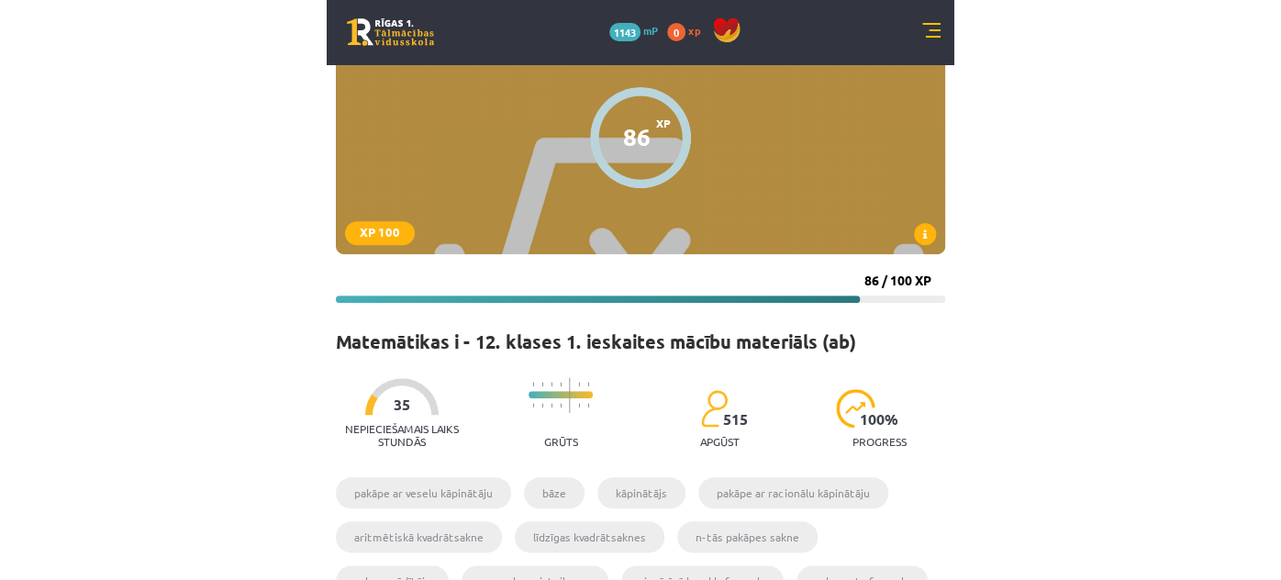
scroll to position [0, 0]
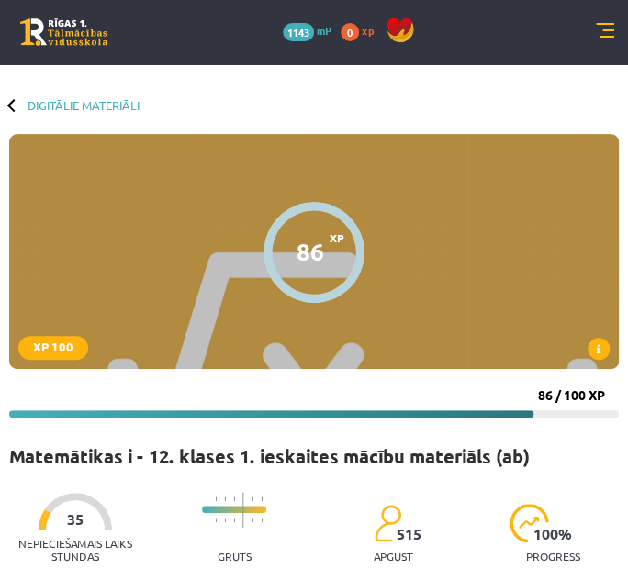
click at [62, 15] on div "0 Dāvanas 1143 mP 0 xp" at bounding box center [314, 32] width 628 height 64
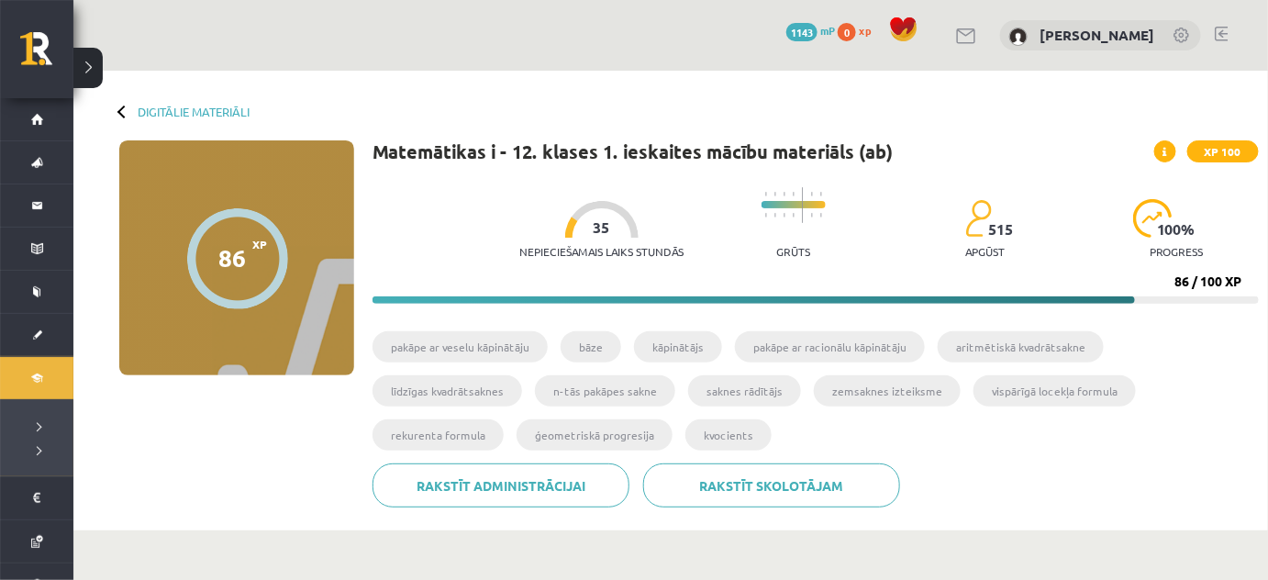
click at [502, 39] on div "0 Dāvanas 1143 mP 0 xp Marina Galanceva" at bounding box center [670, 35] width 1195 height 71
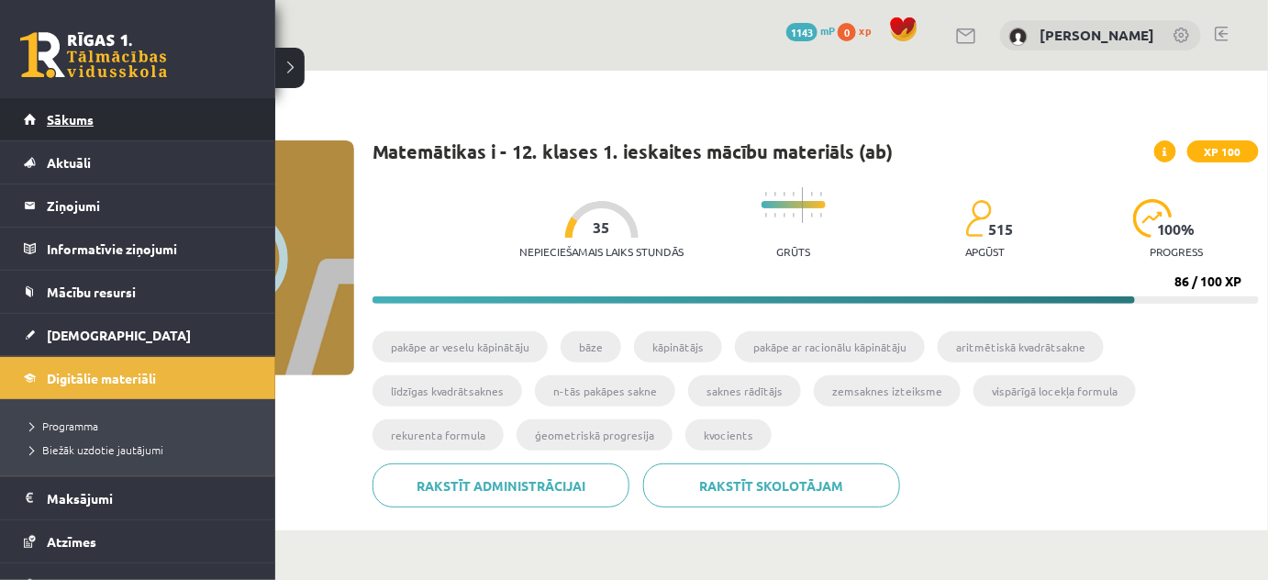
click at [73, 117] on span "Sākums" at bounding box center [70, 119] width 47 height 17
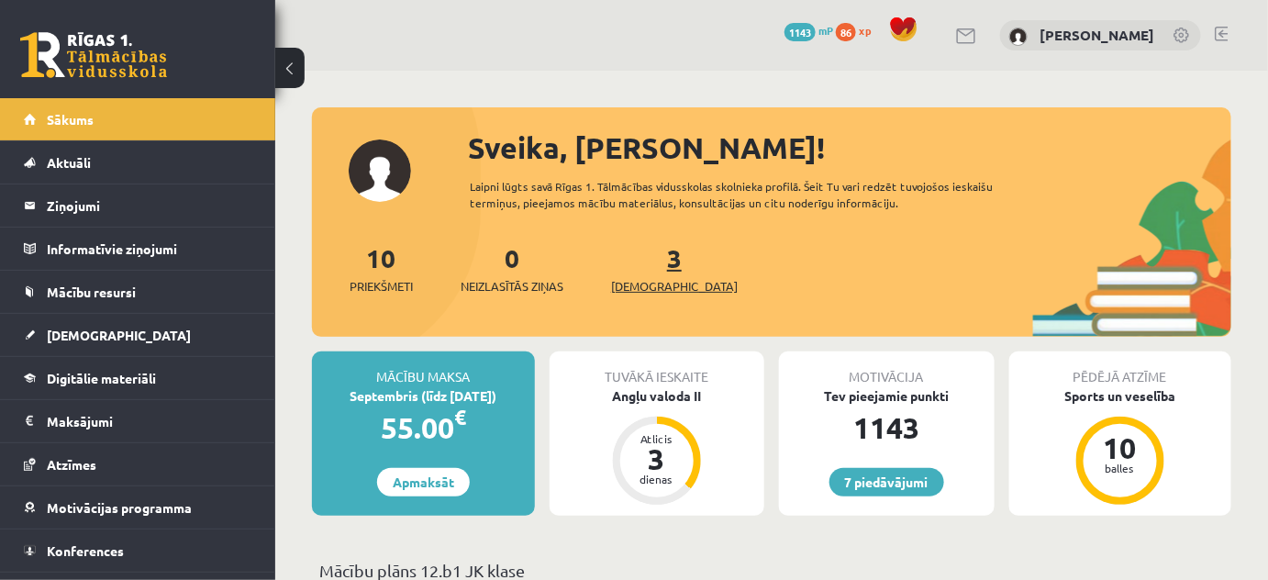
click at [642, 285] on span "[DEMOGRAPHIC_DATA]" at bounding box center [674, 286] width 127 height 18
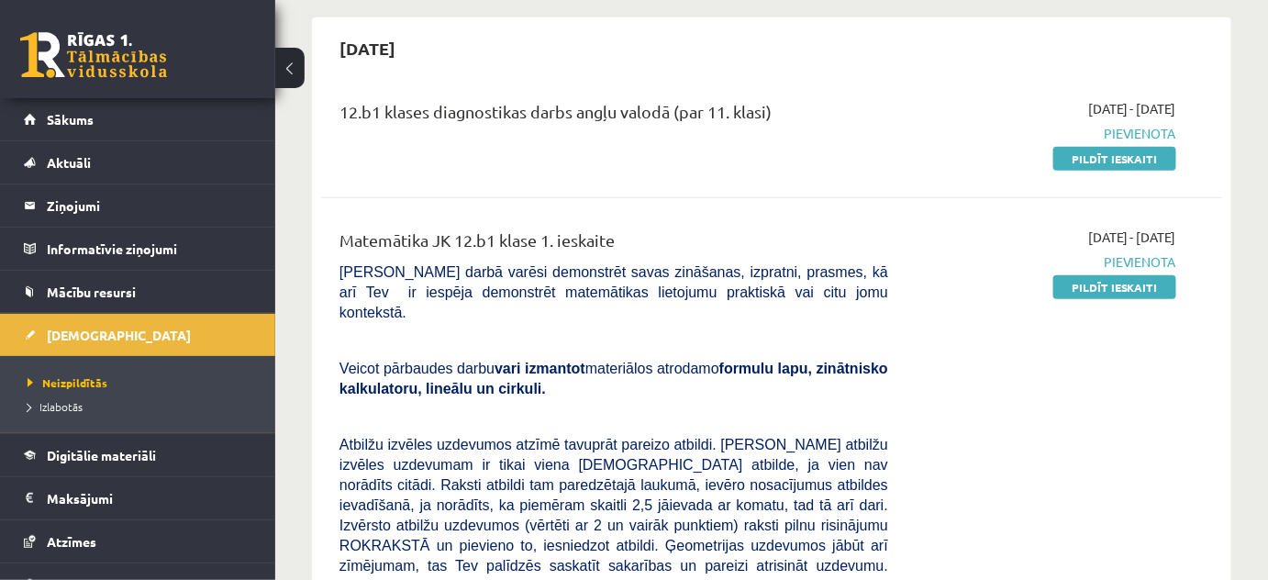
scroll to position [166, 0]
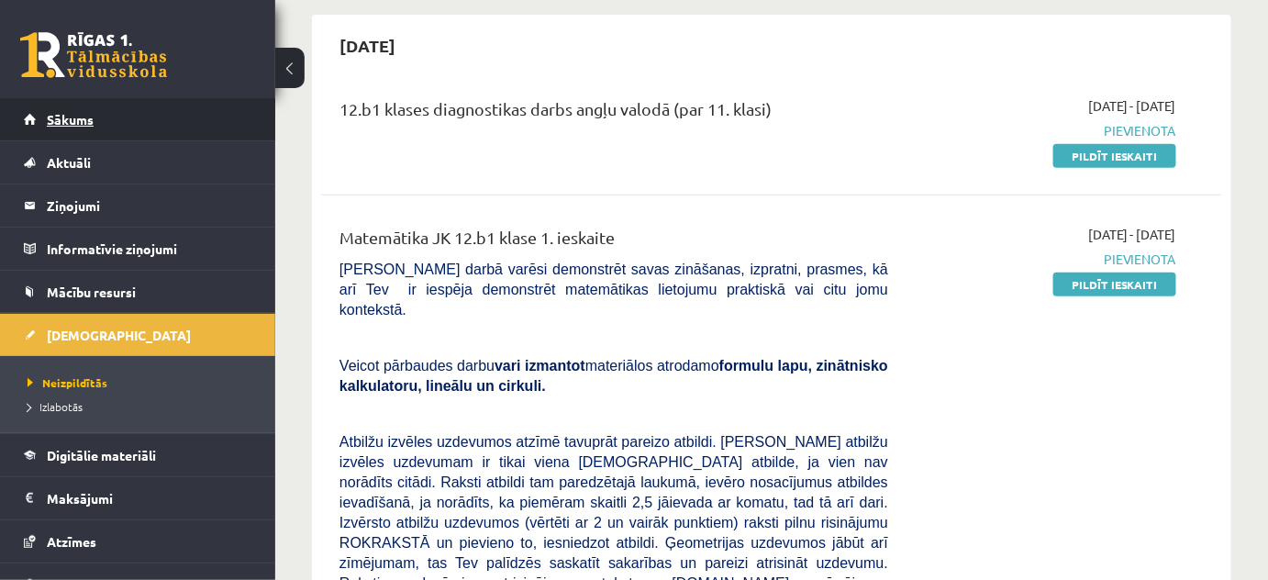
click at [101, 119] on link "Sākums" at bounding box center [138, 119] width 229 height 42
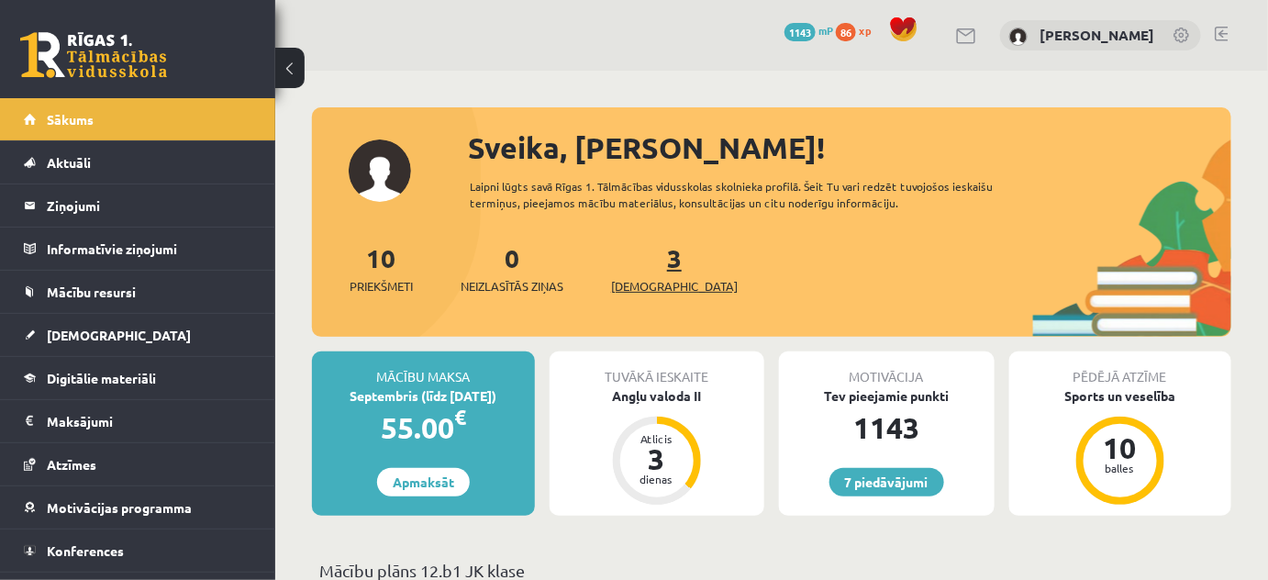
click at [653, 285] on span "[DEMOGRAPHIC_DATA]" at bounding box center [674, 286] width 127 height 18
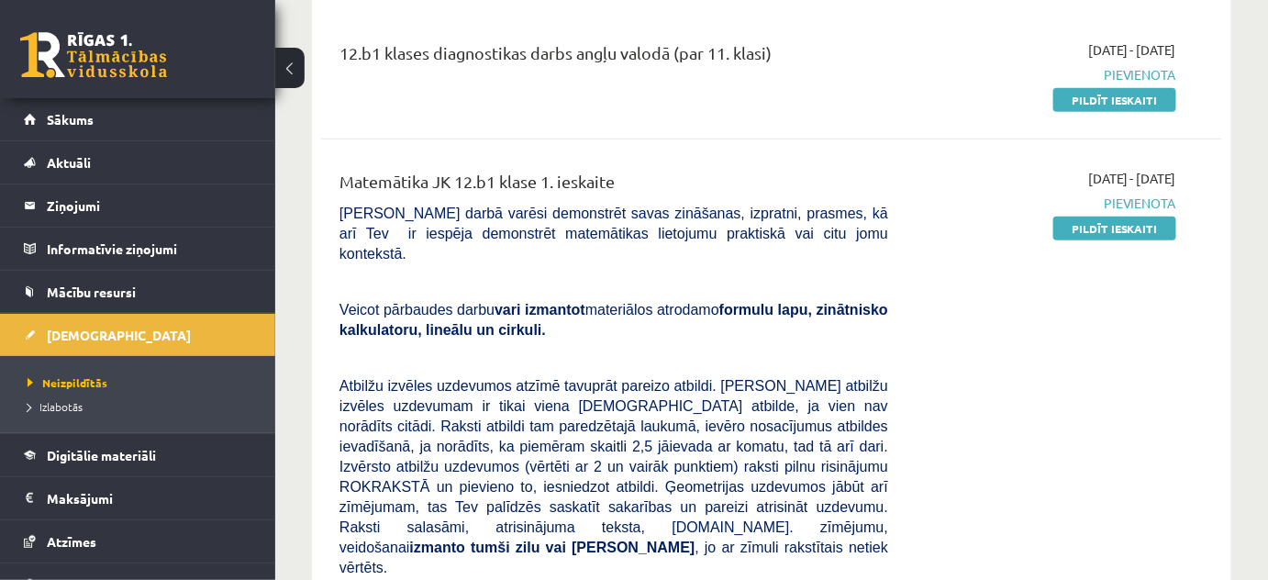
scroll to position [250, 0]
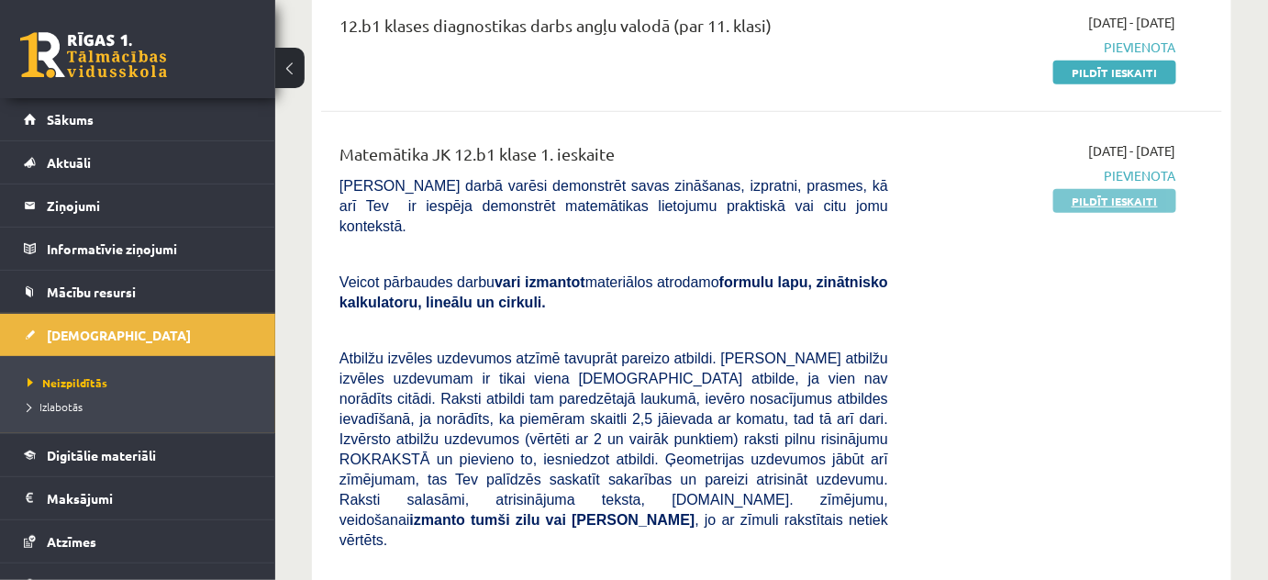
click at [1133, 199] on link "Pildīt ieskaiti" at bounding box center [1115, 201] width 123 height 24
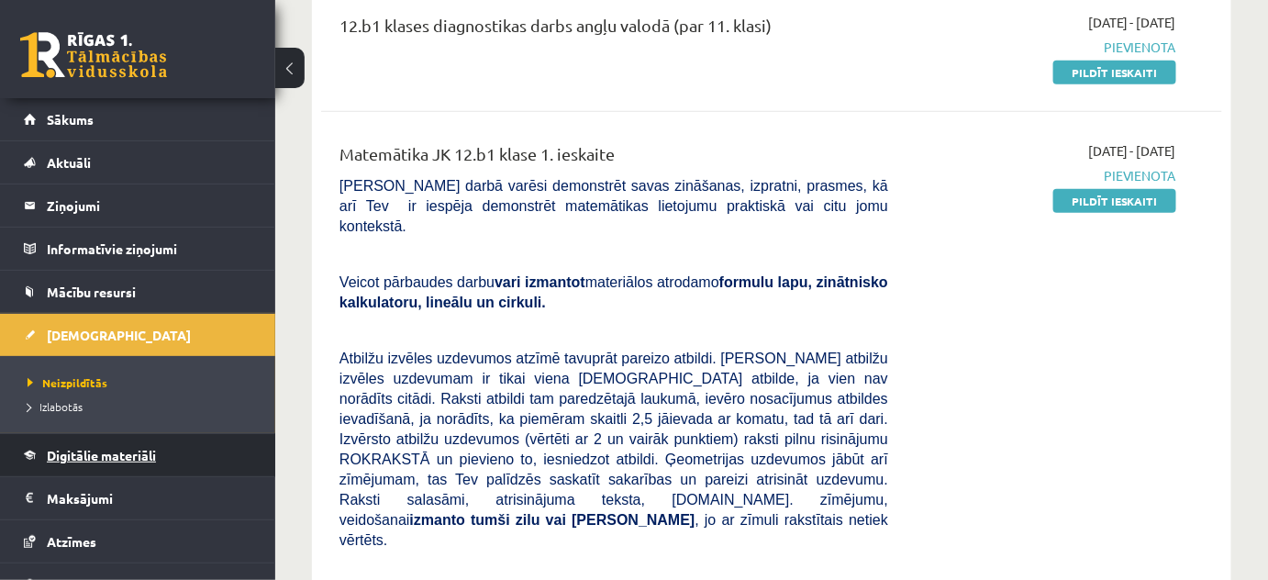
click at [147, 461] on link "Digitālie materiāli" at bounding box center [138, 455] width 229 height 42
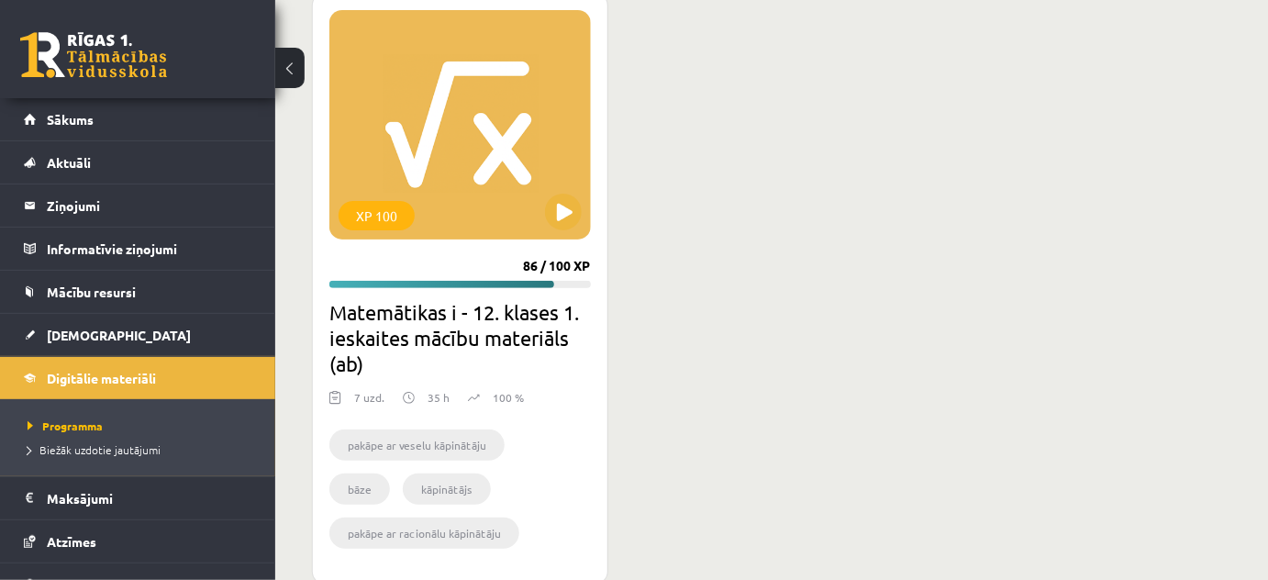
scroll to position [2403, 0]
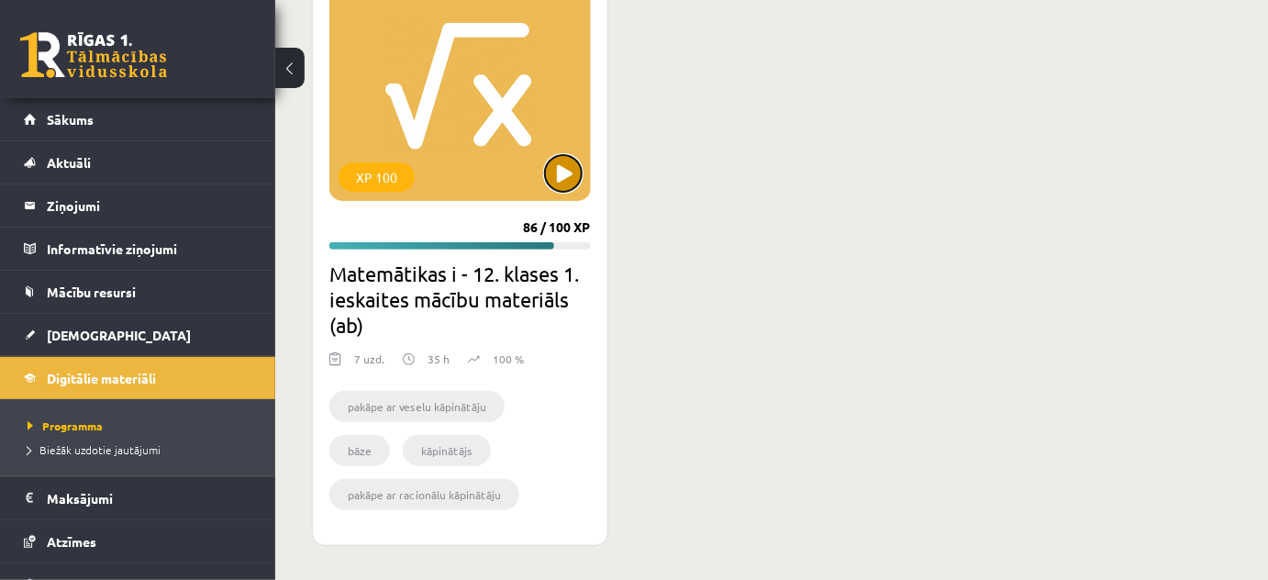
click at [555, 165] on button at bounding box center [563, 173] width 37 height 37
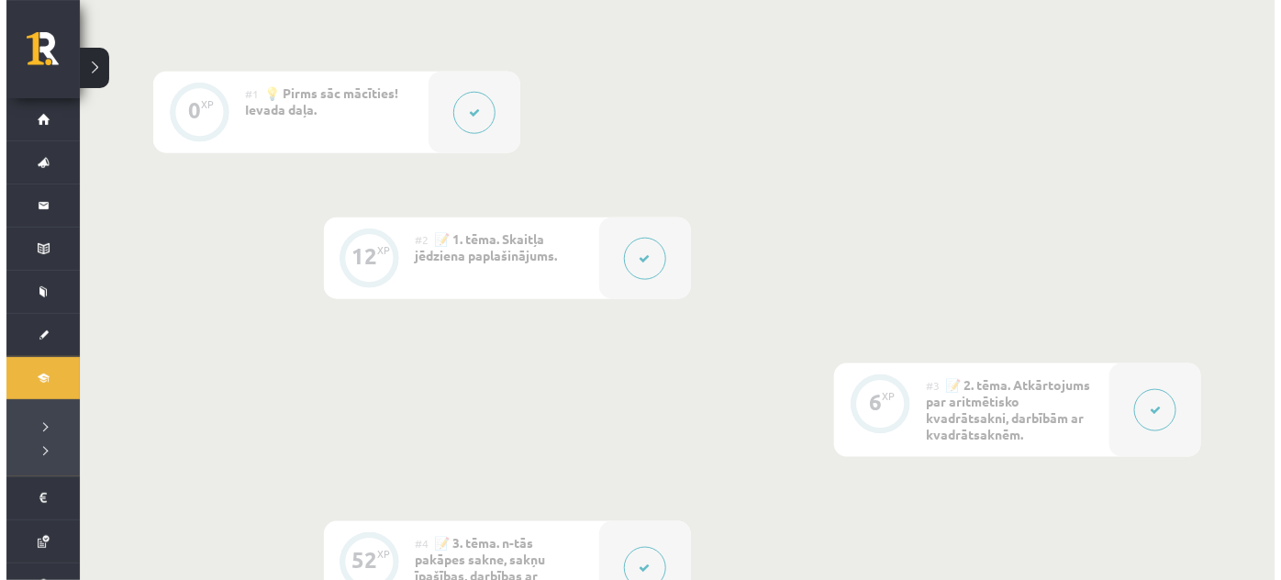
scroll to position [751, 0]
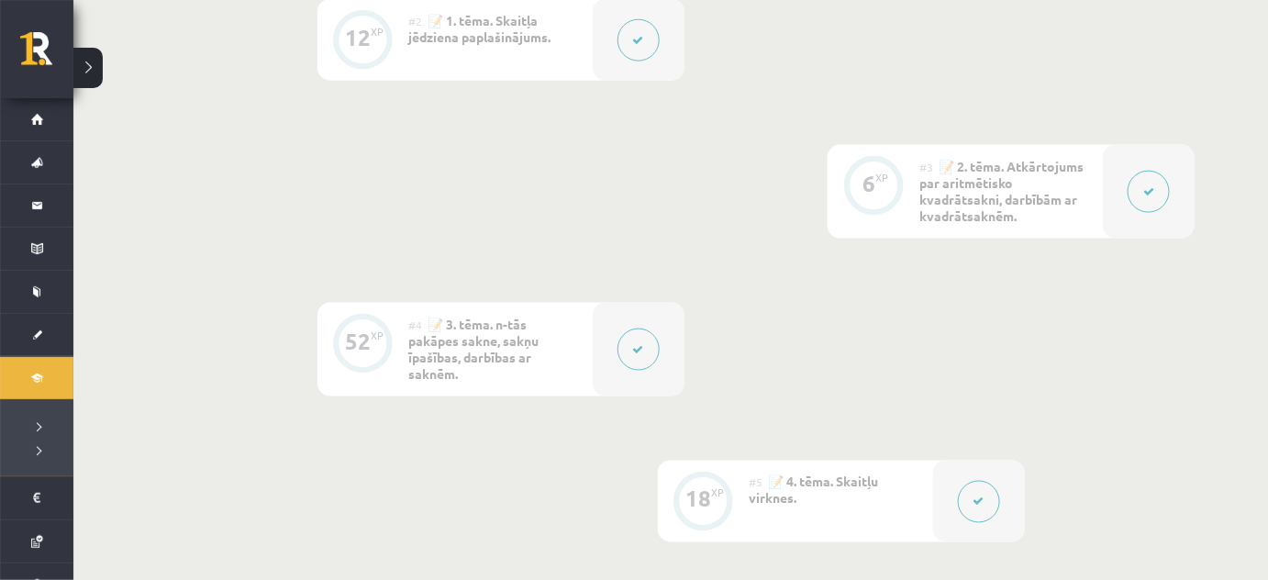
click at [641, 350] on icon at bounding box center [638, 349] width 11 height 11
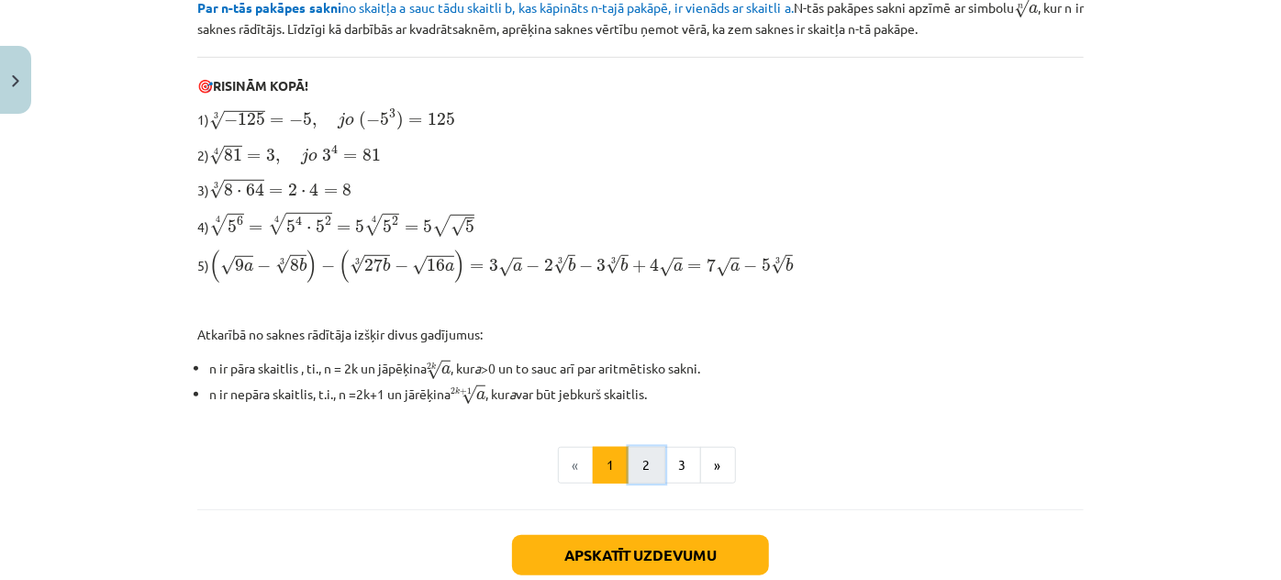
click at [643, 466] on button "2" at bounding box center [647, 465] width 37 height 37
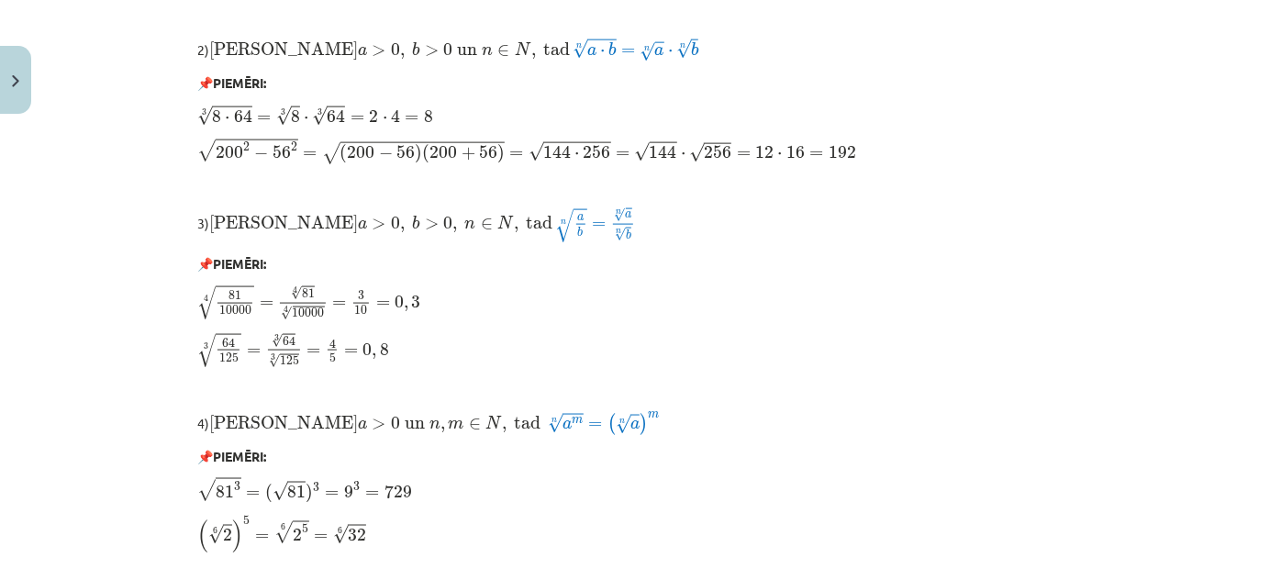
scroll to position [1251, 0]
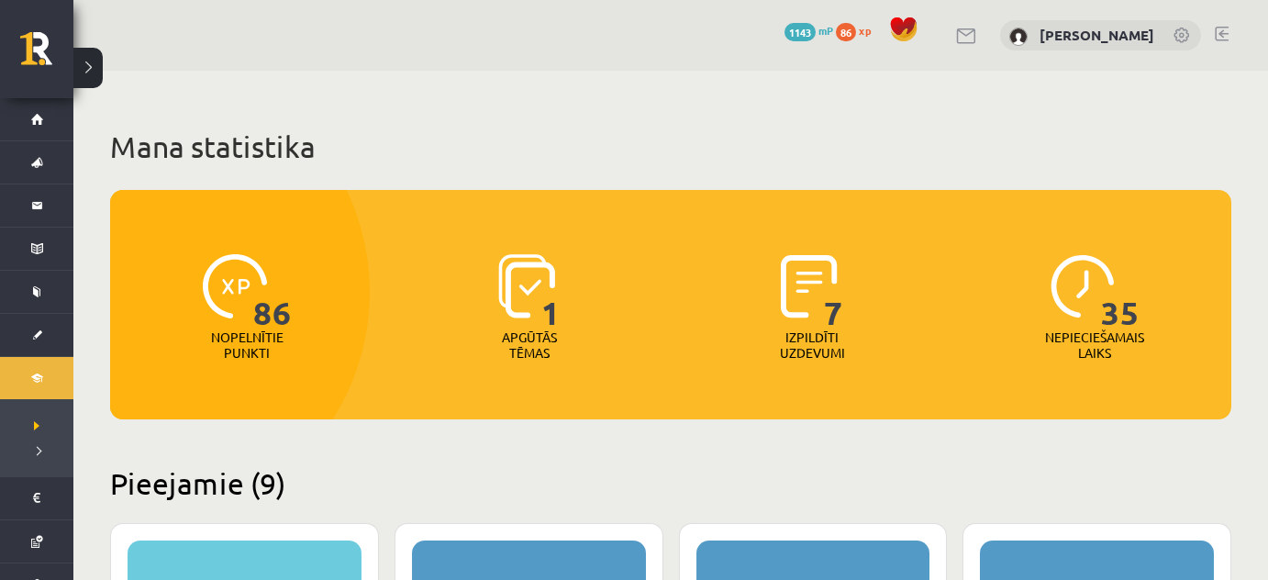
scroll to position [2480, 0]
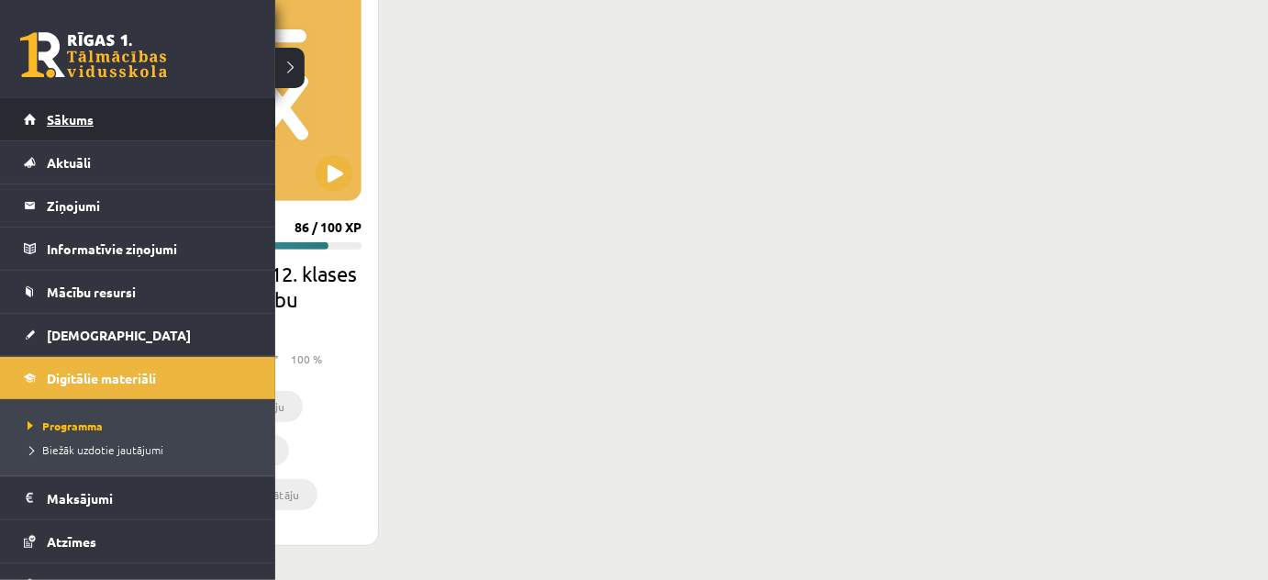
click at [73, 109] on link "Sākums" at bounding box center [138, 119] width 229 height 42
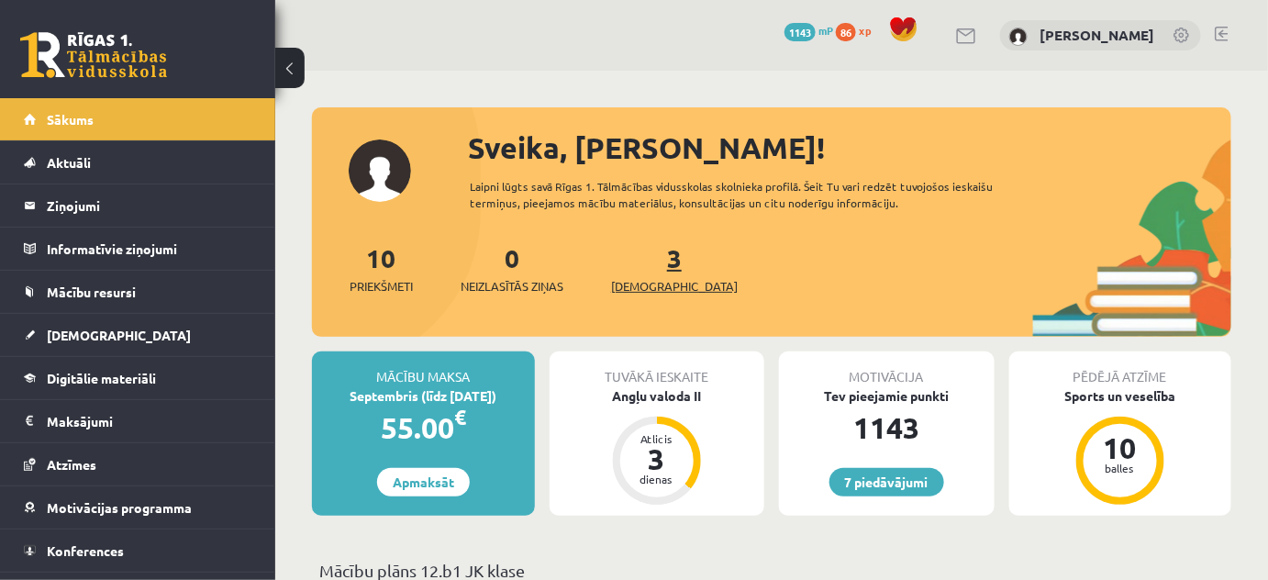
click at [646, 266] on link "3 Ieskaites" at bounding box center [674, 268] width 127 height 54
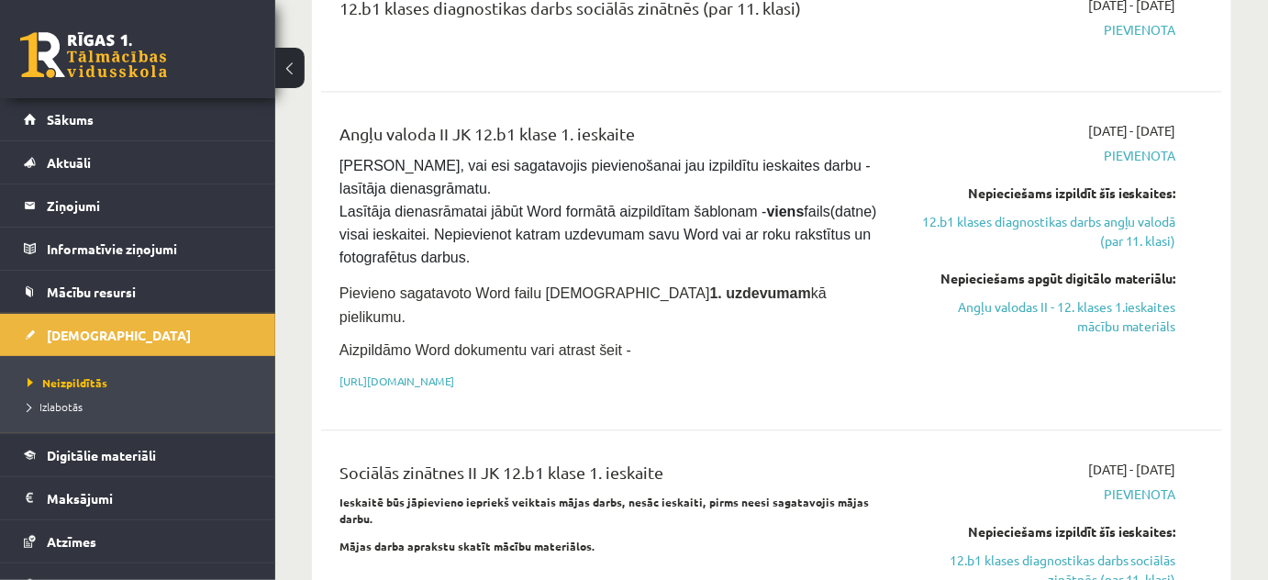
scroll to position [1334, 0]
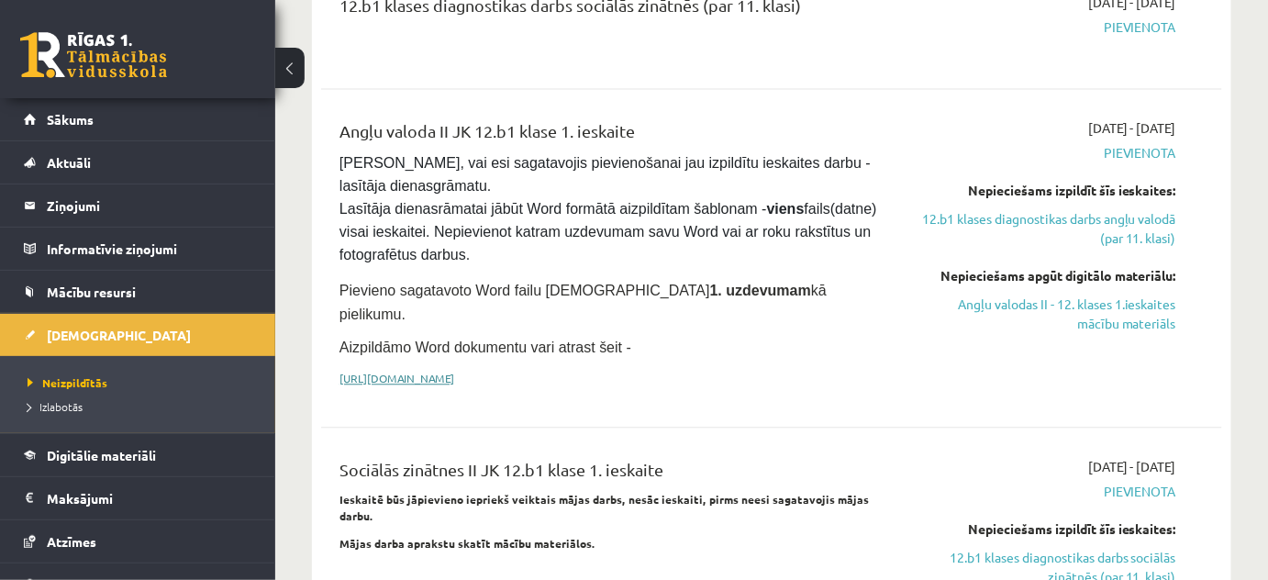
click at [454, 371] on link "[URL][DOMAIN_NAME]" at bounding box center [397, 378] width 115 height 15
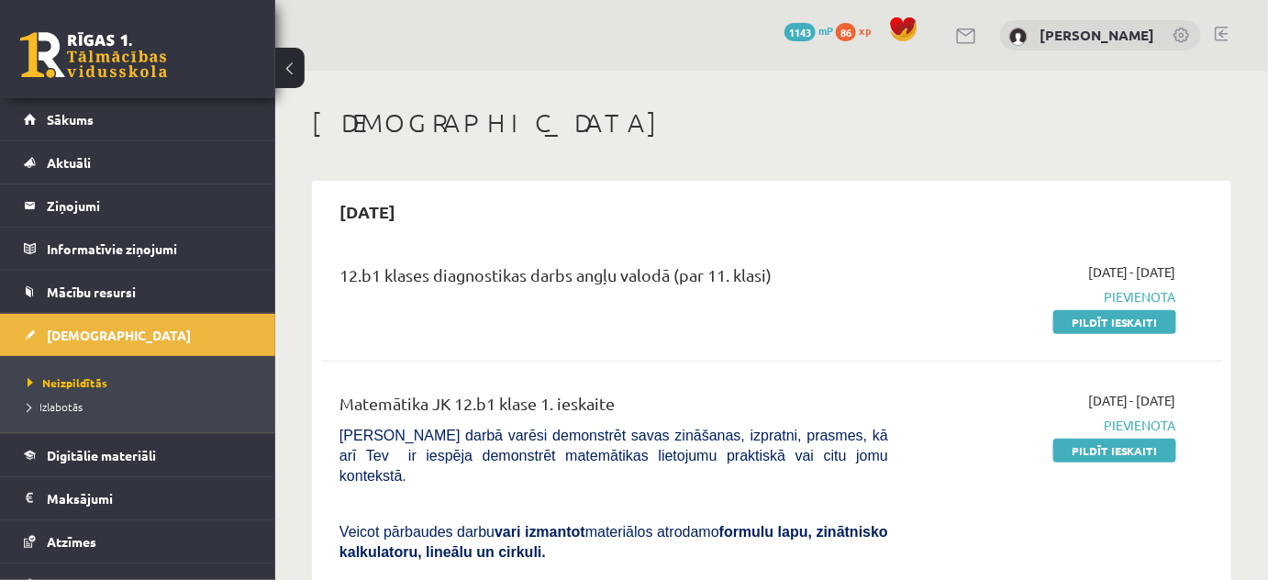
scroll to position [0, 0]
click at [1095, 326] on link "Pildīt ieskaiti" at bounding box center [1115, 322] width 123 height 24
click at [73, 403] on span "Izlabotās" at bounding box center [55, 406] width 55 height 15
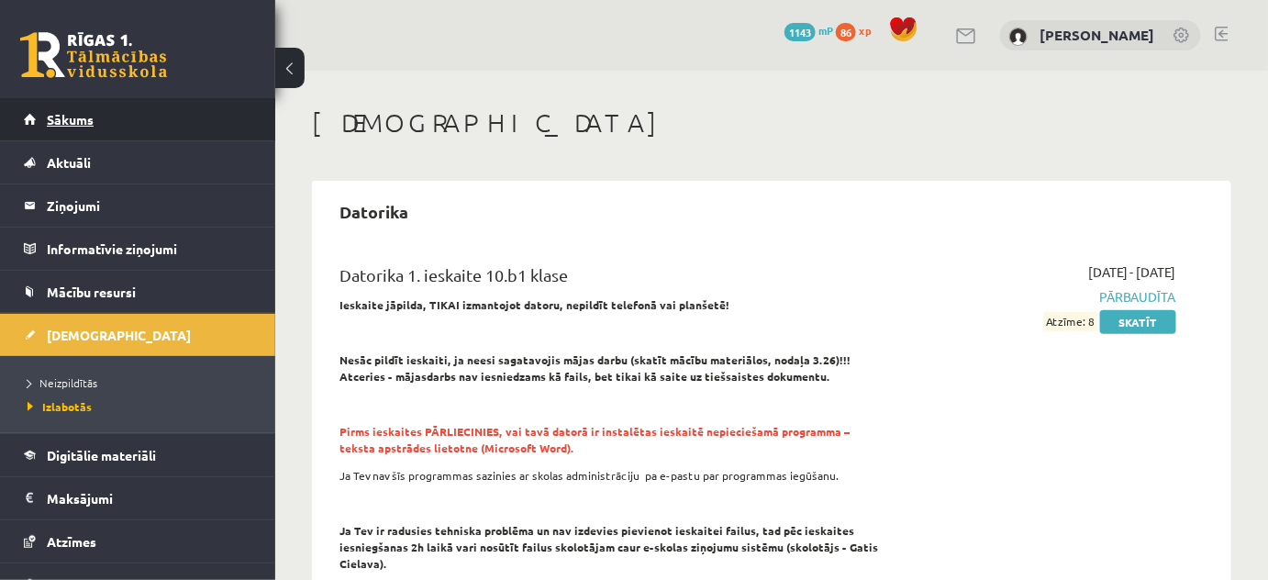
click at [60, 115] on span "Sākums" at bounding box center [70, 119] width 47 height 17
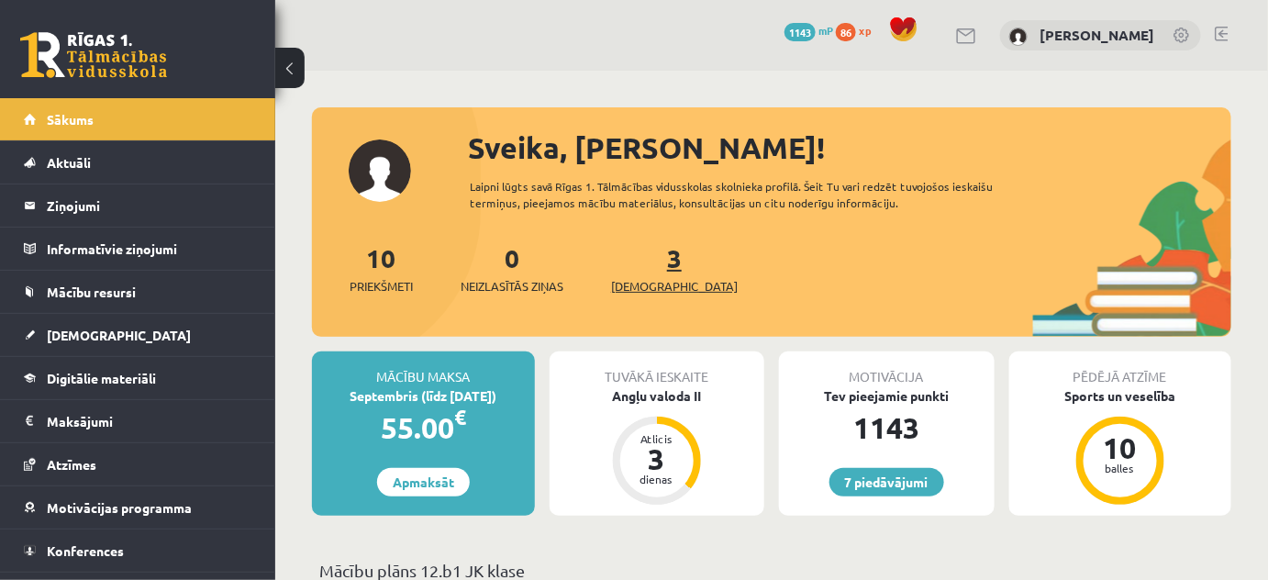
click at [649, 285] on span "[DEMOGRAPHIC_DATA]" at bounding box center [674, 286] width 127 height 18
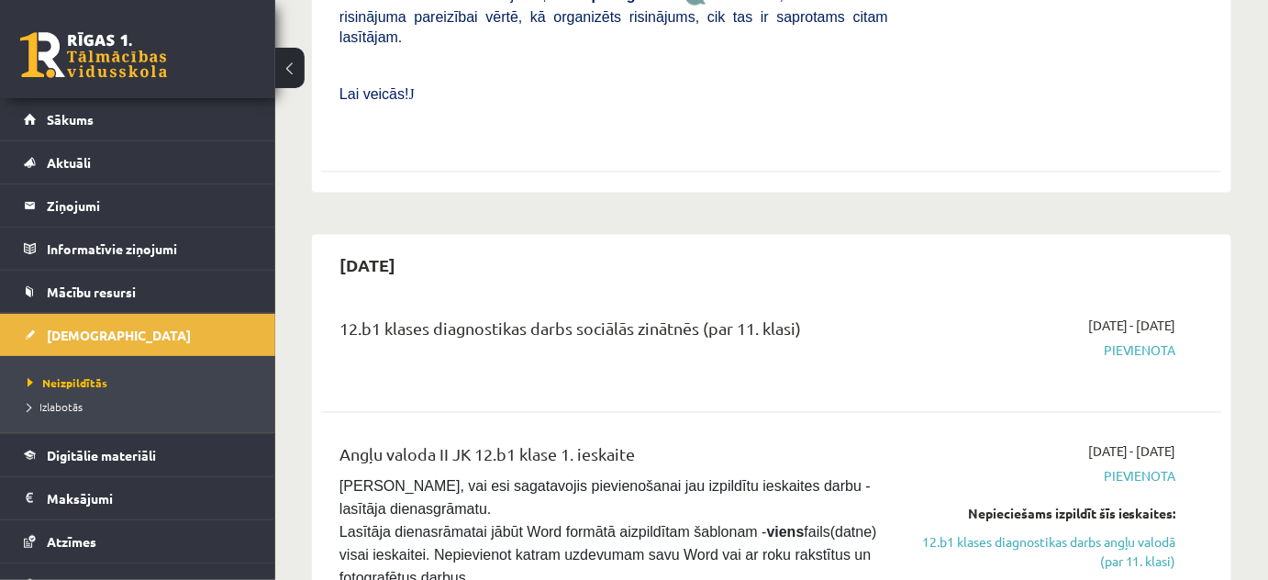
scroll to position [1418, 0]
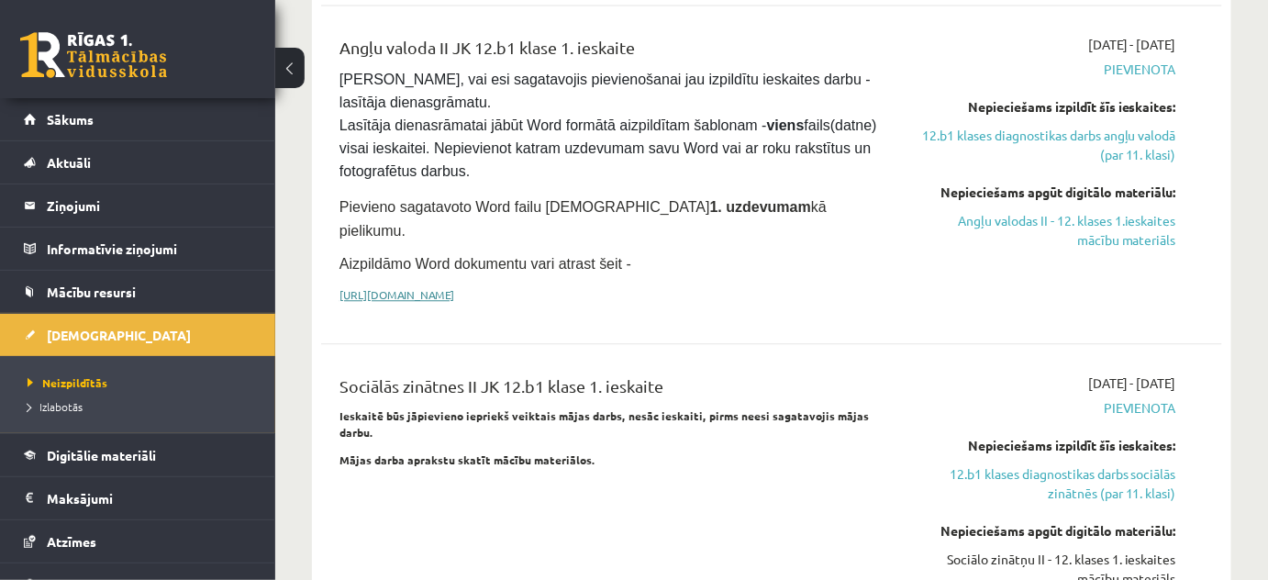
click at [454, 287] on link "[URL][DOMAIN_NAME]" at bounding box center [397, 294] width 115 height 15
